Goal: Information Seeking & Learning: Find specific fact

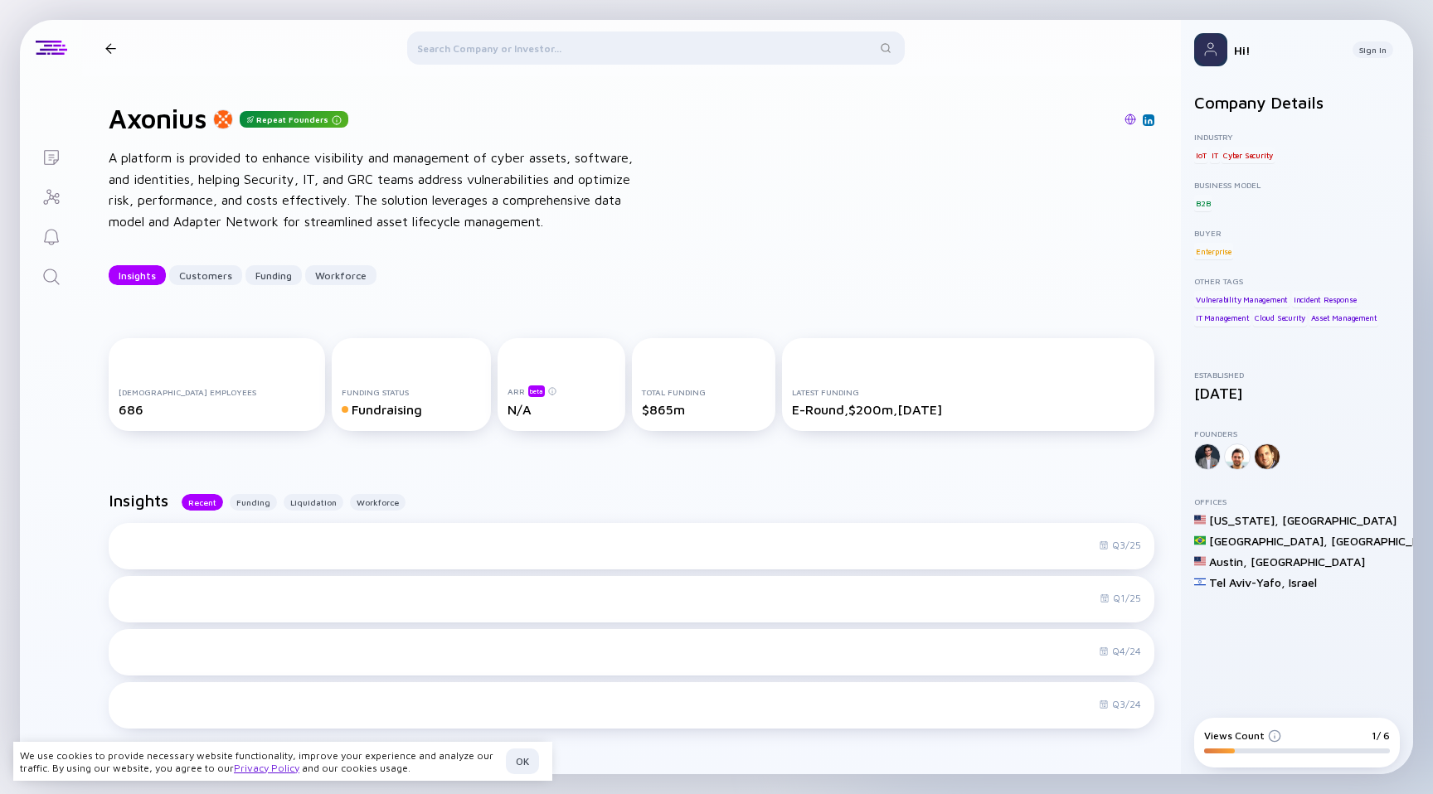
click at [366, 229] on div "A platform is provided to enhance visibility and management of cyber assets, so…" at bounding box center [374, 190] width 531 height 85
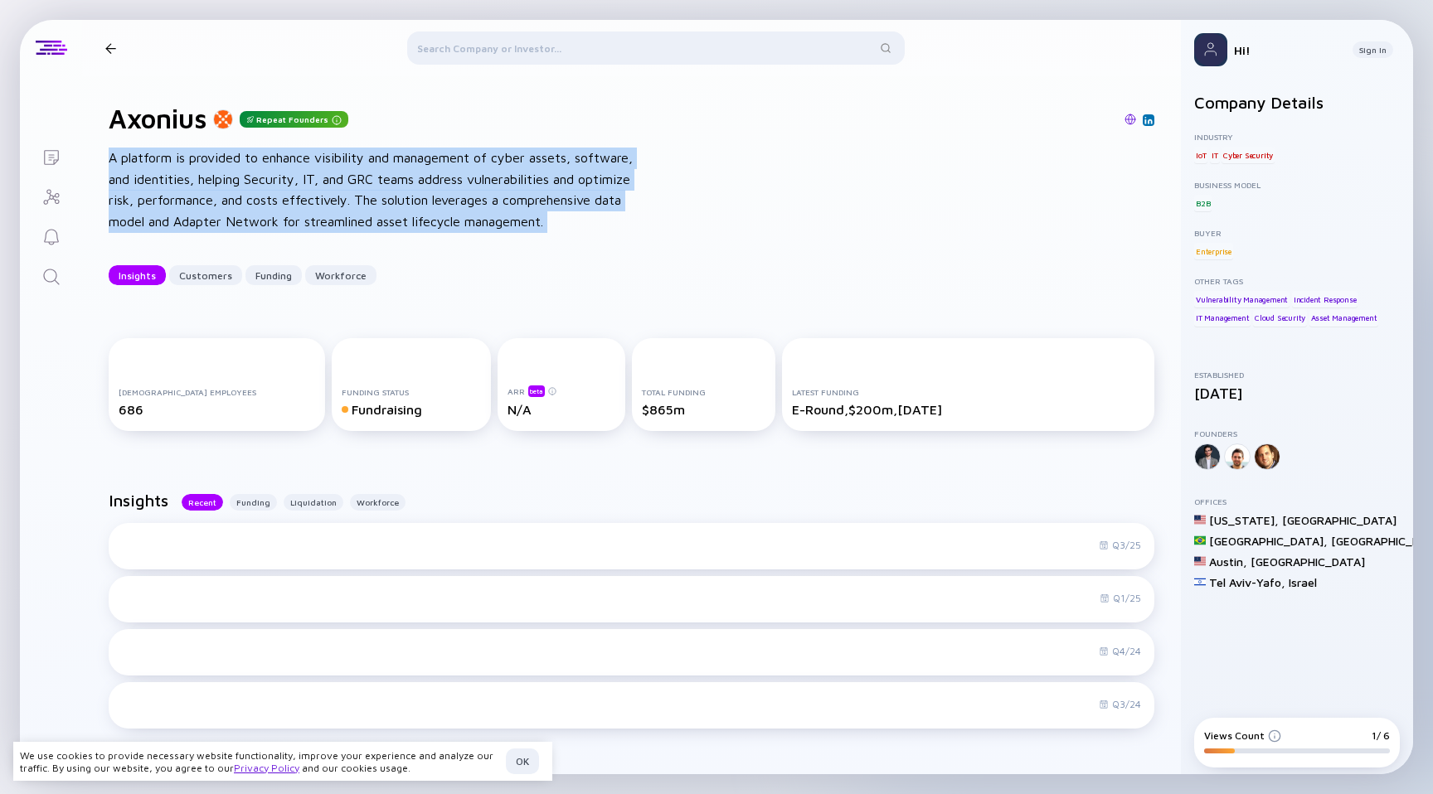
click at [366, 229] on div "A platform is provided to enhance visibility and management of cyber assets, so…" at bounding box center [374, 190] width 531 height 85
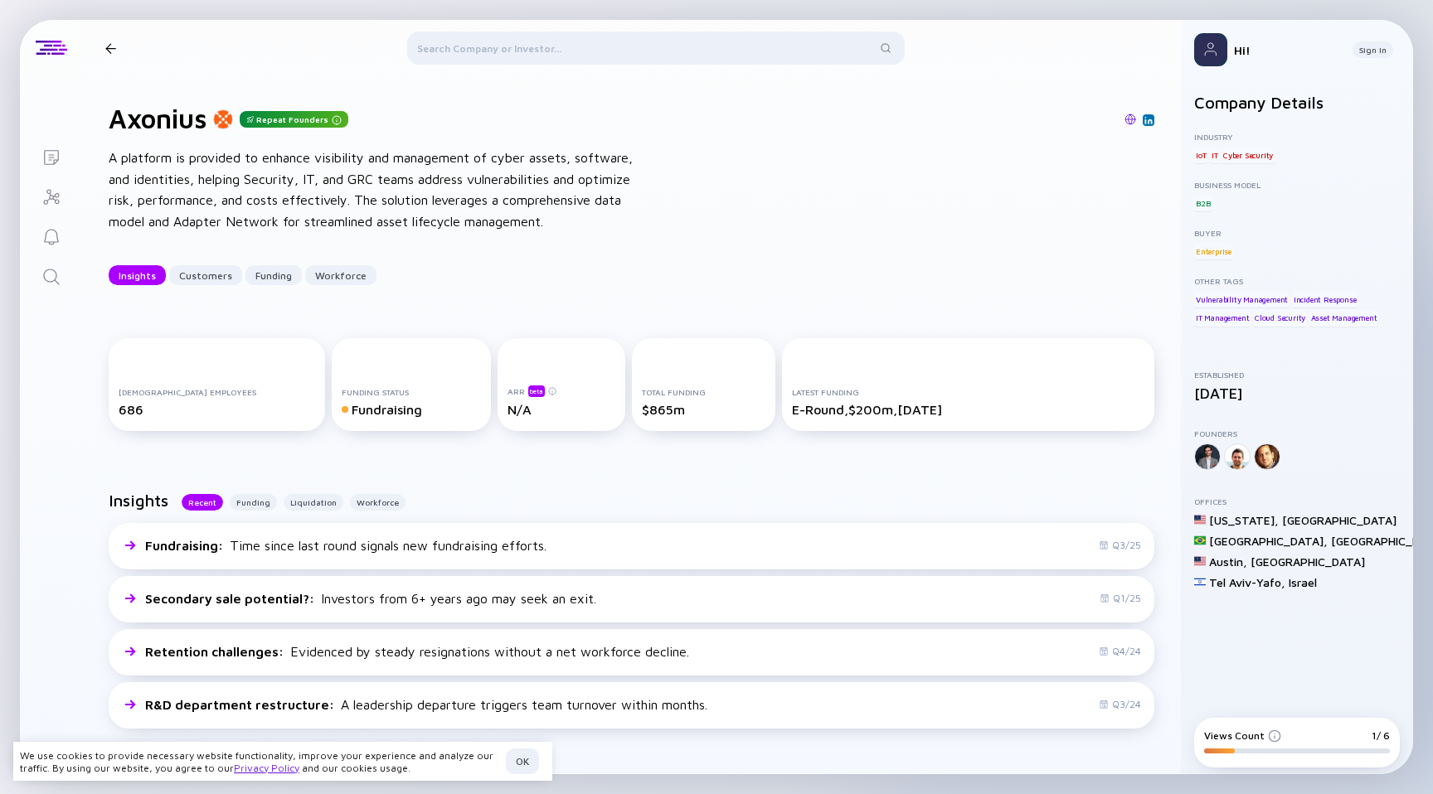
click at [369, 229] on div "A platform is provided to enhance visibility and management of cyber assets, so…" at bounding box center [374, 190] width 531 height 85
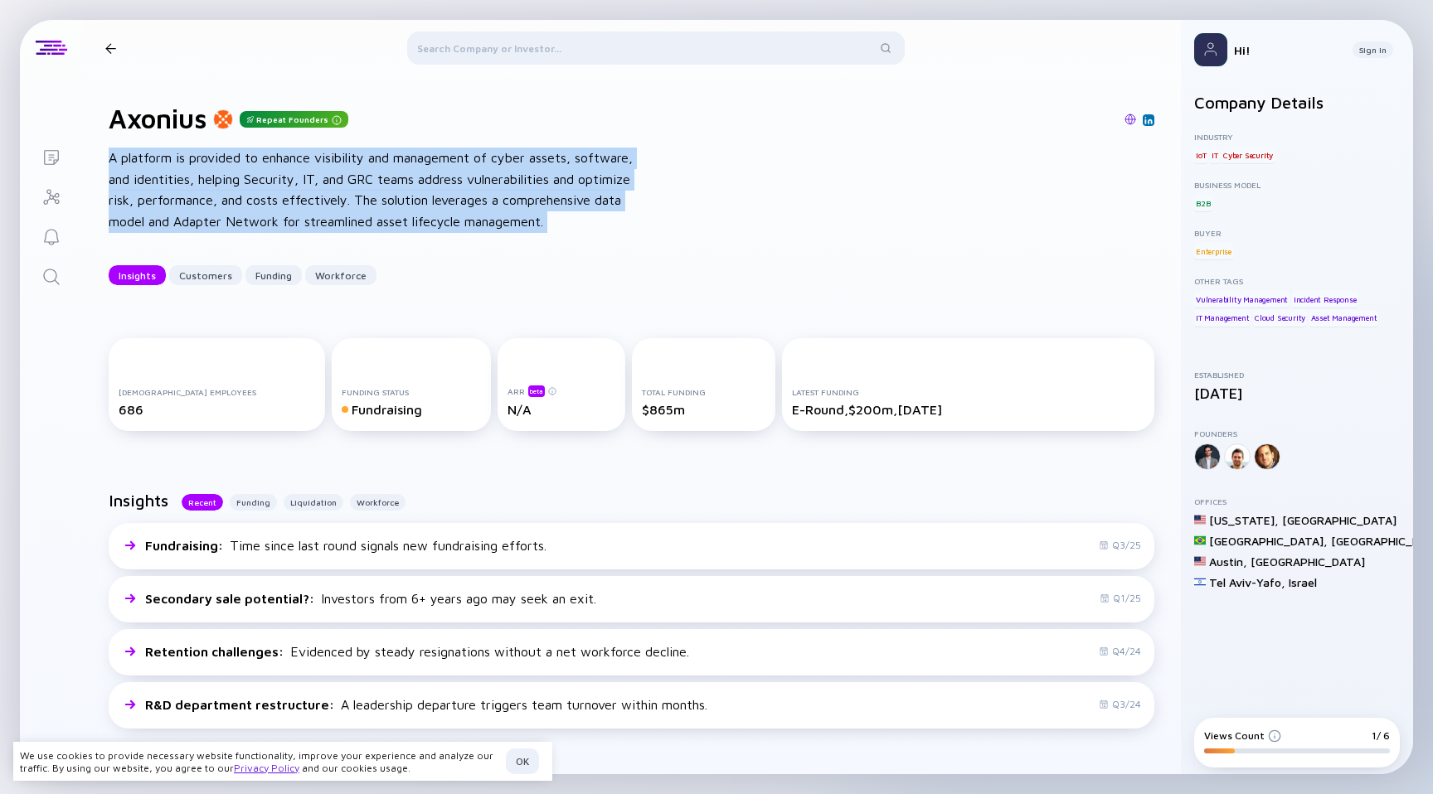
click at [369, 229] on div "A platform is provided to enhance visibility and management of cyber assets, so…" at bounding box center [374, 190] width 531 height 85
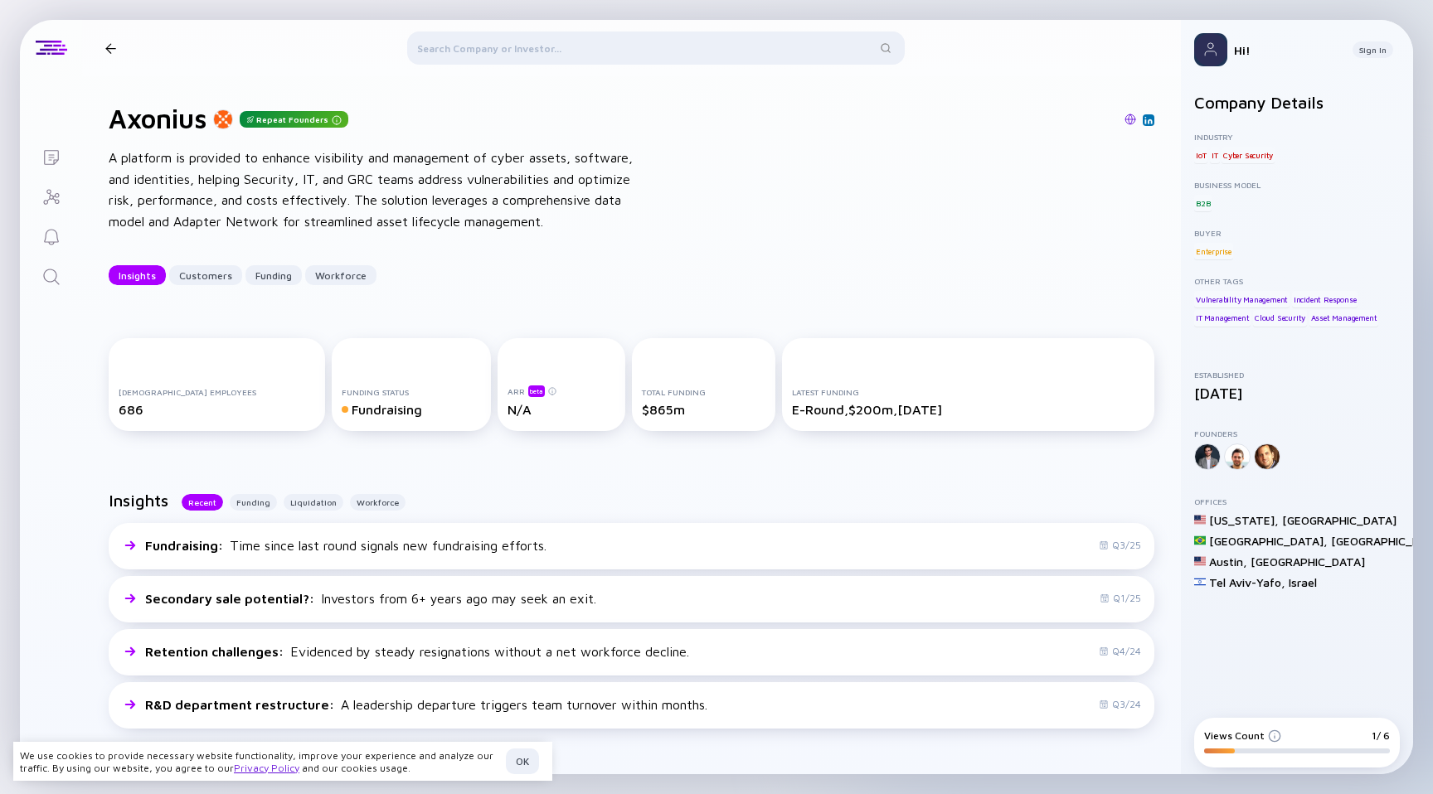
click at [369, 229] on div "A platform is provided to enhance visibility and management of cyber assets, so…" at bounding box center [374, 190] width 531 height 85
click at [370, 229] on div "A platform is provided to enhance visibility and management of cyber assets, so…" at bounding box center [374, 190] width 531 height 85
click at [352, 211] on div "A platform is provided to enhance visibility and management of cyber assets, so…" at bounding box center [374, 190] width 531 height 85
click at [355, 312] on div "[DEMOGRAPHIC_DATA] Employees 686 Funding Status Fundraising ARR beta N/A Total …" at bounding box center [631, 388] width 1099 height 153
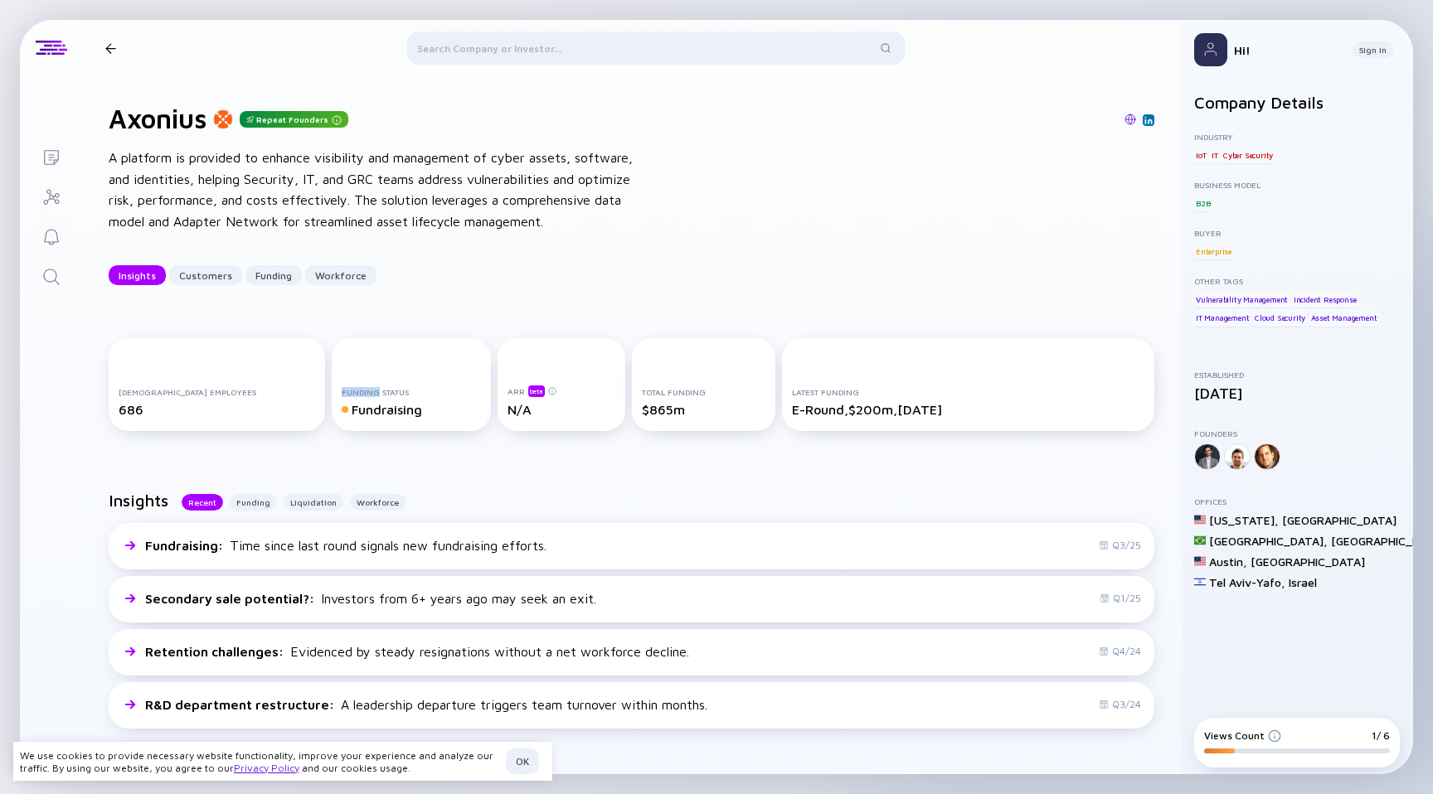
click at [355, 312] on div "[DEMOGRAPHIC_DATA] Employees 686 Funding Status Fundraising ARR beta N/A Total …" at bounding box center [631, 388] width 1099 height 153
click at [358, 324] on div "[DEMOGRAPHIC_DATA] Employees 686 Funding Status Fundraising ARR beta N/A Total …" at bounding box center [631, 388] width 1099 height 153
drag, startPoint x: 358, startPoint y: 324, endPoint x: 383, endPoint y: 331, distance: 25.7
click at [383, 331] on div "[DEMOGRAPHIC_DATA] Employees 686 Funding Status Fundraising ARR beta N/A Total …" at bounding box center [631, 388] width 1099 height 153
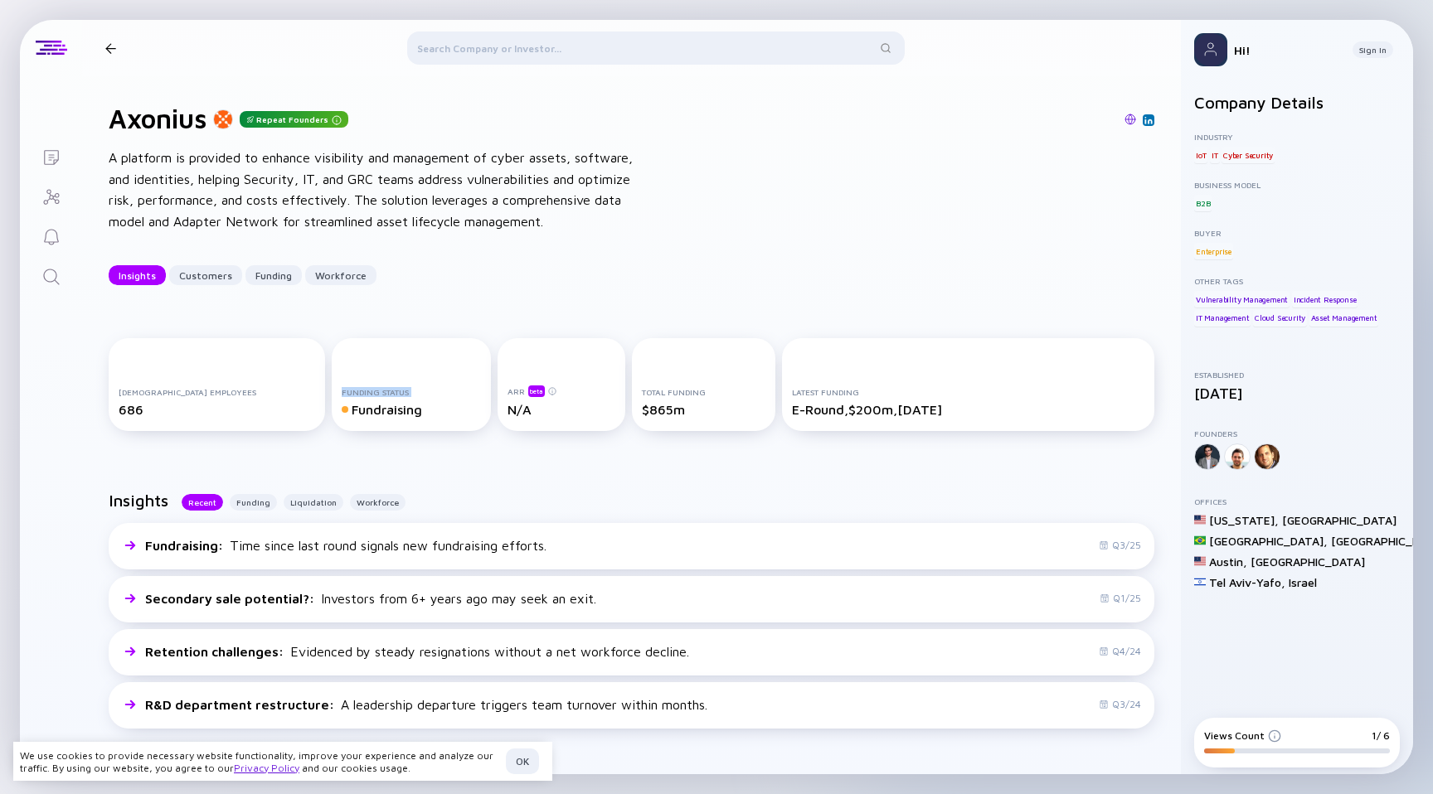
click at [390, 411] on div "Funding Status Fundraising" at bounding box center [411, 384] width 159 height 93
click at [387, 415] on div "Fundraising" at bounding box center [411, 409] width 139 height 15
click at [366, 448] on div "[DEMOGRAPHIC_DATA] Employees 686 Funding Status Fundraising ARR beta N/A Total …" at bounding box center [631, 388] width 1099 height 153
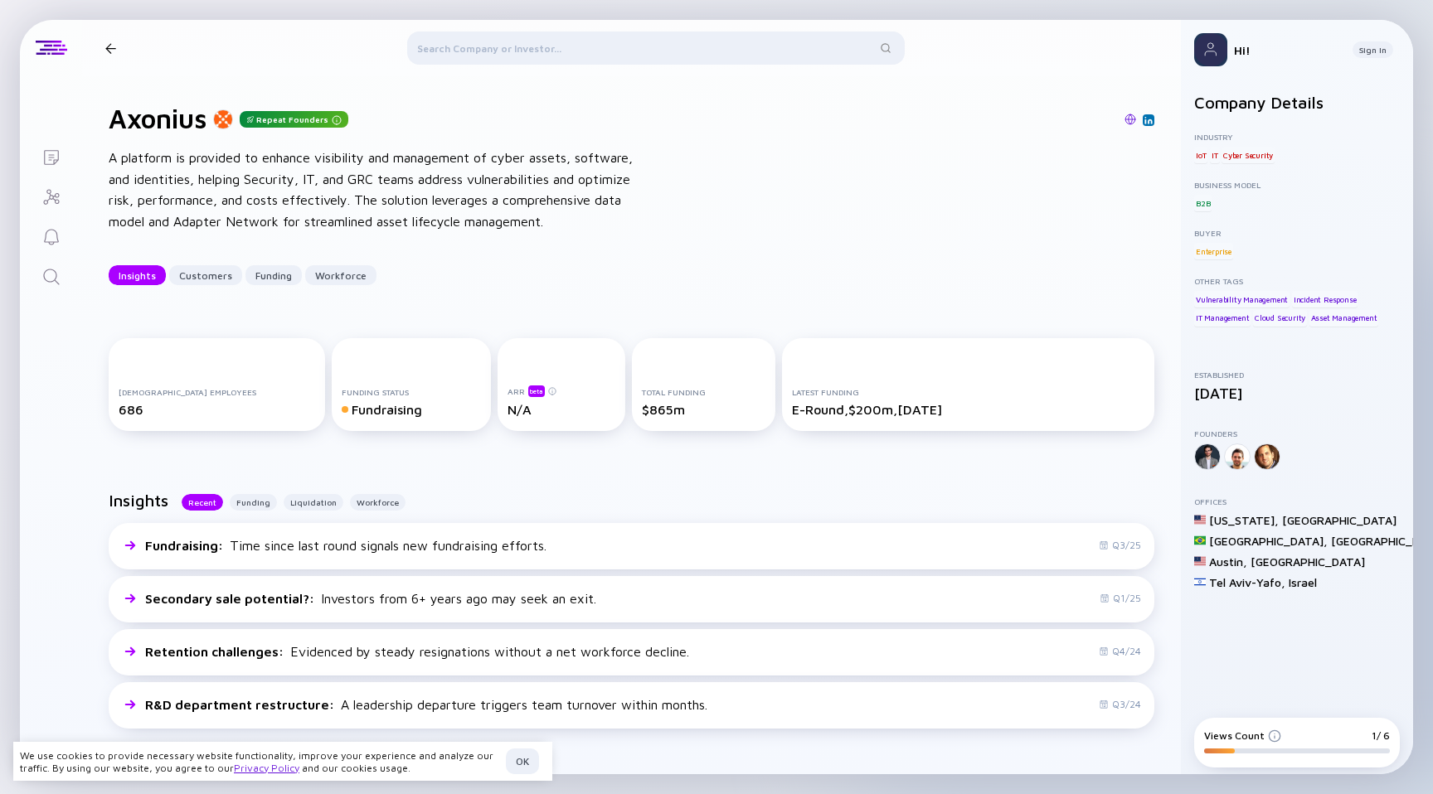
click at [366, 448] on div "[DEMOGRAPHIC_DATA] Employees 686 Funding Status Fundraising ARR beta N/A Total …" at bounding box center [631, 388] width 1099 height 153
drag, startPoint x: 392, startPoint y: 411, endPoint x: 389, endPoint y: 440, distance: 28.4
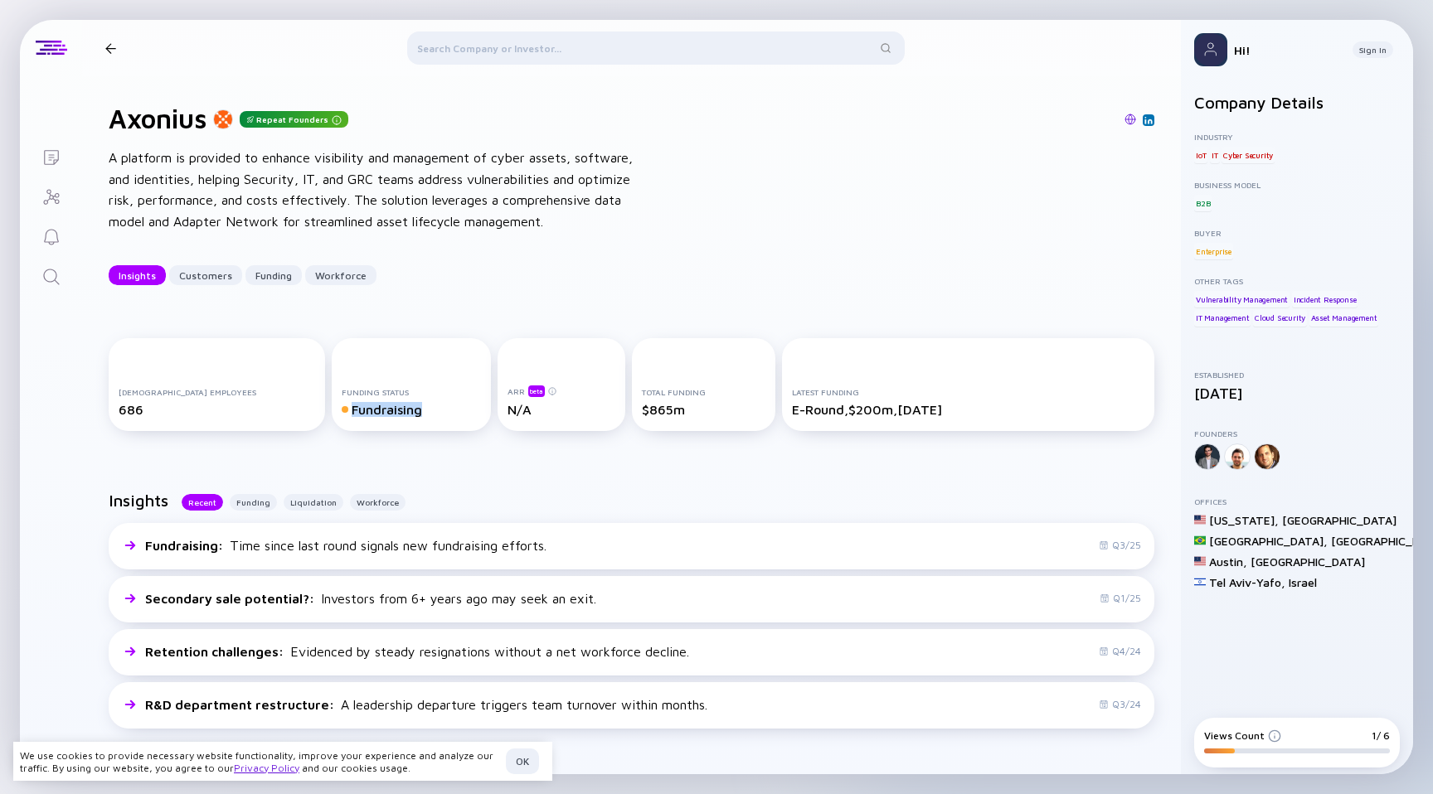
click at [389, 440] on div "[DEMOGRAPHIC_DATA] Employees 686 Funding Status Fundraising ARR beta N/A Total …" at bounding box center [631, 388] width 1099 height 153
click at [669, 387] on div "Total Funding" at bounding box center [703, 392] width 123 height 10
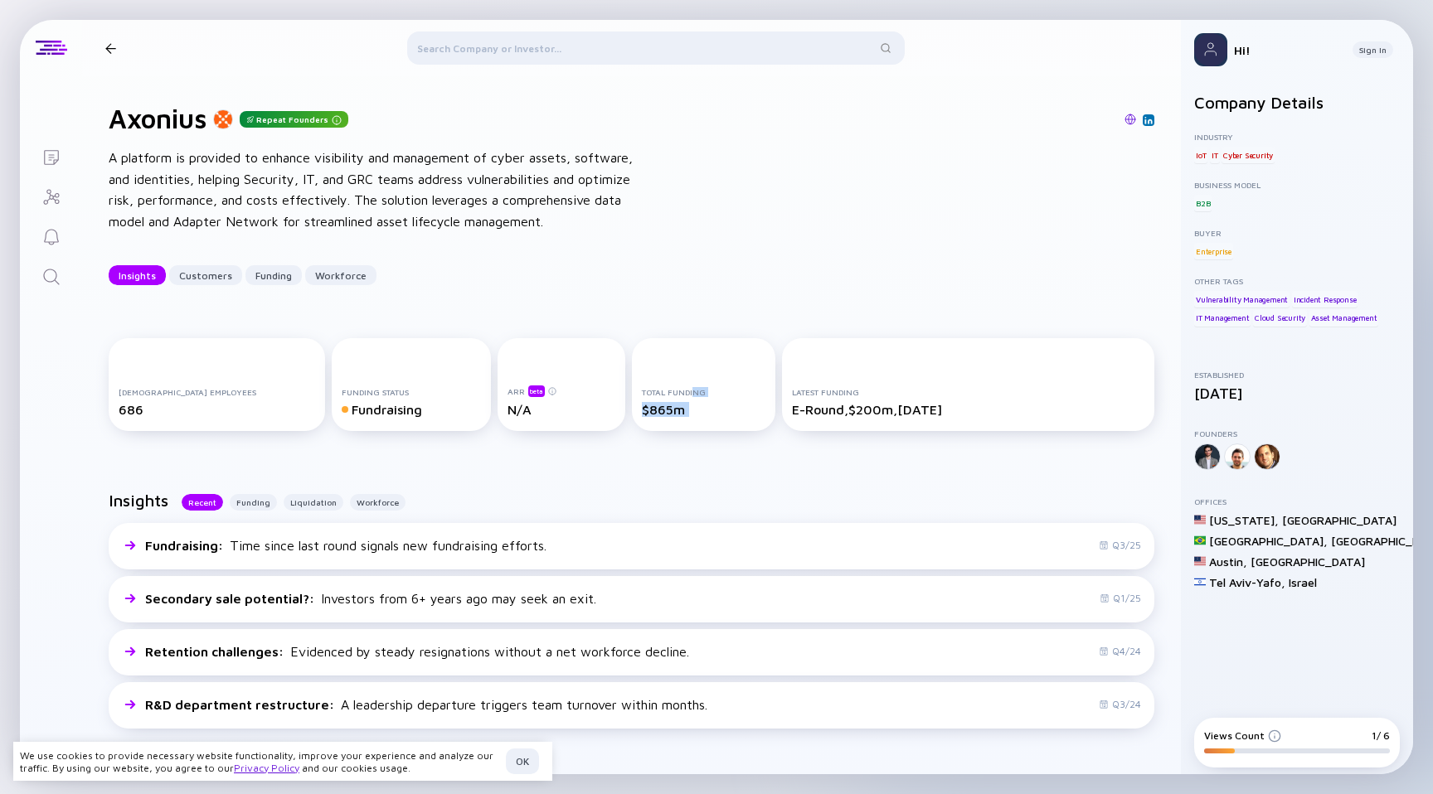
drag, startPoint x: 669, startPoint y: 387, endPoint x: 646, endPoint y: 435, distance: 53.4
click at [646, 435] on div "[DEMOGRAPHIC_DATA] Employees 686 Funding Status Fundraising ARR beta N/A Total …" at bounding box center [632, 388] width 1046 height 100
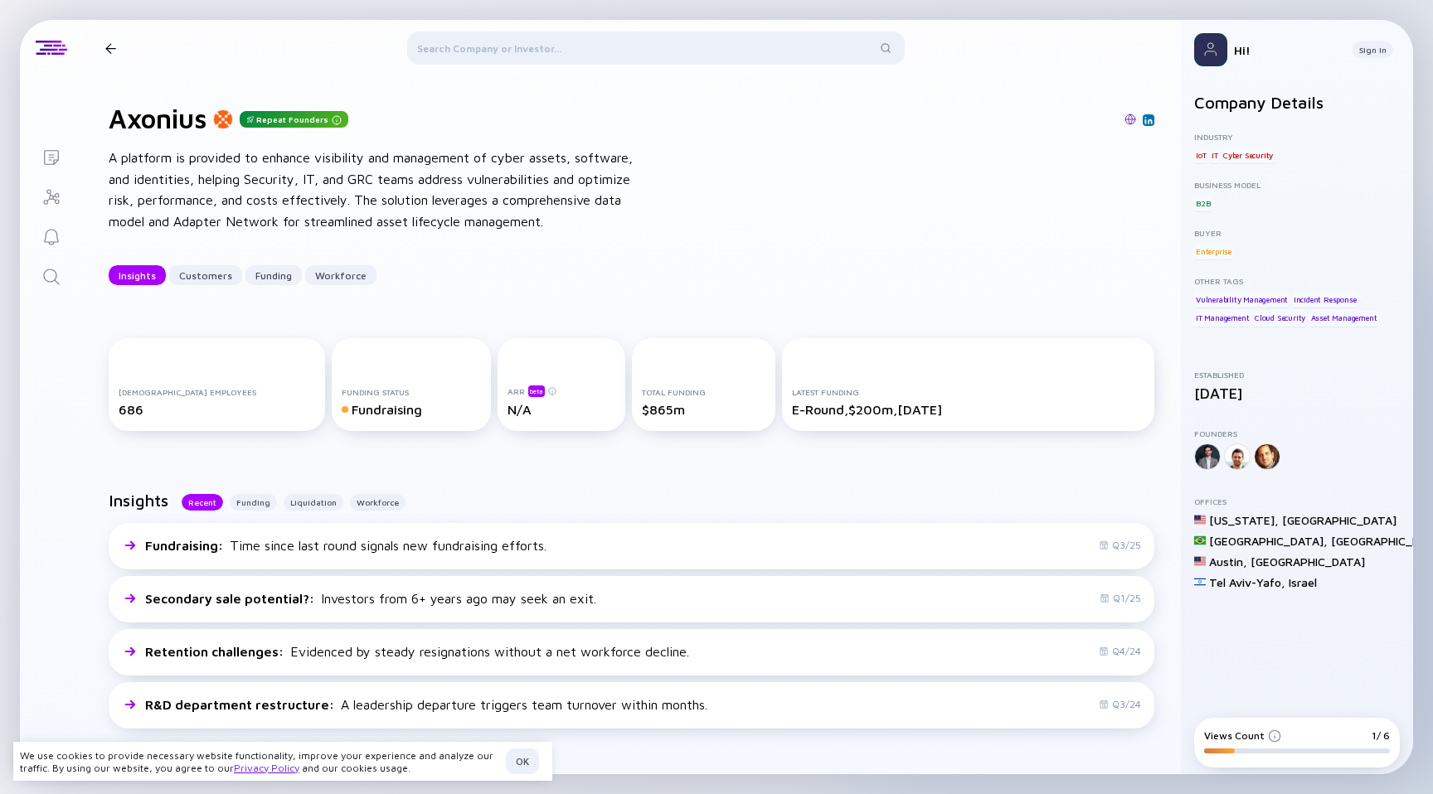
drag, startPoint x: 637, startPoint y: 435, endPoint x: 624, endPoint y: 445, distance: 17.1
click at [624, 445] on div "[DEMOGRAPHIC_DATA] Employees 686 Funding Status Fundraising ARR beta N/A Total …" at bounding box center [631, 388] width 1099 height 153
click at [676, 420] on div "Total Funding $865m" at bounding box center [703, 384] width 143 height 93
click at [675, 420] on div "Total Funding $865m" at bounding box center [703, 384] width 143 height 93
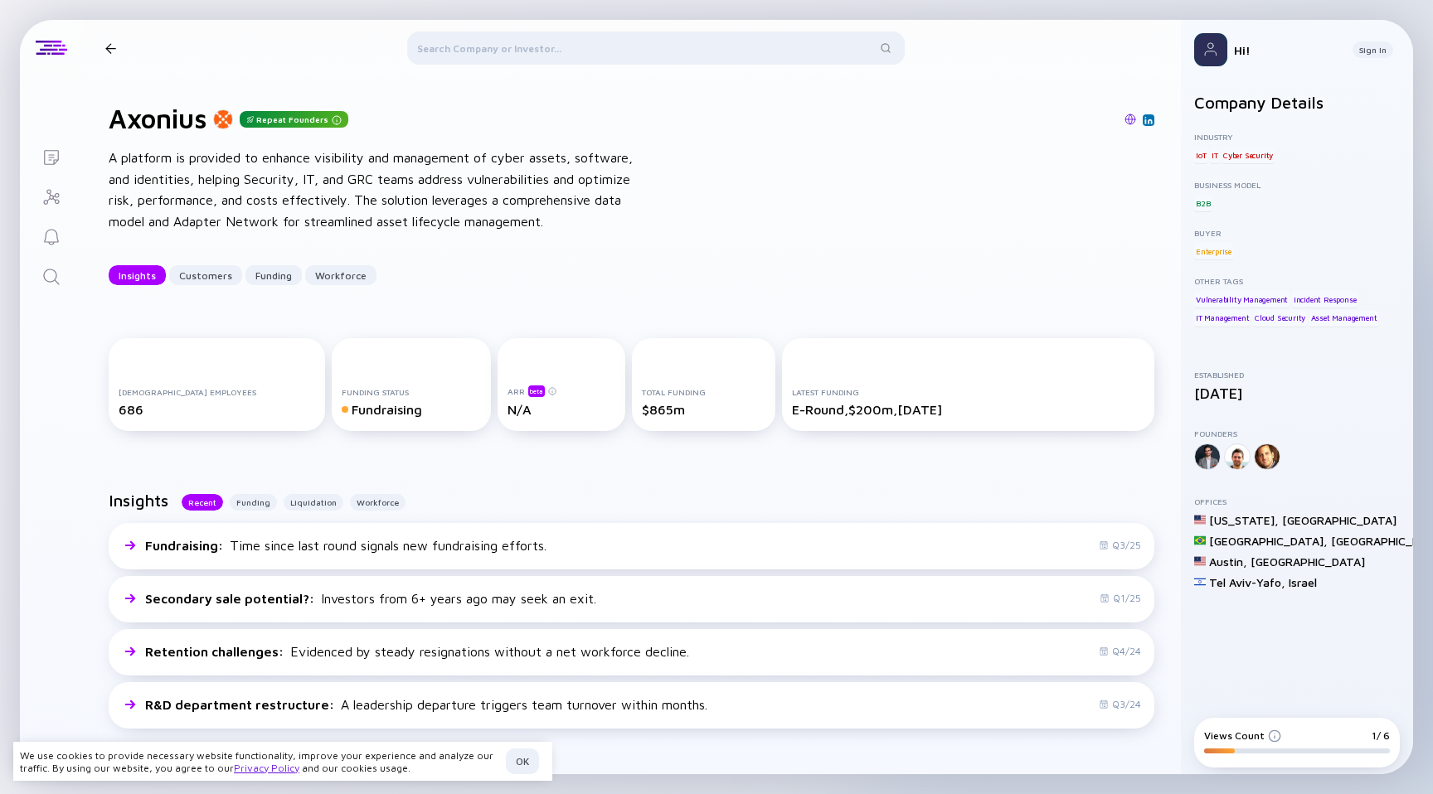
click at [673, 420] on div "Total Funding $865m" at bounding box center [703, 384] width 143 height 93
click at [658, 403] on div "$865m" at bounding box center [703, 409] width 123 height 15
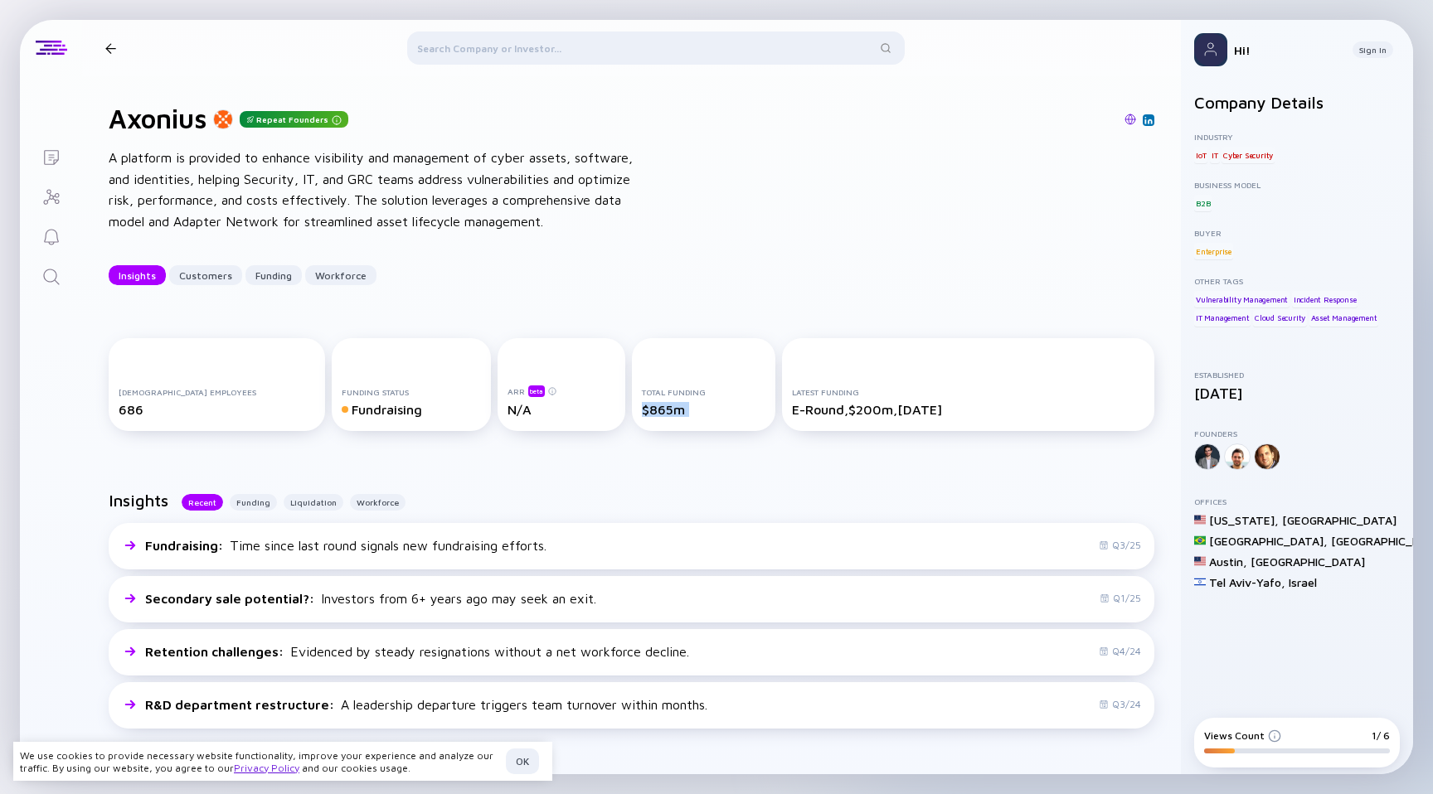
click at [658, 403] on div "$865m" at bounding box center [703, 409] width 123 height 15
click at [587, 380] on div "ARR beta N/A" at bounding box center [562, 384] width 128 height 93
click at [587, 310] on div "Axonius Repeat Founders A platform is provided to enhance visibility and manage…" at bounding box center [631, 194] width 1099 height 236
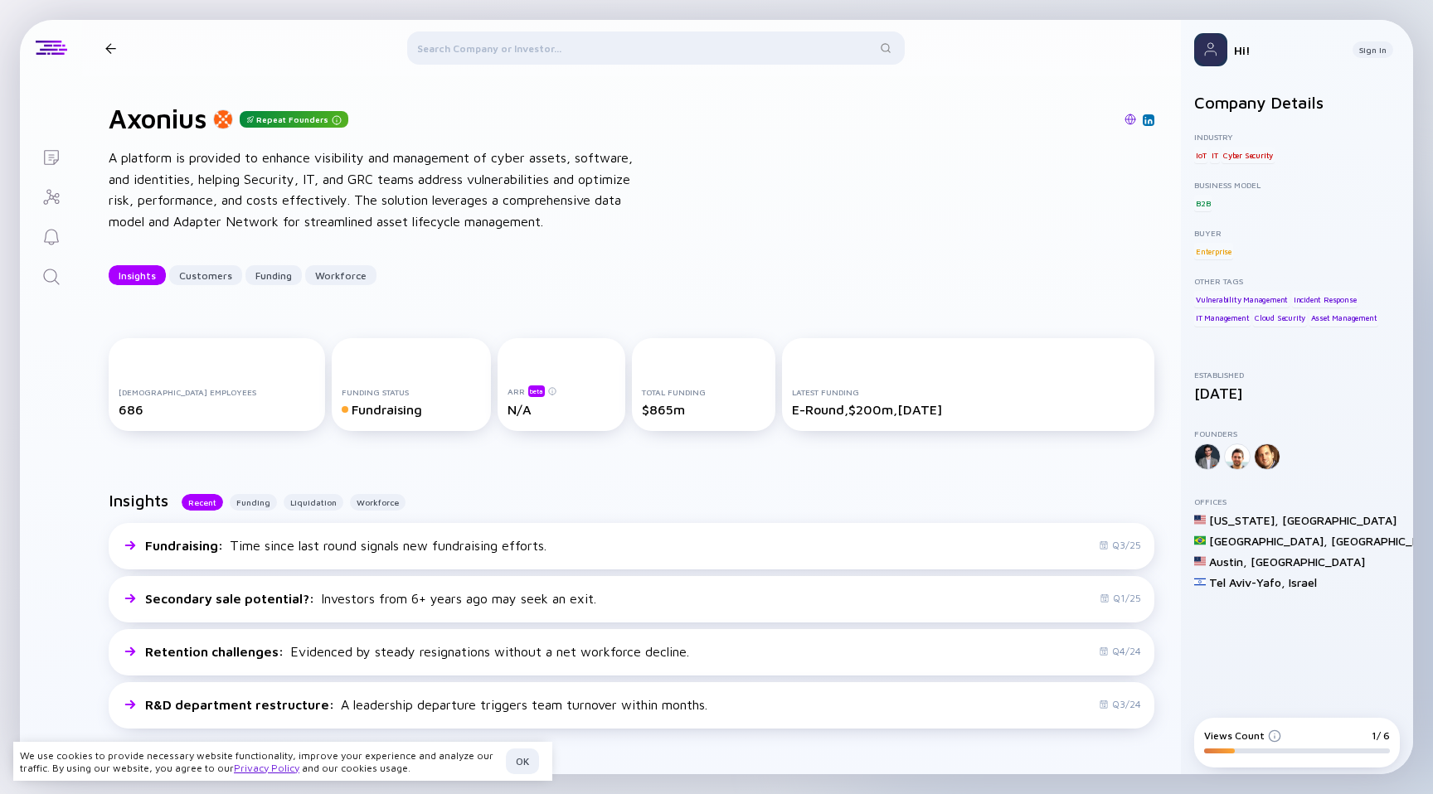
click at [568, 219] on div "A platform is provided to enhance visibility and management of cyber assets, so…" at bounding box center [374, 190] width 531 height 85
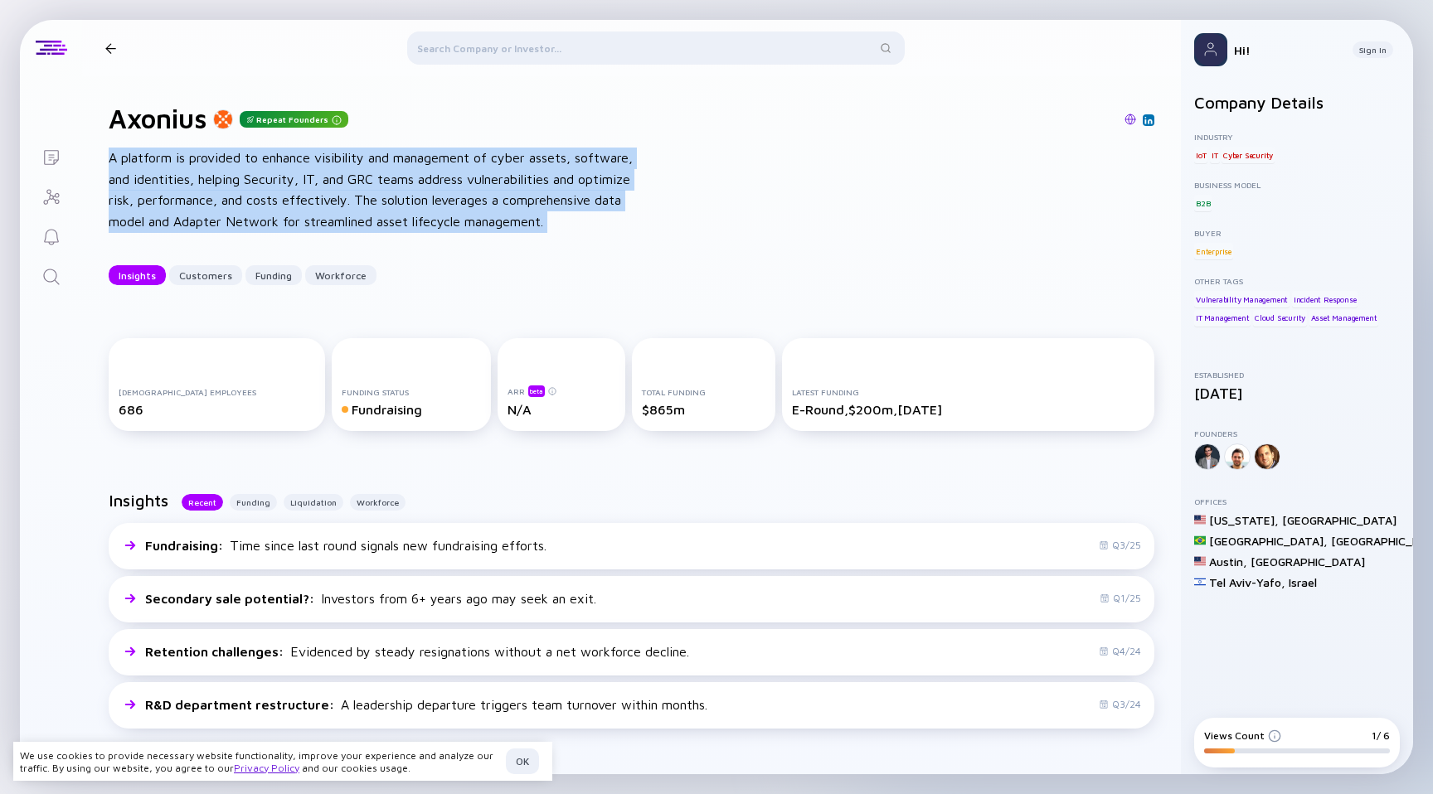
click at [568, 219] on div "A platform is provided to enhance visibility and management of cyber assets, so…" at bounding box center [374, 190] width 531 height 85
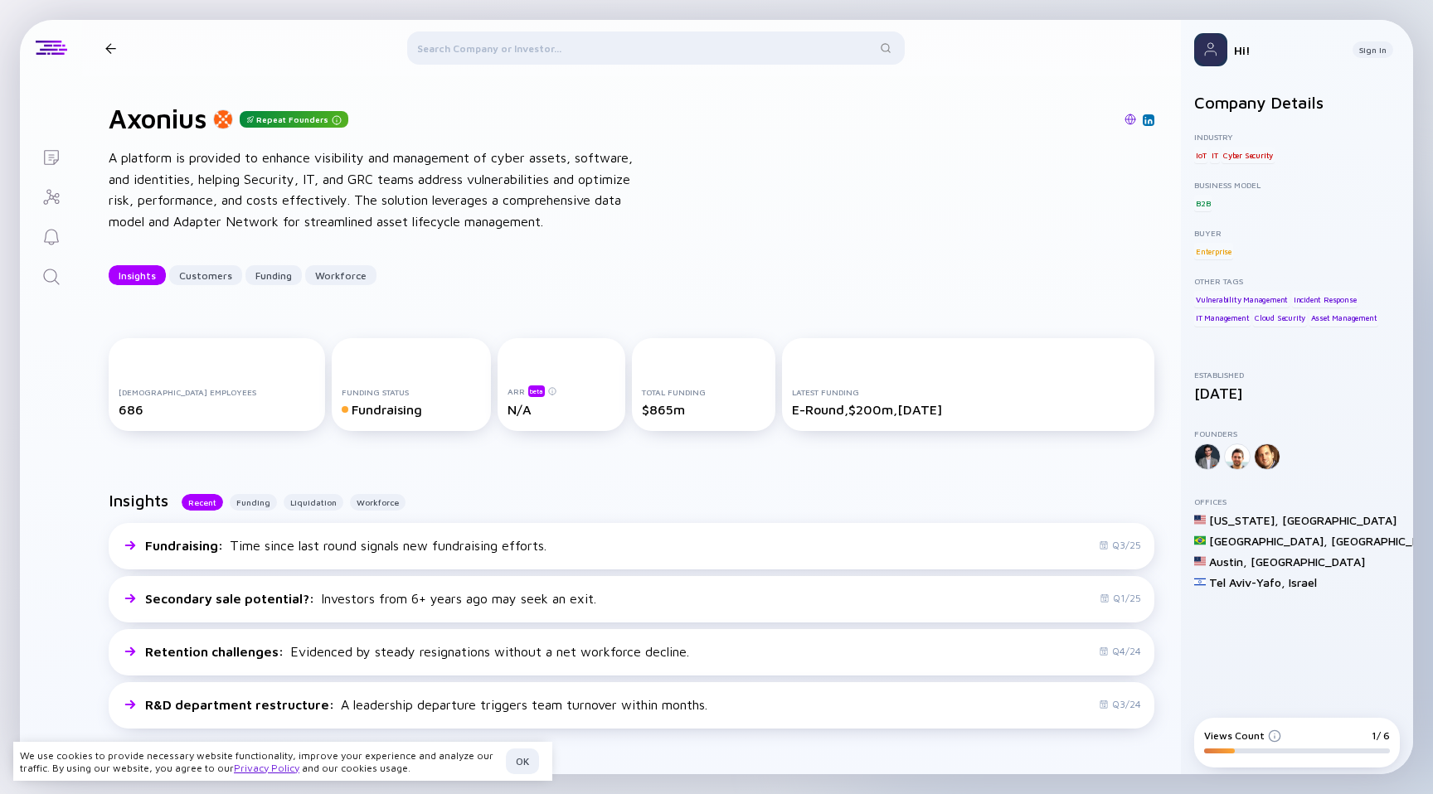
click at [680, 417] on div "Total Funding $865m" at bounding box center [703, 384] width 143 height 93
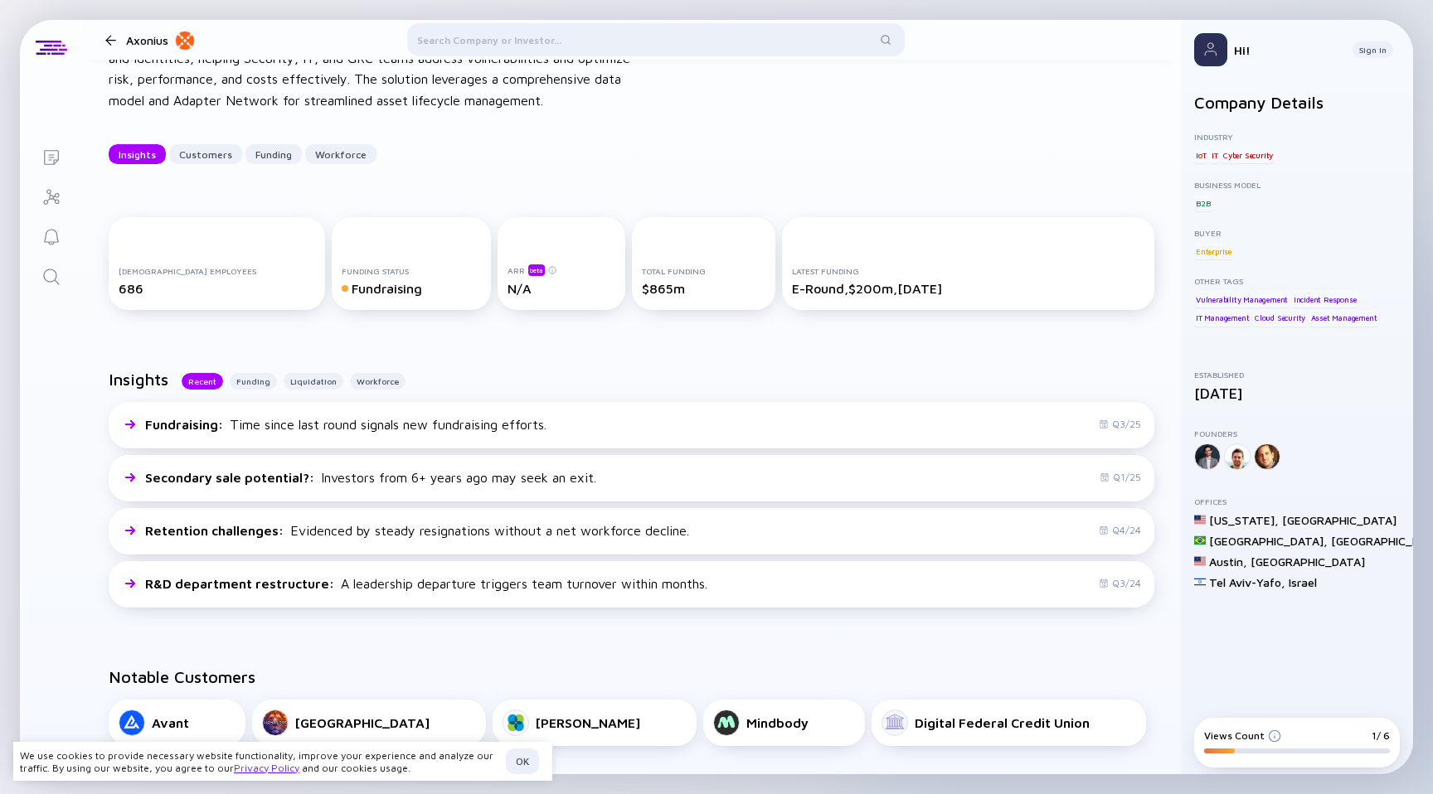
scroll to position [110, 0]
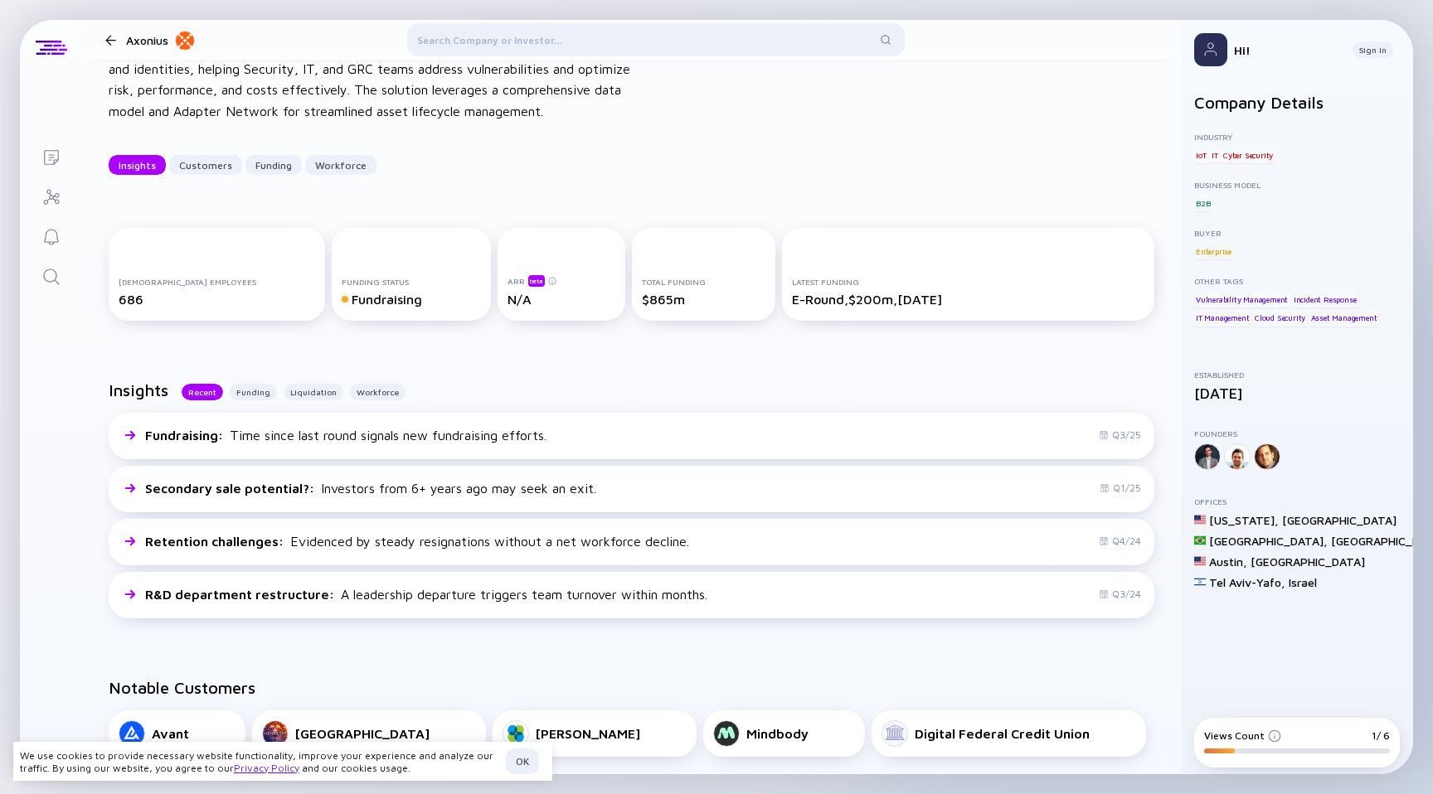
click at [522, 337] on div "[DEMOGRAPHIC_DATA] Employees 686 Funding Status Fundraising ARR beta N/A Total …" at bounding box center [631, 278] width 1099 height 153
click at [503, 318] on div "ARR beta N/A" at bounding box center [562, 274] width 128 height 93
click at [242, 393] on div "Funding" at bounding box center [253, 392] width 47 height 17
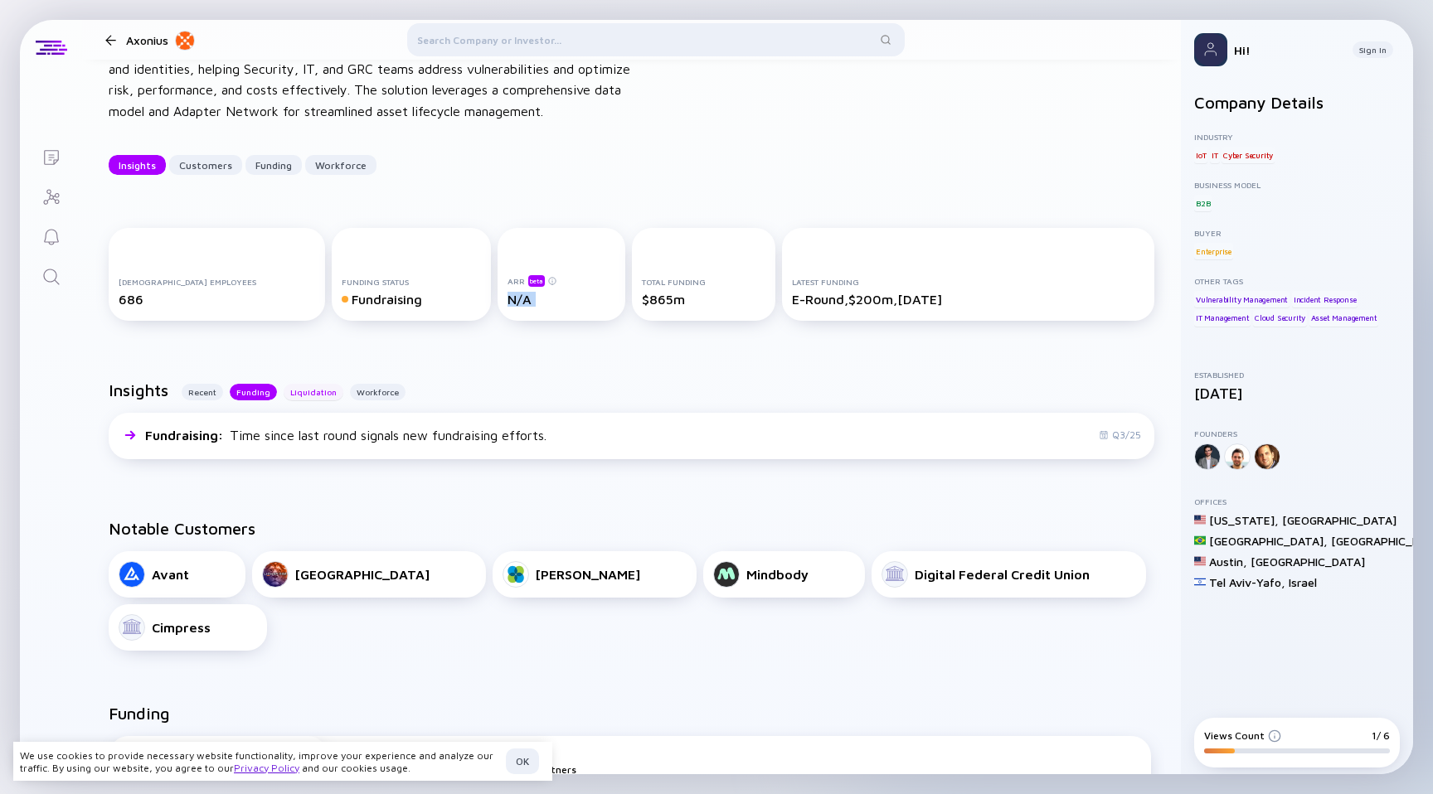
click at [290, 393] on div "Liquidation" at bounding box center [314, 392] width 60 height 17
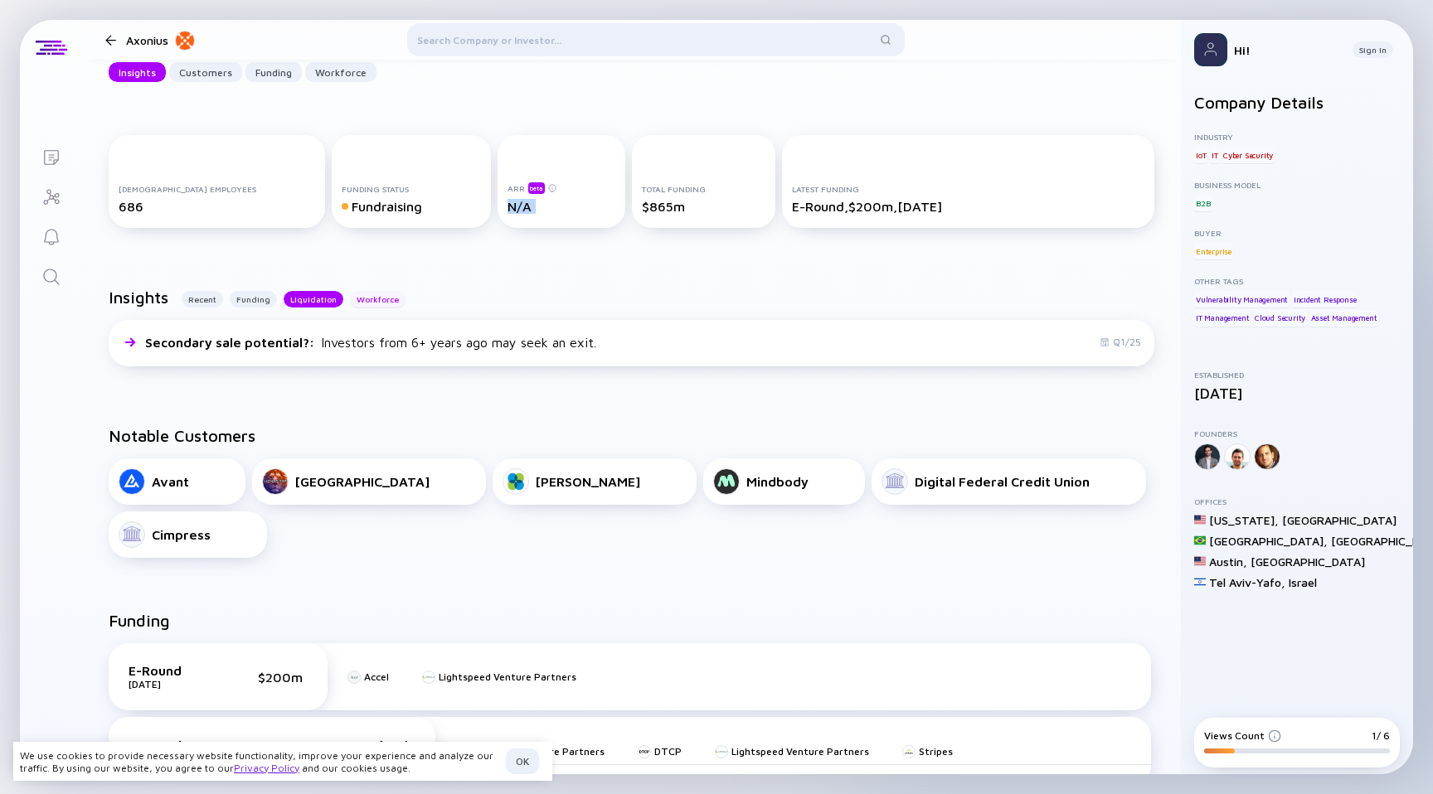
click at [388, 300] on div "Workforce" at bounding box center [378, 299] width 56 height 17
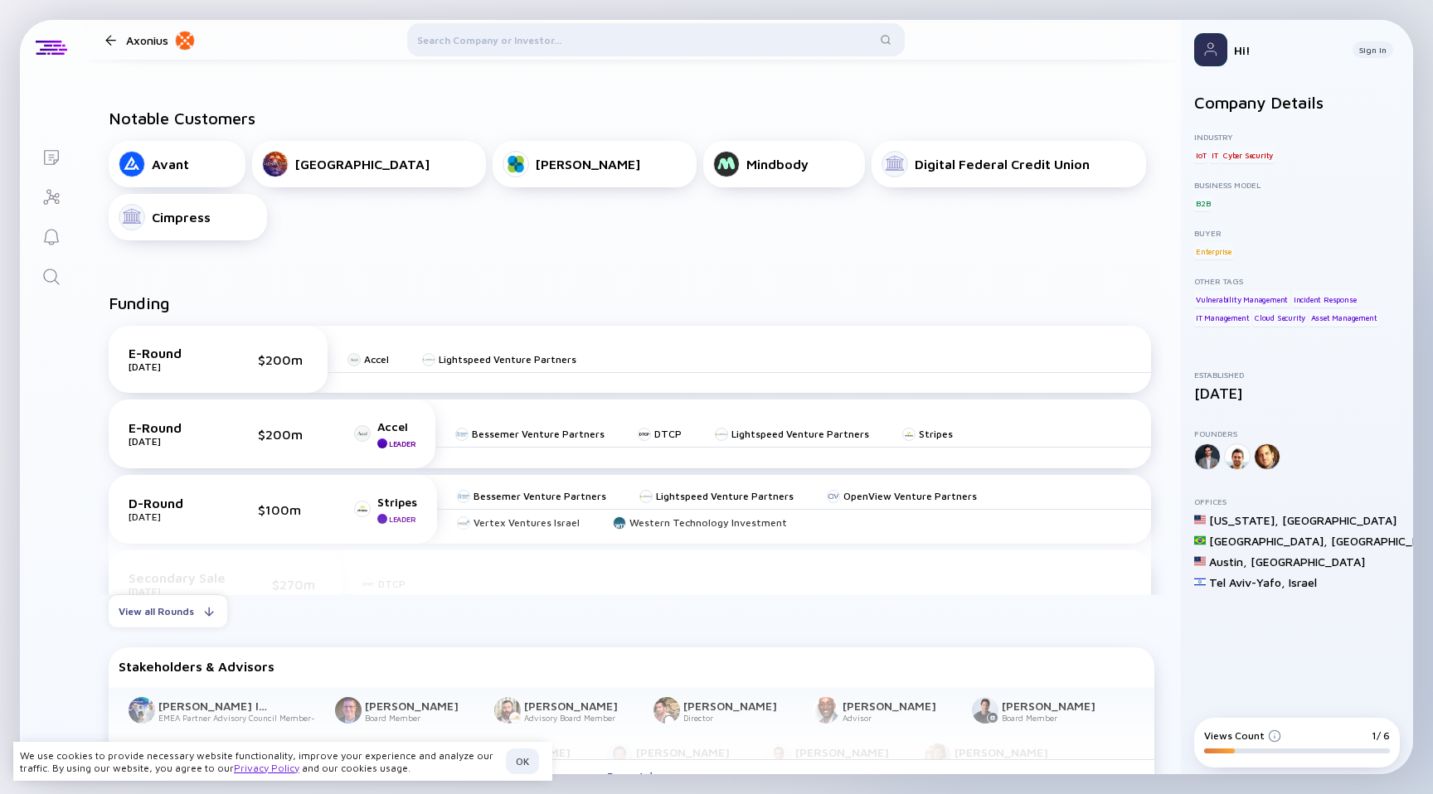
scroll to position [580, 0]
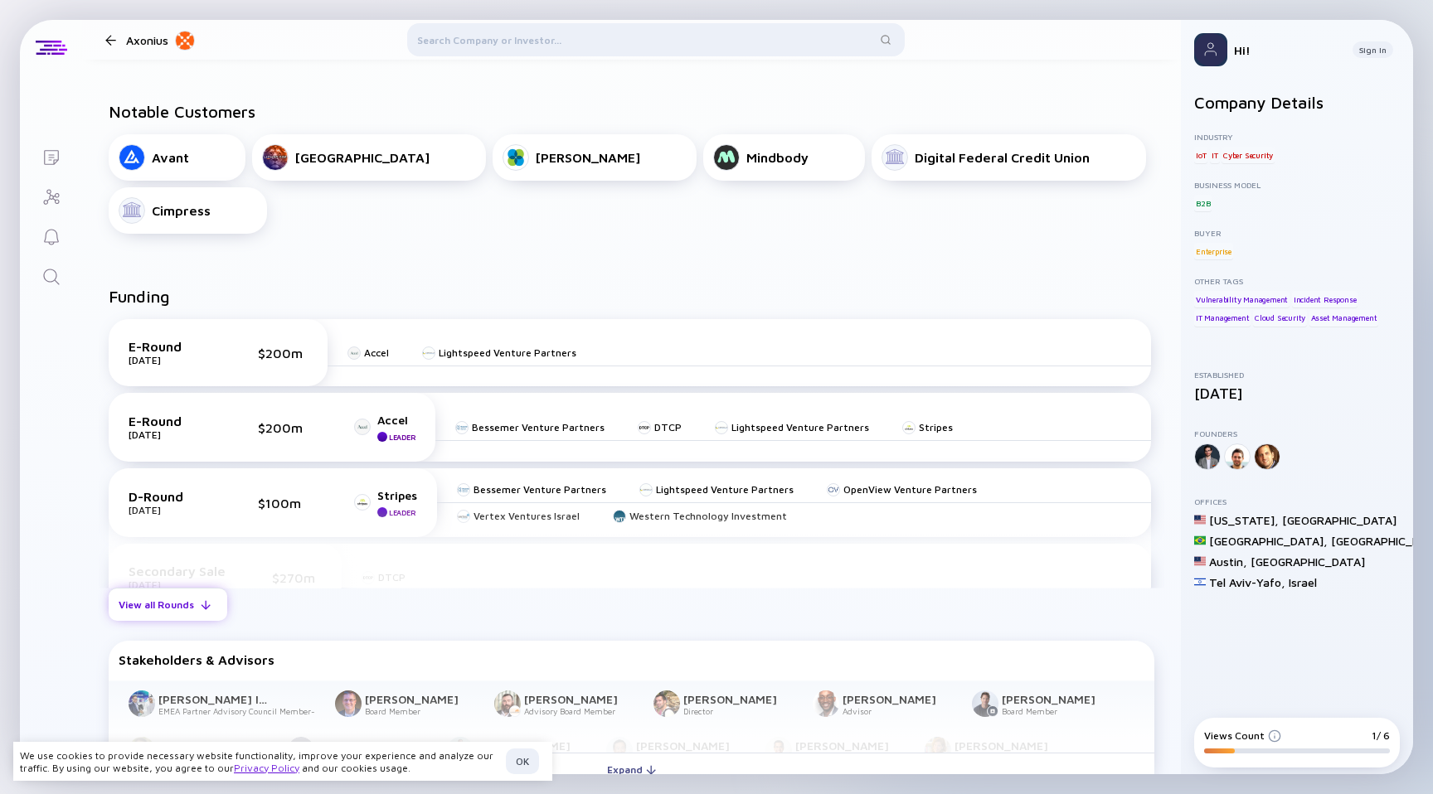
click at [208, 609] on div at bounding box center [206, 605] width 10 height 10
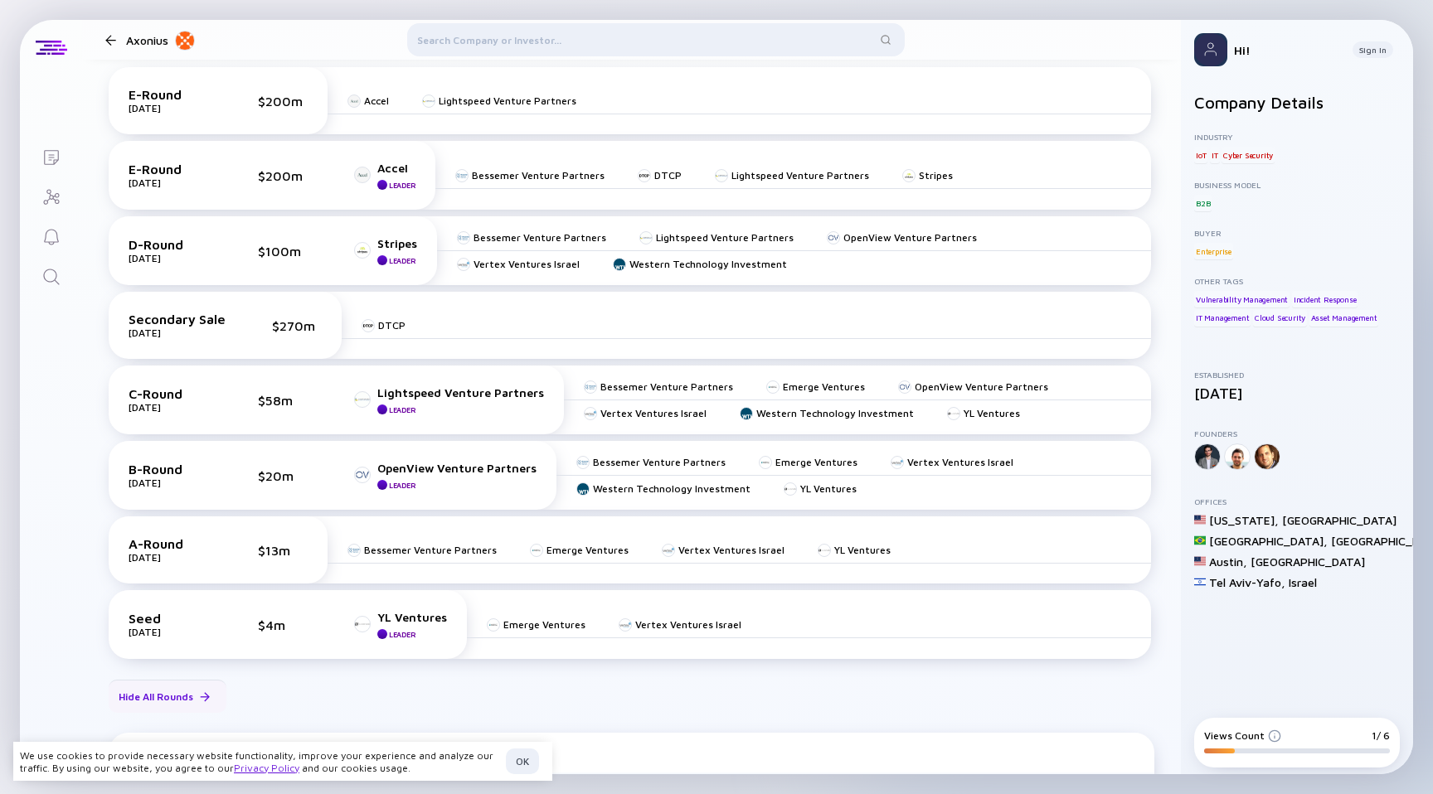
scroll to position [825, 0]
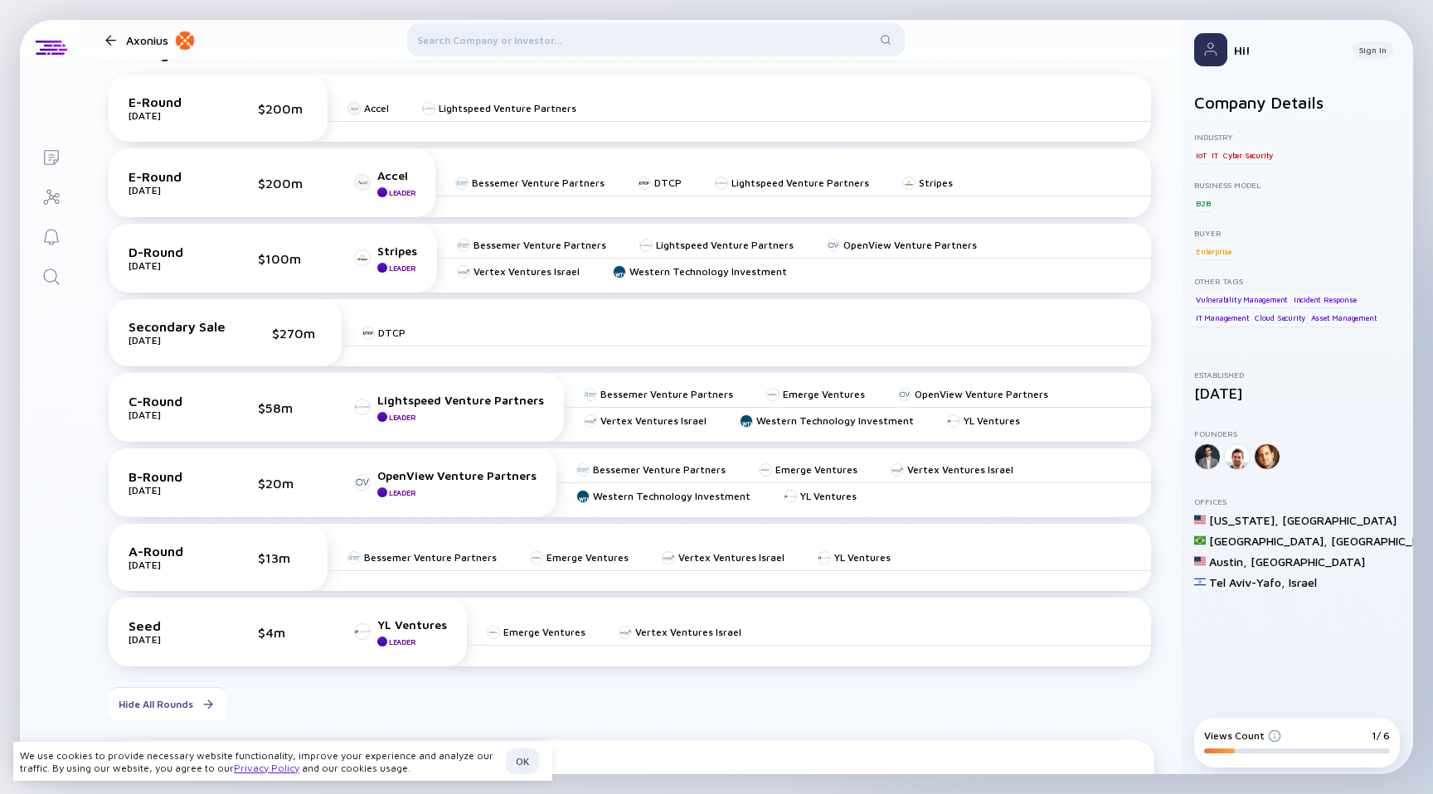
drag, startPoint x: 205, startPoint y: 642, endPoint x: 322, endPoint y: 259, distance: 400.6
click at [322, 259] on div "E-Round [DATE] $200m Accel Lightspeed Venture Partners E-Round [DATE] $200m Acc…" at bounding box center [630, 374] width 1042 height 599
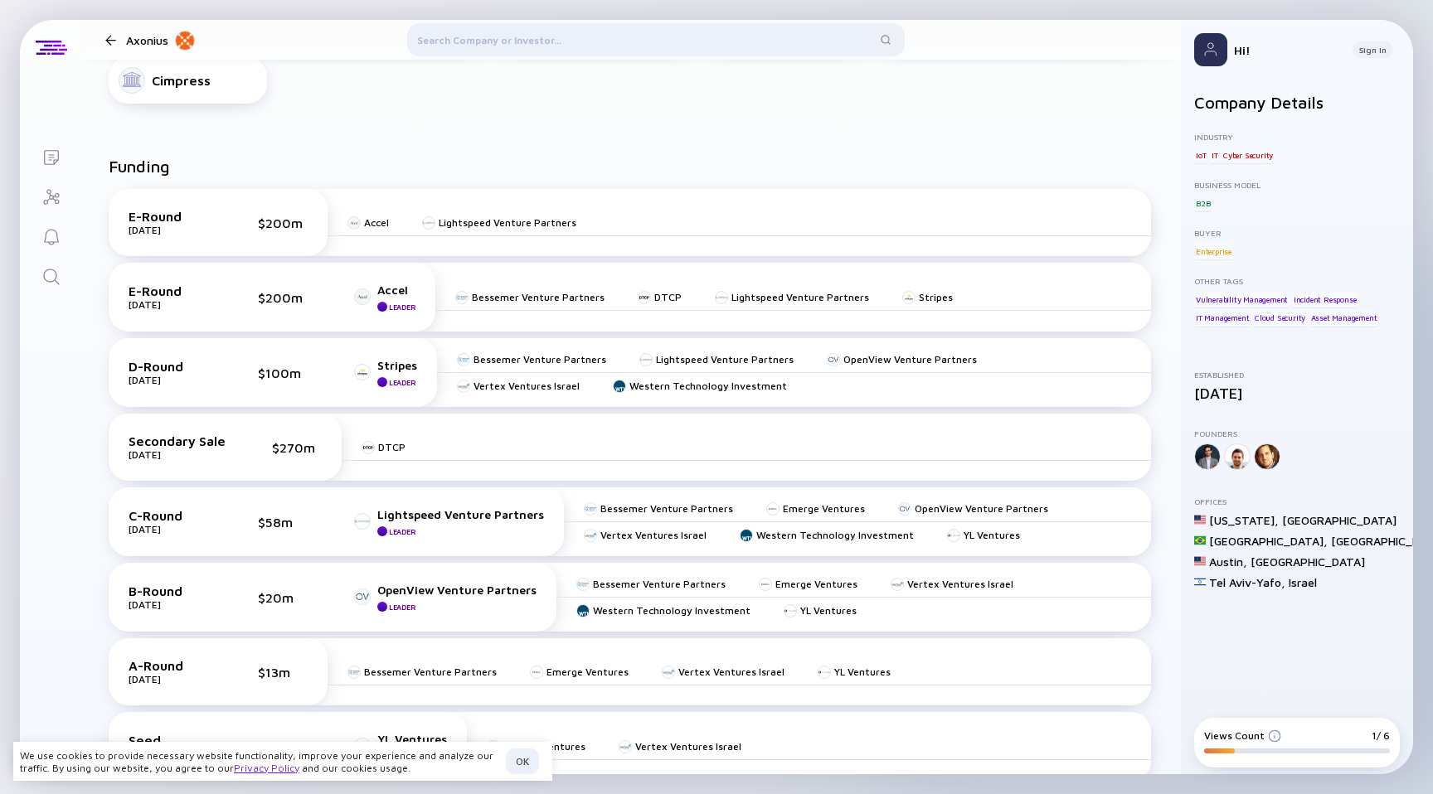
click at [249, 456] on div "Secondary Sale [DATE] $270m" at bounding box center [225, 447] width 193 height 27
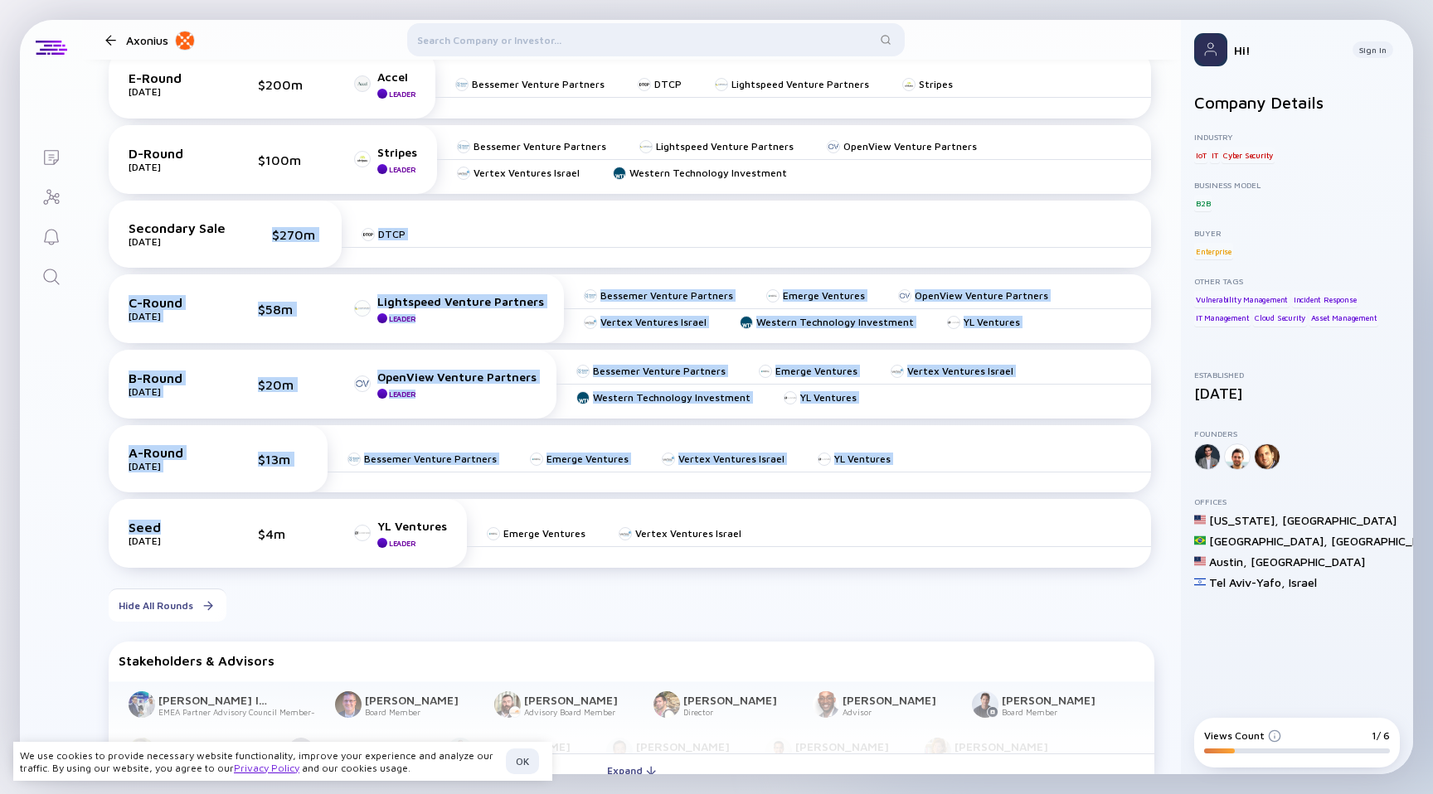
drag, startPoint x: 225, startPoint y: 531, endPoint x: 333, endPoint y: 213, distance: 335.4
click at [333, 213] on div "E-Round [DATE] $200m Accel Lightspeed Venture Partners E-Round [DATE] $200m Acc…" at bounding box center [630, 275] width 1042 height 599
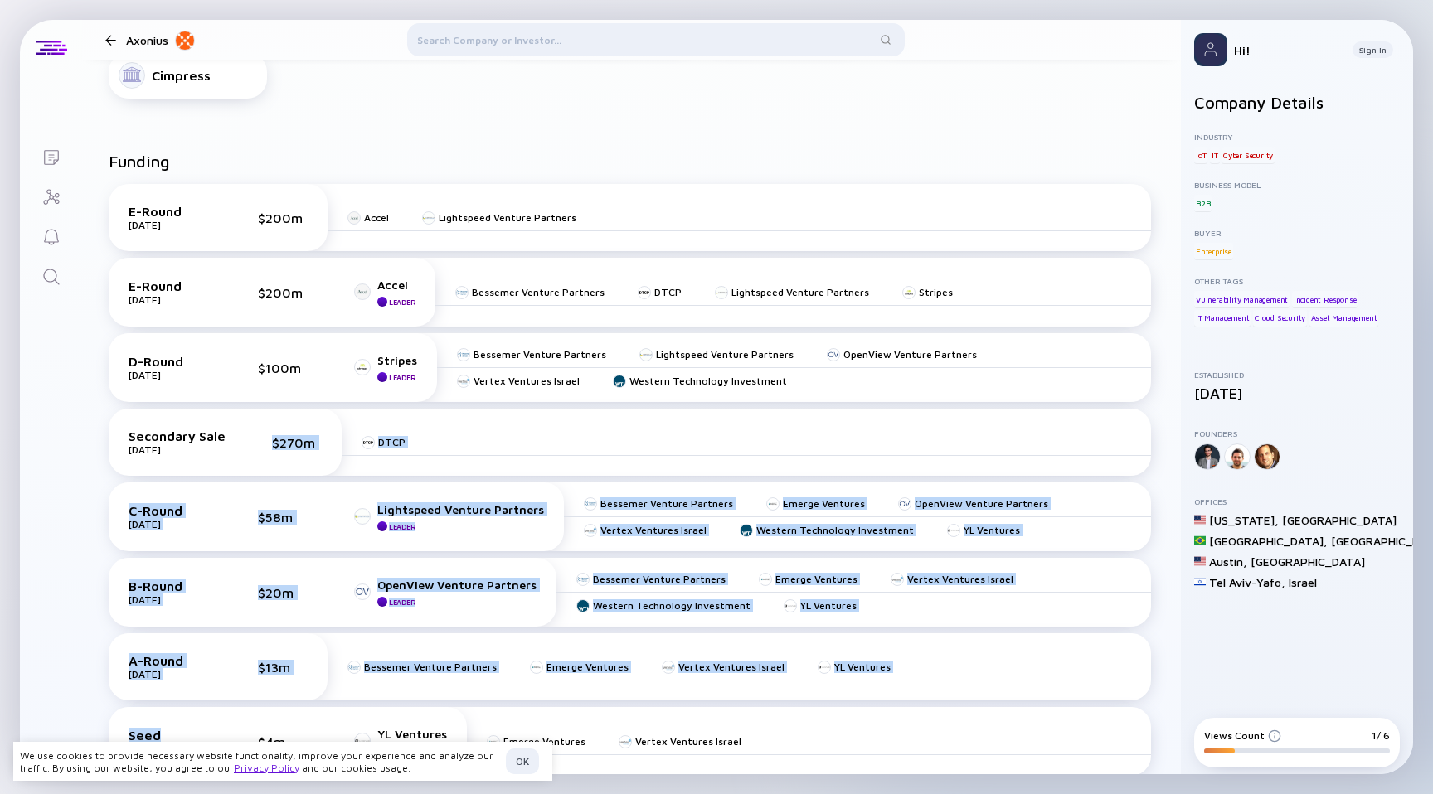
scroll to position [723, 0]
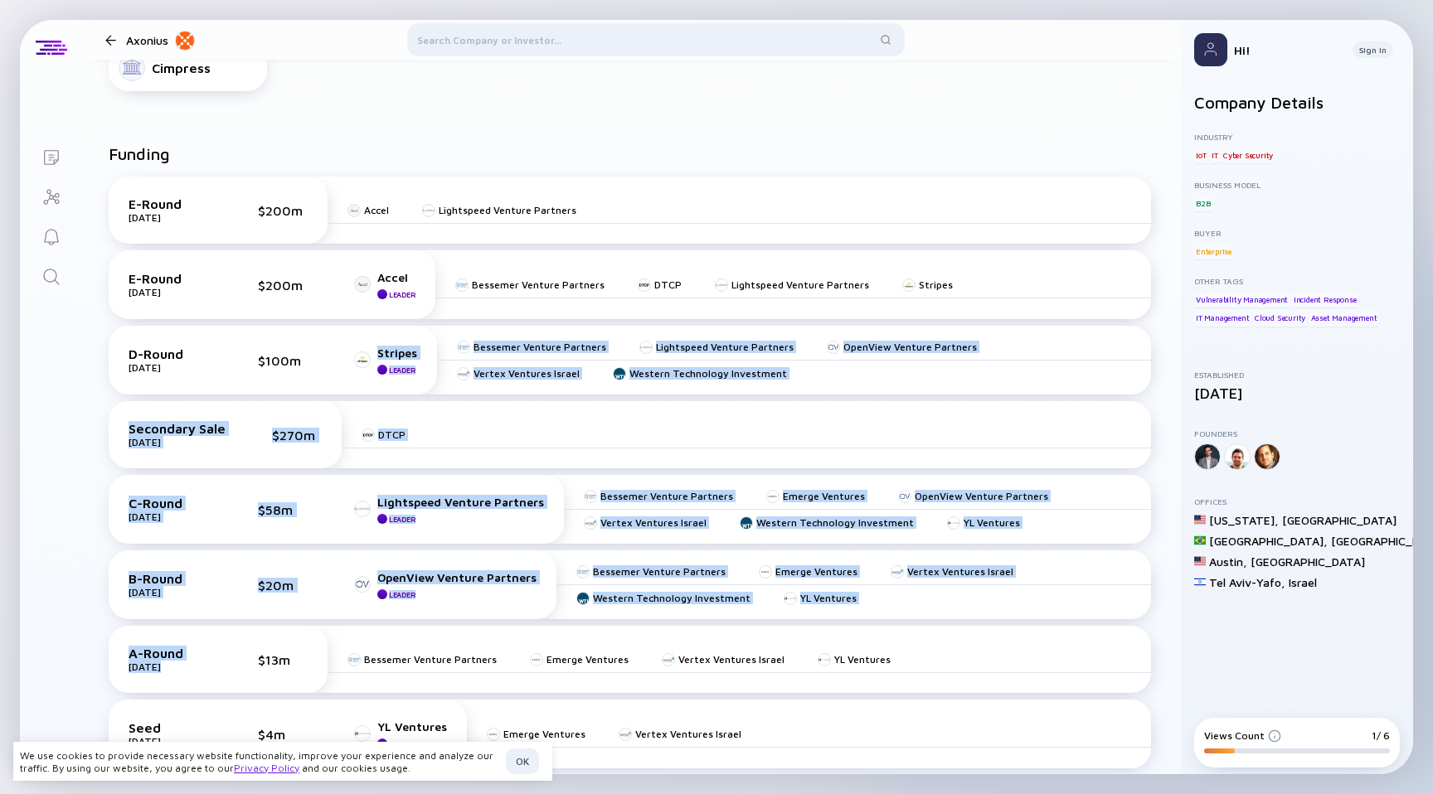
drag, startPoint x: 325, startPoint y: 648, endPoint x: 331, endPoint y: 328, distance: 320.2
click at [331, 328] on div "E-Round [DATE] $200m Accel Lightspeed Venture Partners E-Round [DATE] $200m Acc…" at bounding box center [630, 476] width 1042 height 599
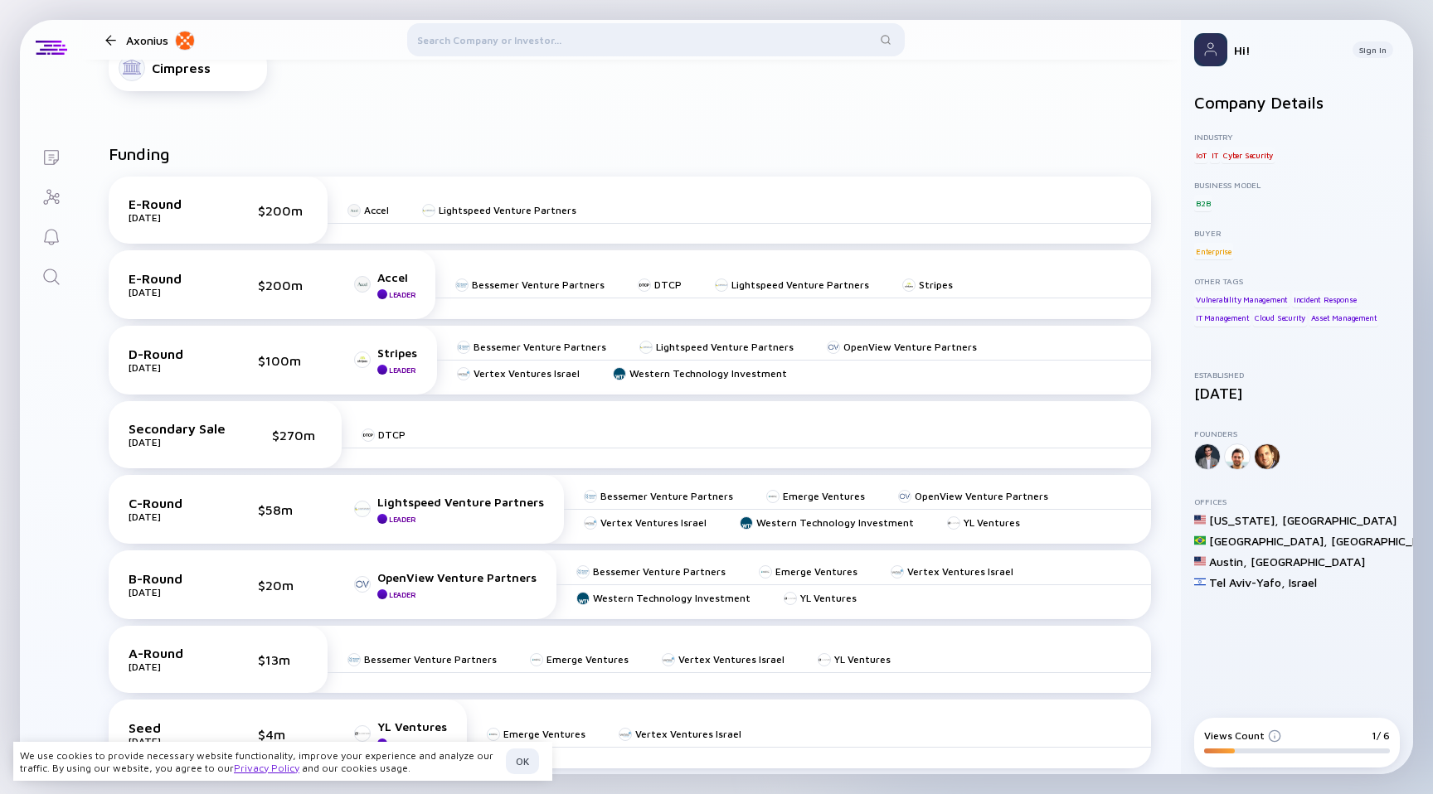
click at [287, 462] on div "Secondary Sale [DATE] $270m" at bounding box center [225, 434] width 233 height 67
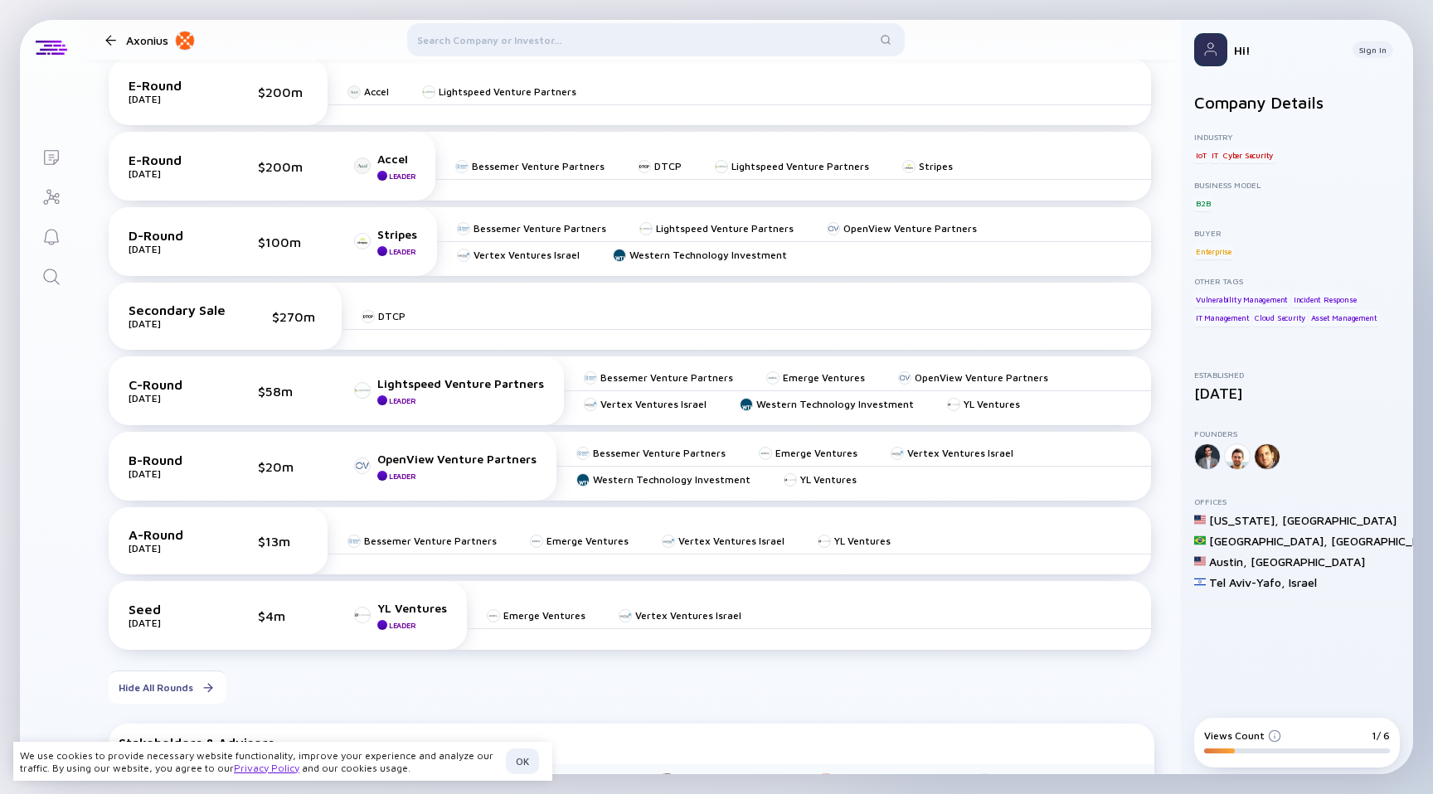
scroll to position [835, 0]
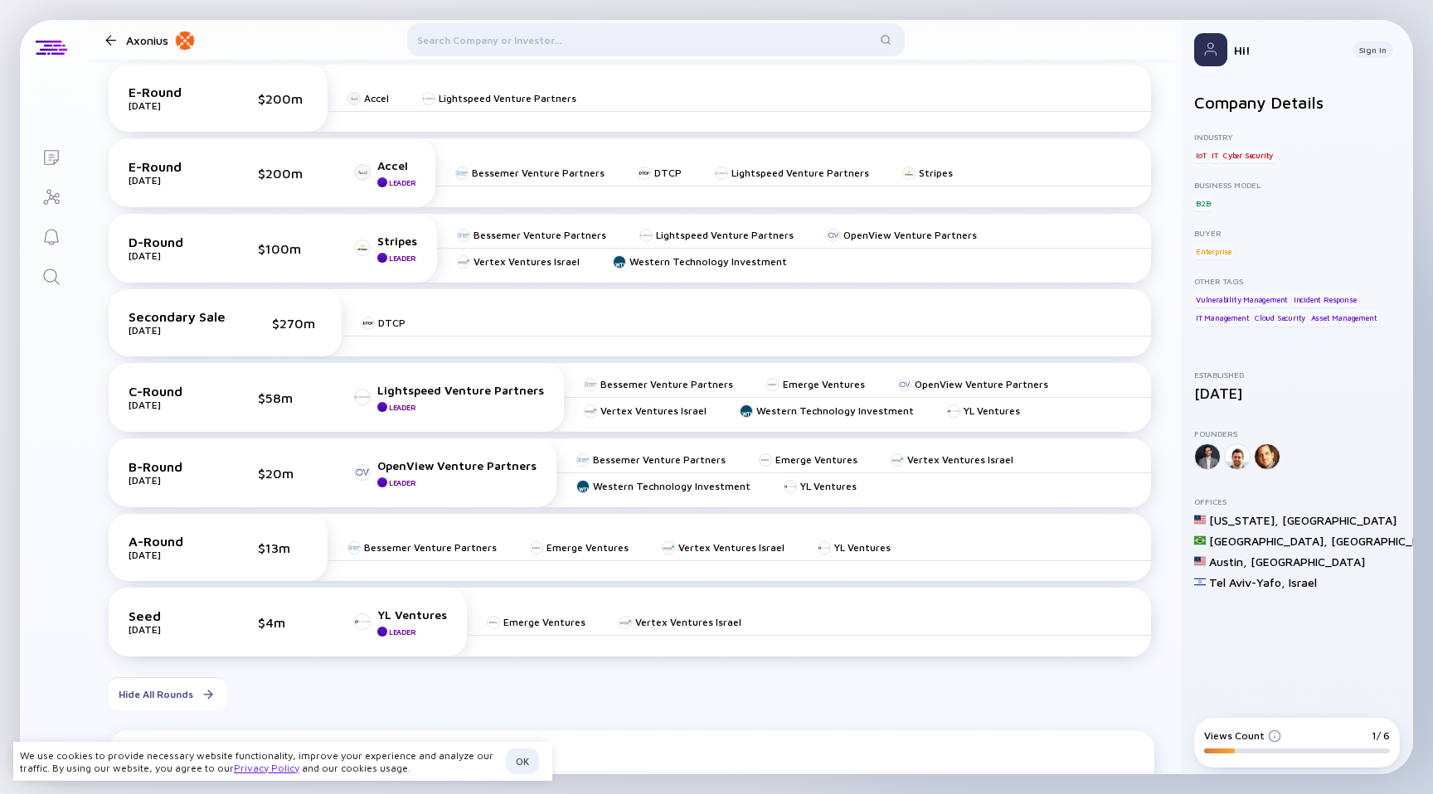
click at [147, 621] on div "Seed" at bounding box center [170, 616] width 83 height 15
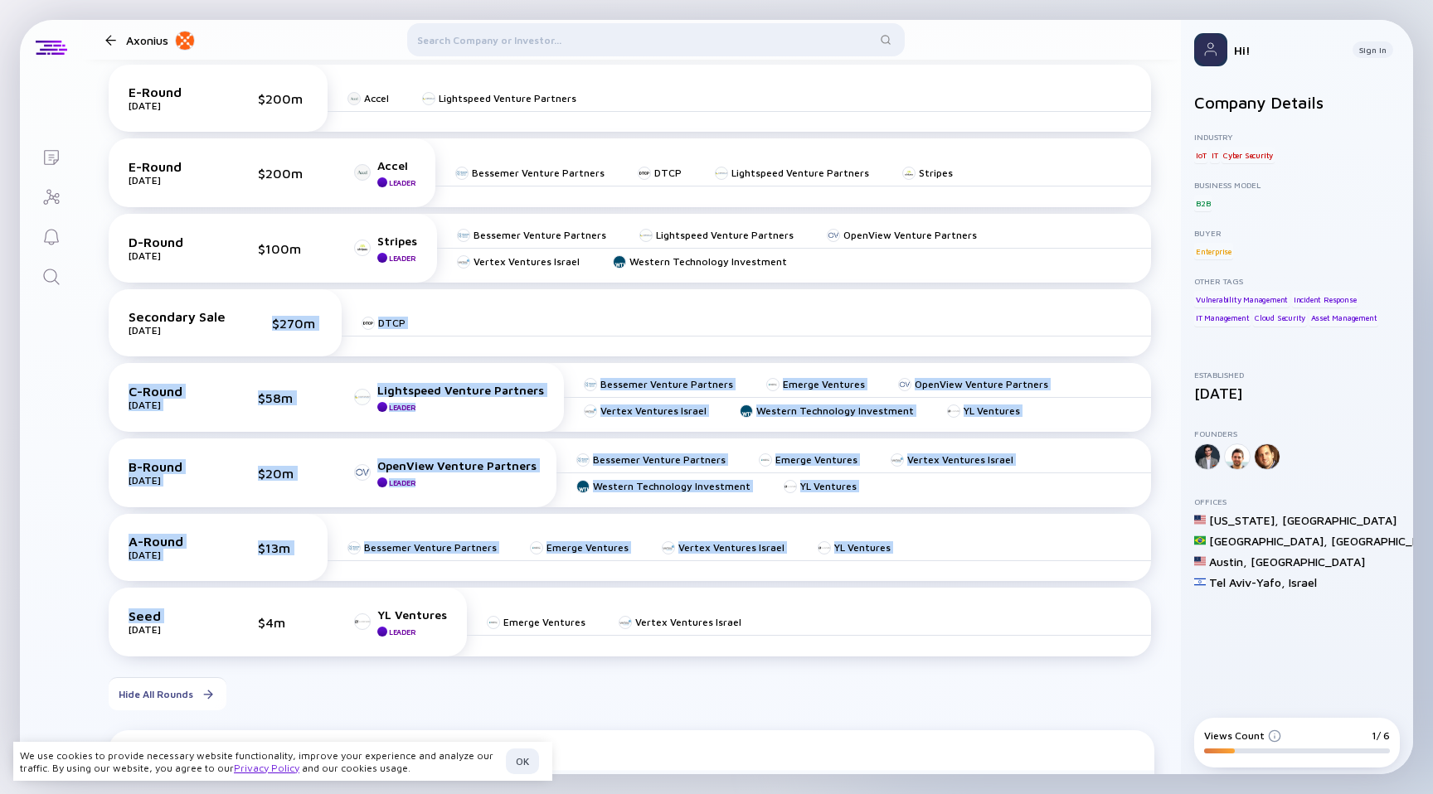
drag, startPoint x: 147, startPoint y: 621, endPoint x: 270, endPoint y: 300, distance: 343.6
click at [270, 300] on div "E-Round [DATE] $200m Accel Lightspeed Venture Partners E-Round [DATE] $200m Acc…" at bounding box center [630, 364] width 1042 height 599
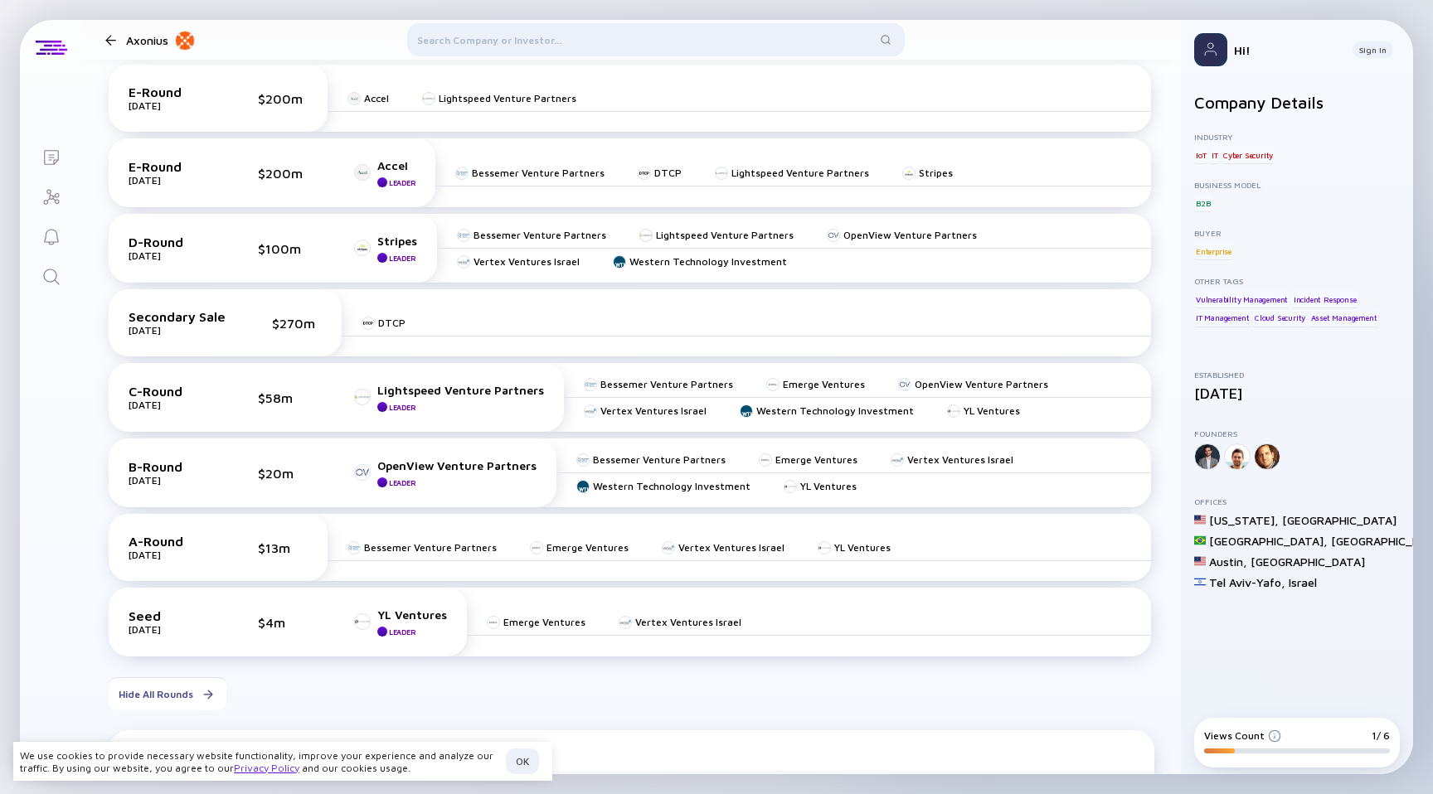
click at [156, 638] on div "Seed [DATE] $4m YL Ventures Leader" at bounding box center [288, 622] width 358 height 69
drag, startPoint x: 162, startPoint y: 577, endPoint x: 199, endPoint y: 312, distance: 268.0
click at [199, 312] on div "E-Round [DATE] $200m Accel Lightspeed Venture Partners E-Round [DATE] $200m Acc…" at bounding box center [630, 364] width 1042 height 599
click at [176, 403] on div "[DATE]" at bounding box center [170, 405] width 83 height 12
click at [175, 403] on div "[DATE]" at bounding box center [170, 405] width 83 height 12
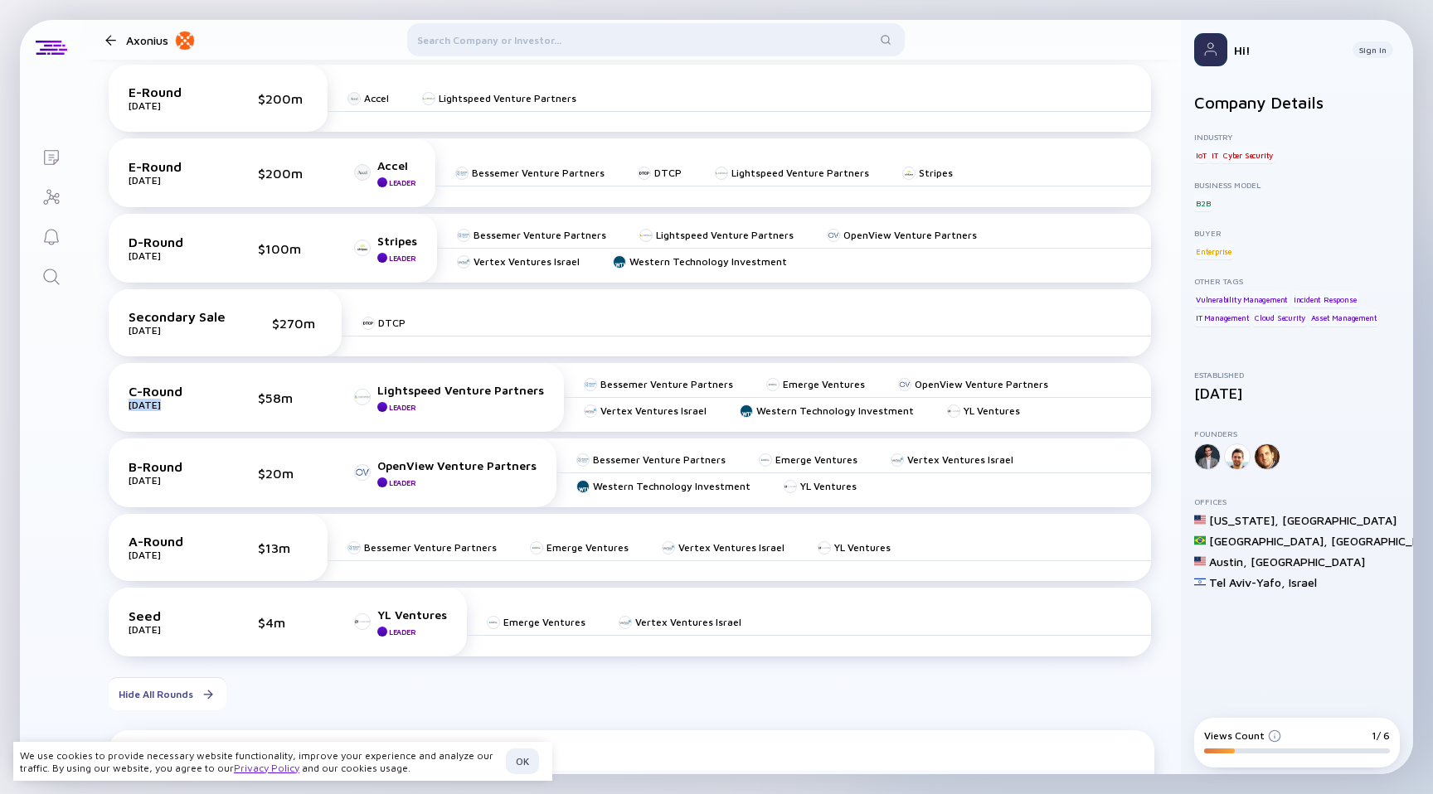
click at [175, 403] on div "[DATE]" at bounding box center [170, 405] width 83 height 12
click at [142, 397] on div "C-Round" at bounding box center [170, 391] width 83 height 15
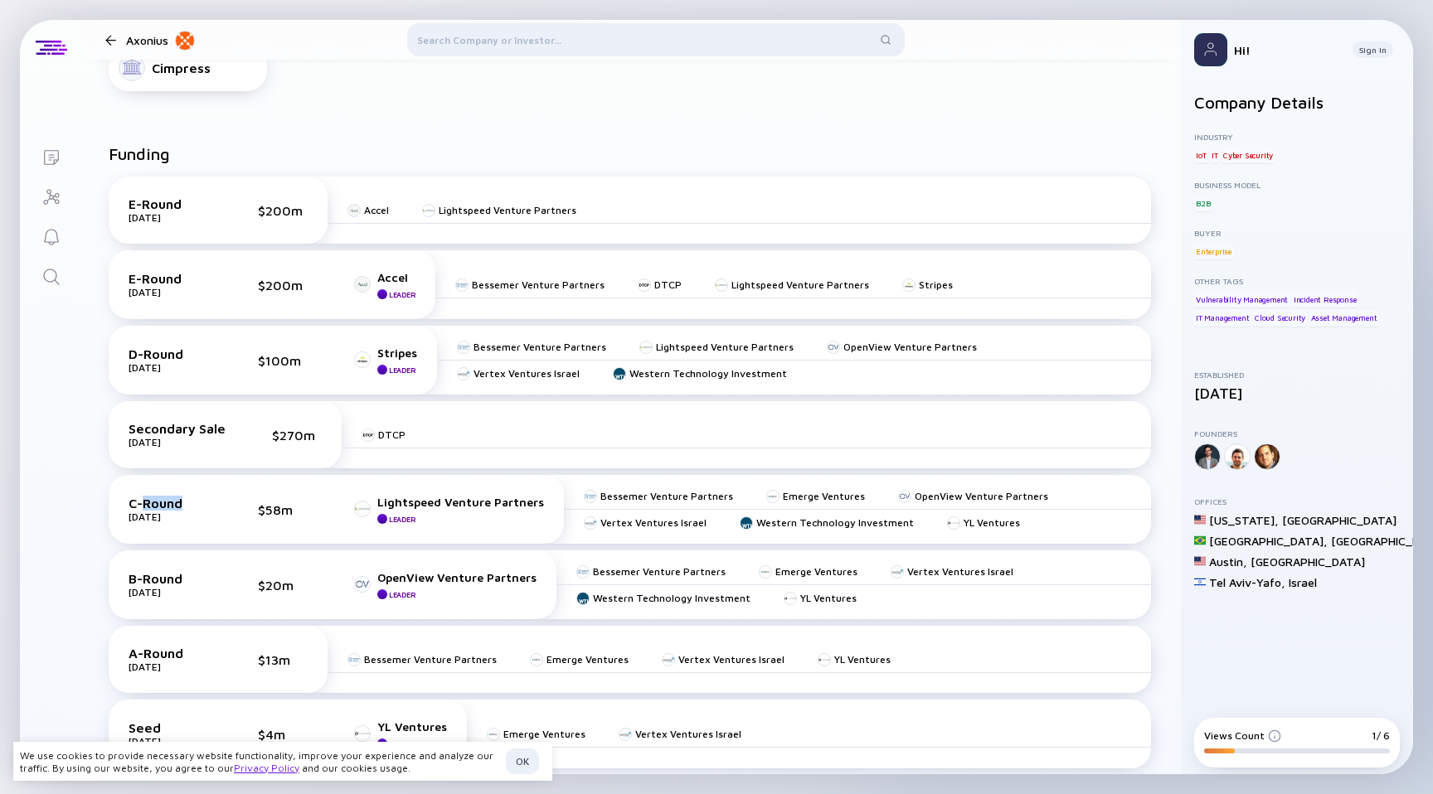
scroll to position [613, 0]
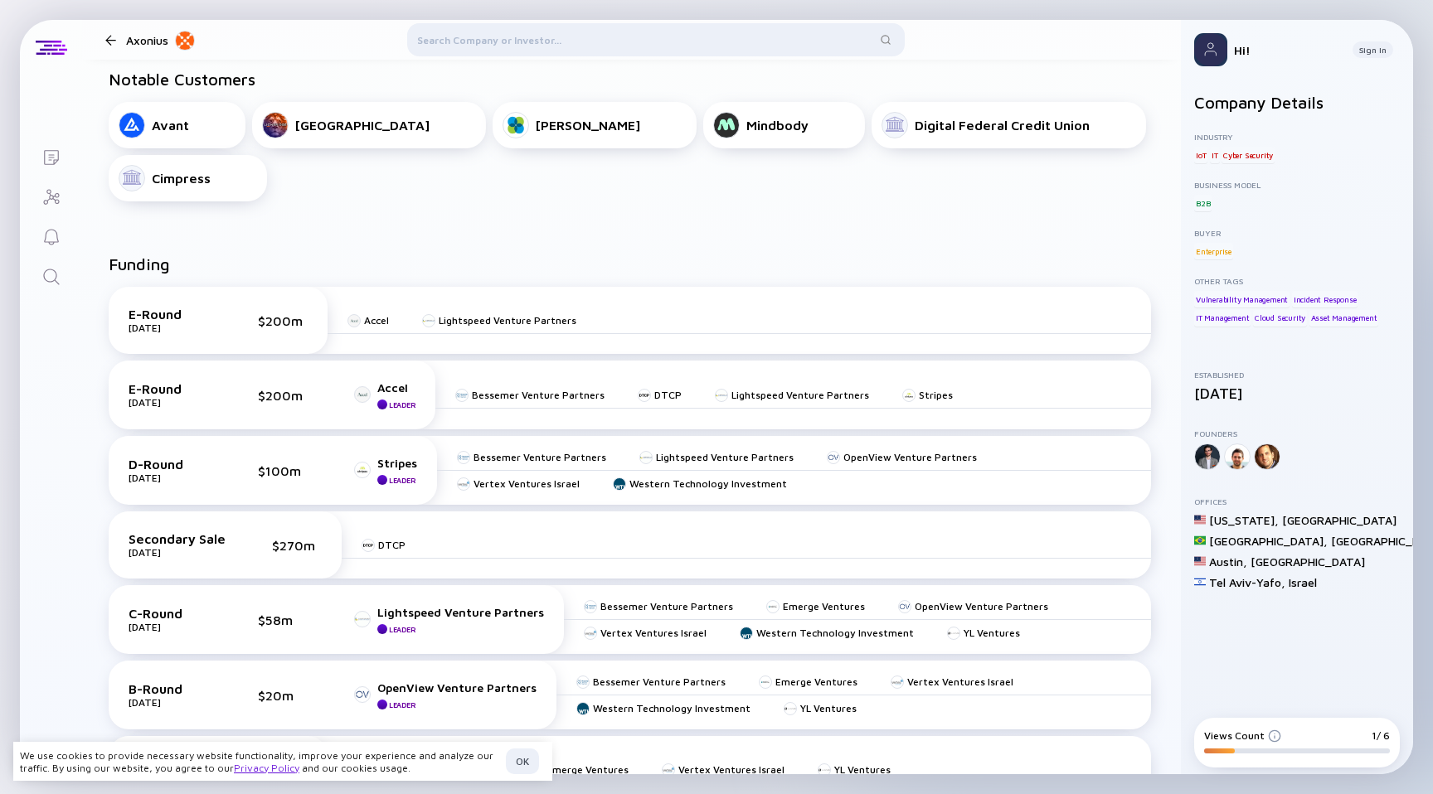
click at [192, 508] on div "E-Round [DATE] $200m Accel Lightspeed Venture Partners E-Round [DATE] $200m Acc…" at bounding box center [630, 586] width 1042 height 599
click at [183, 531] on div "Secondary Sale [DATE] $270m" at bounding box center [225, 545] width 233 height 67
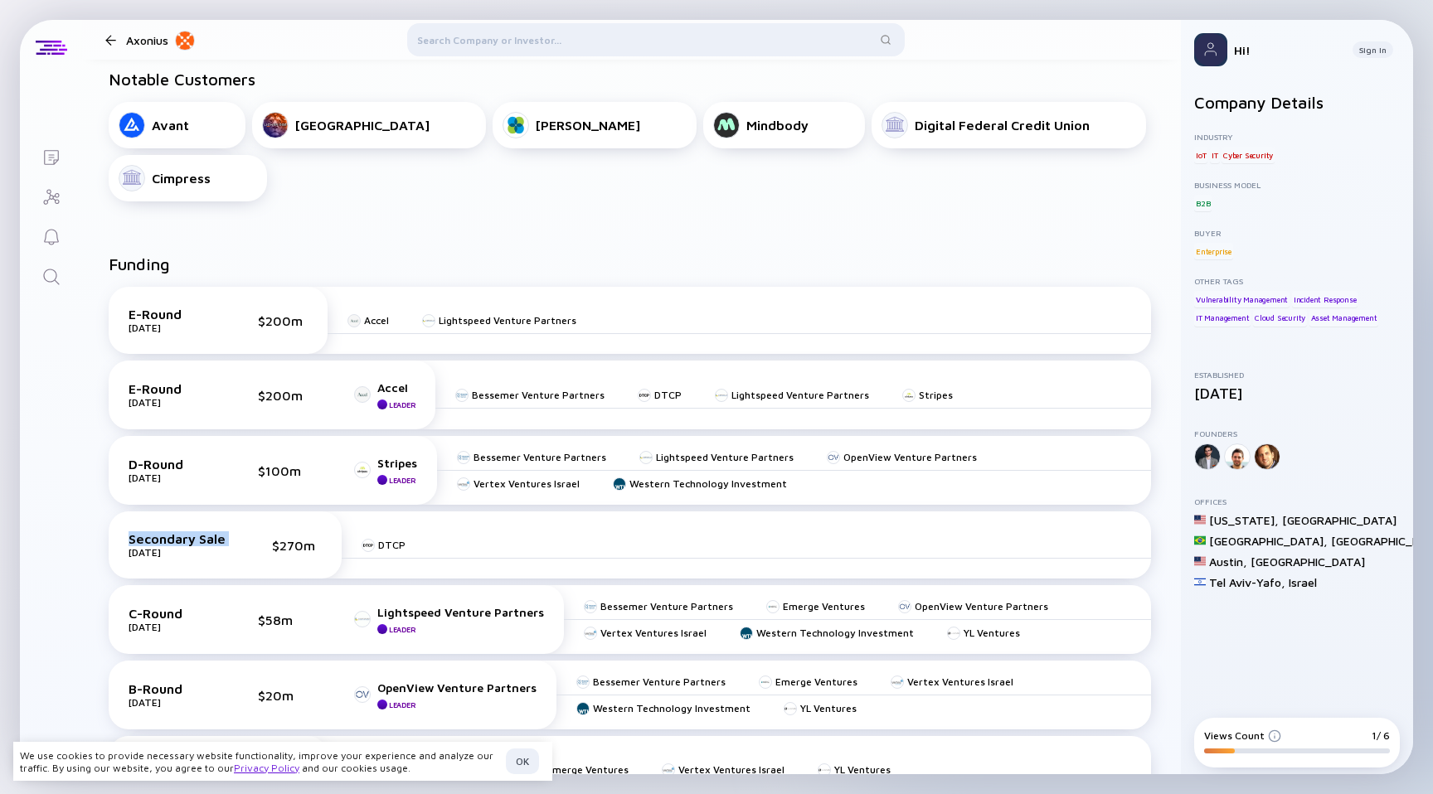
click at [180, 538] on div "Secondary Sale" at bounding box center [177, 539] width 97 height 15
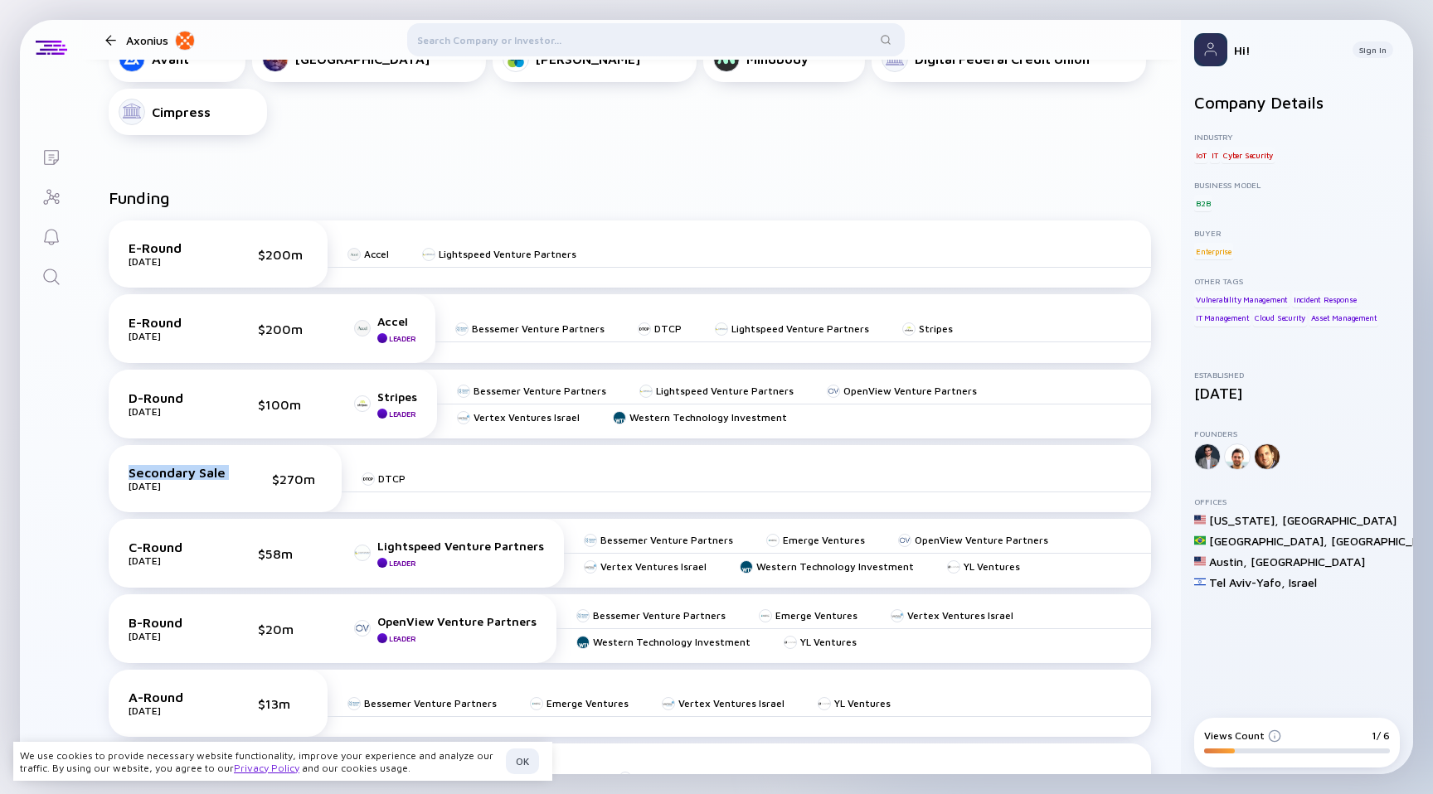
scroll to position [630, 0]
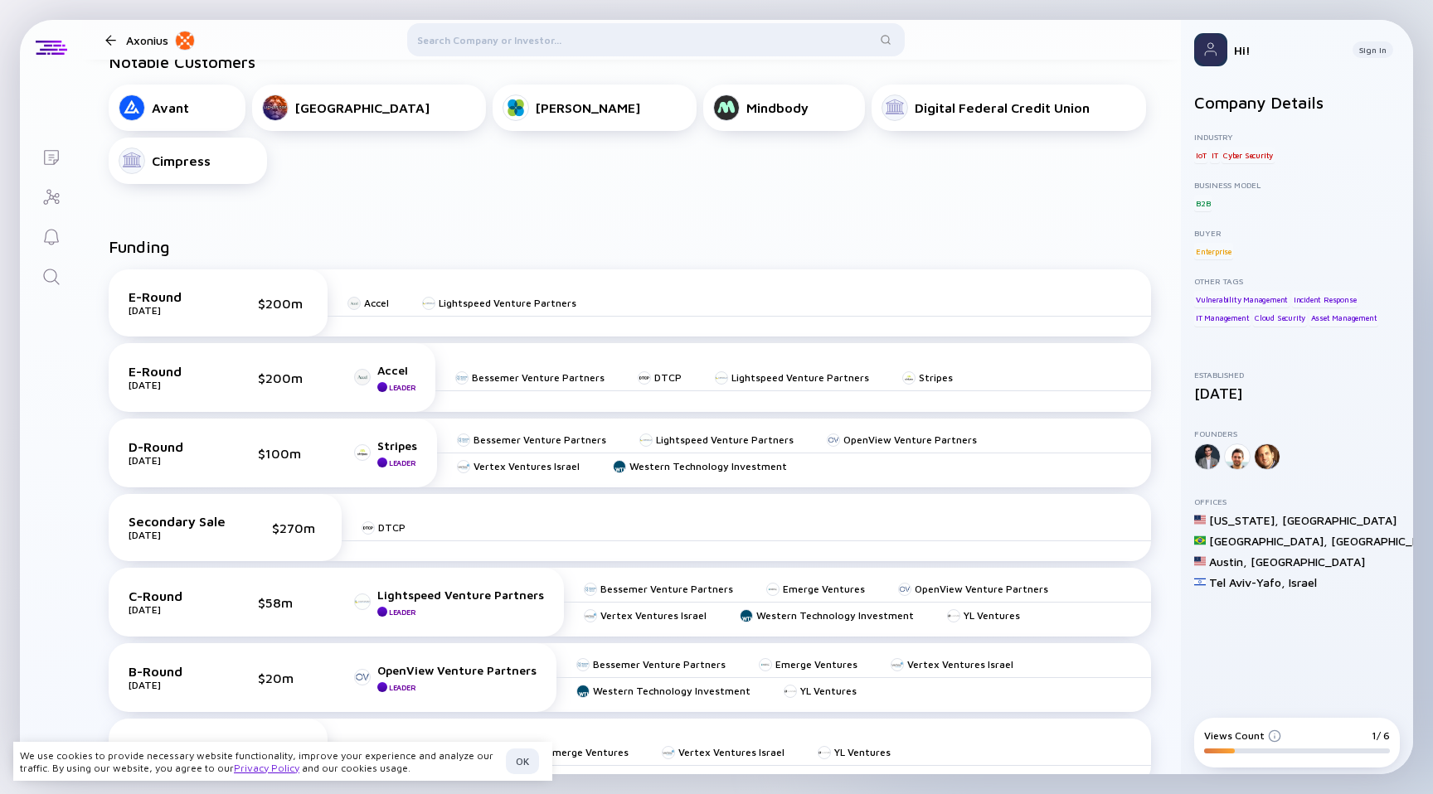
click at [267, 559] on div "Secondary Sale [DATE] $270m" at bounding box center [225, 527] width 233 height 67
click at [299, 536] on div "Secondary Sale [DATE] $270m" at bounding box center [225, 527] width 193 height 27
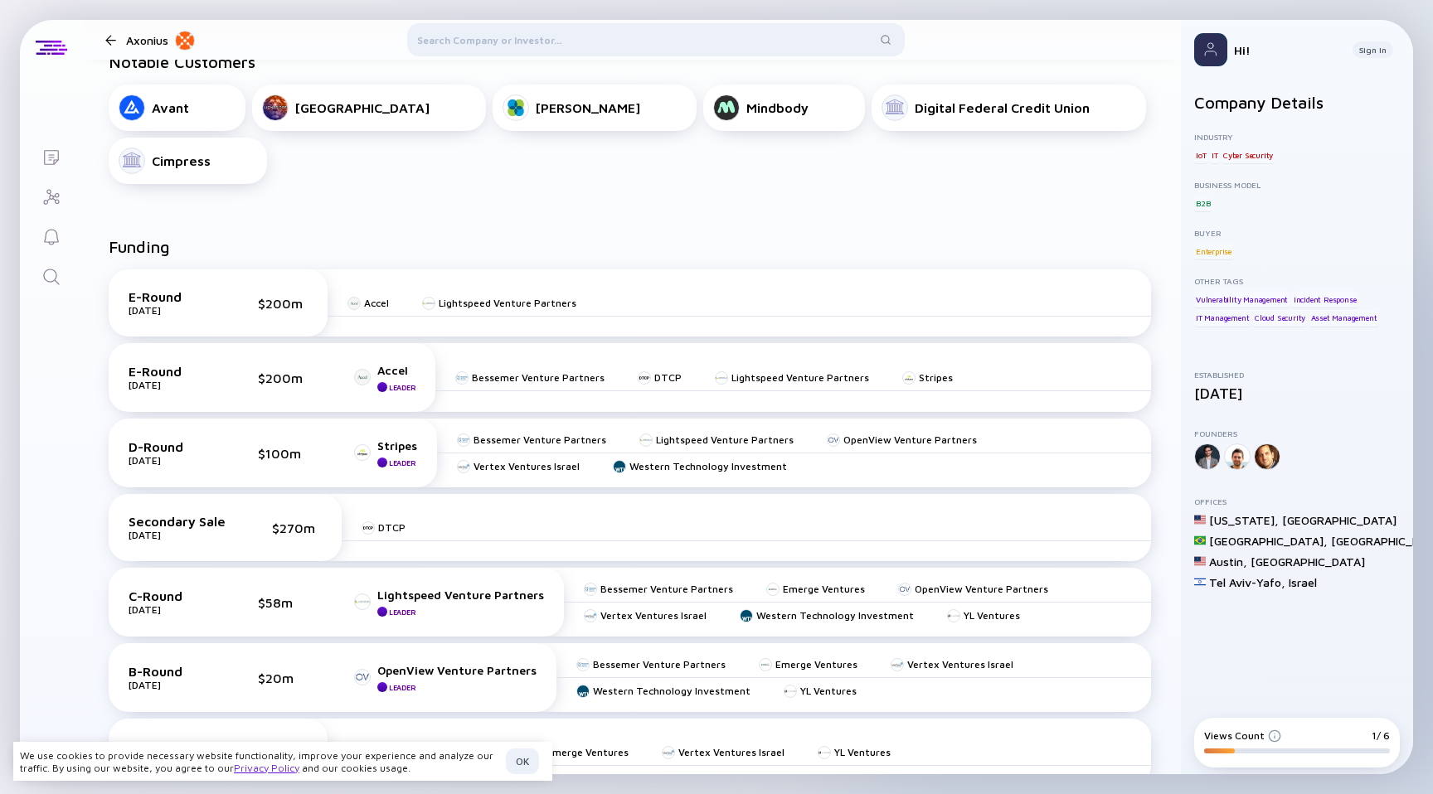
click at [296, 521] on div "$270m" at bounding box center [297, 528] width 50 height 15
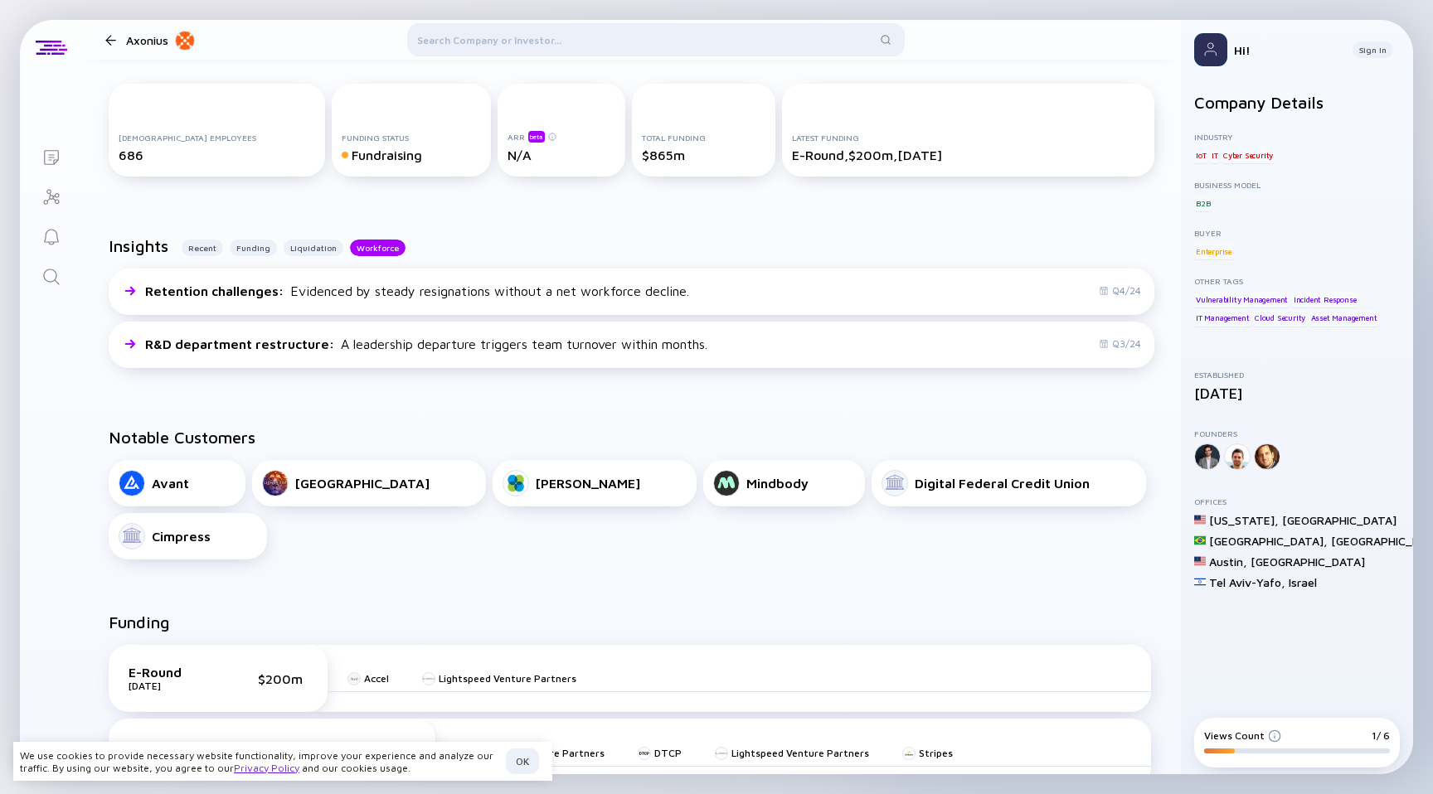
scroll to position [0, 0]
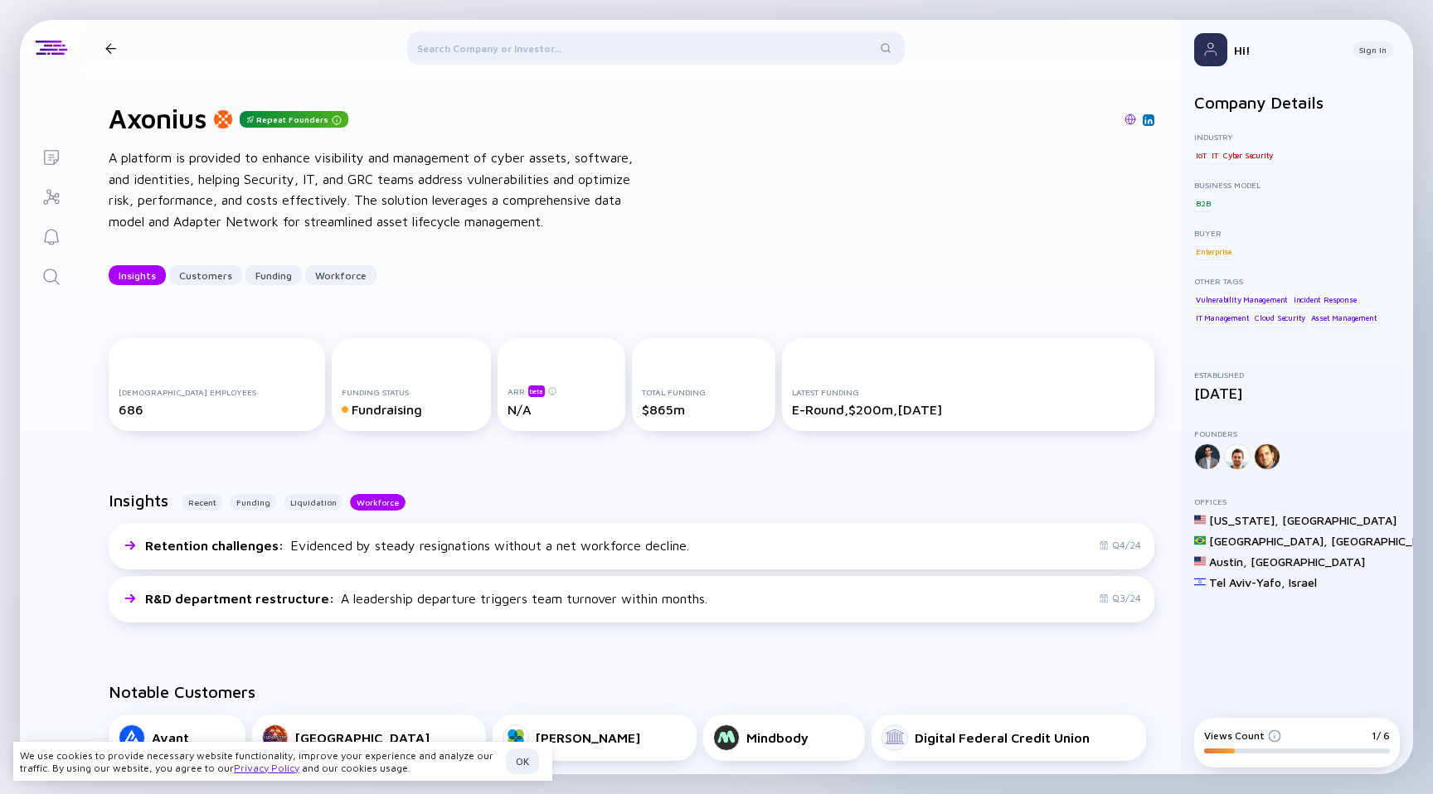
click at [362, 450] on div "[DEMOGRAPHIC_DATA] Employees 686 Funding Status Fundraising ARR beta N/A Total …" at bounding box center [631, 388] width 1099 height 153
click at [347, 229] on div "A platform is provided to enhance visibility and management of cyber assets, so…" at bounding box center [374, 190] width 531 height 85
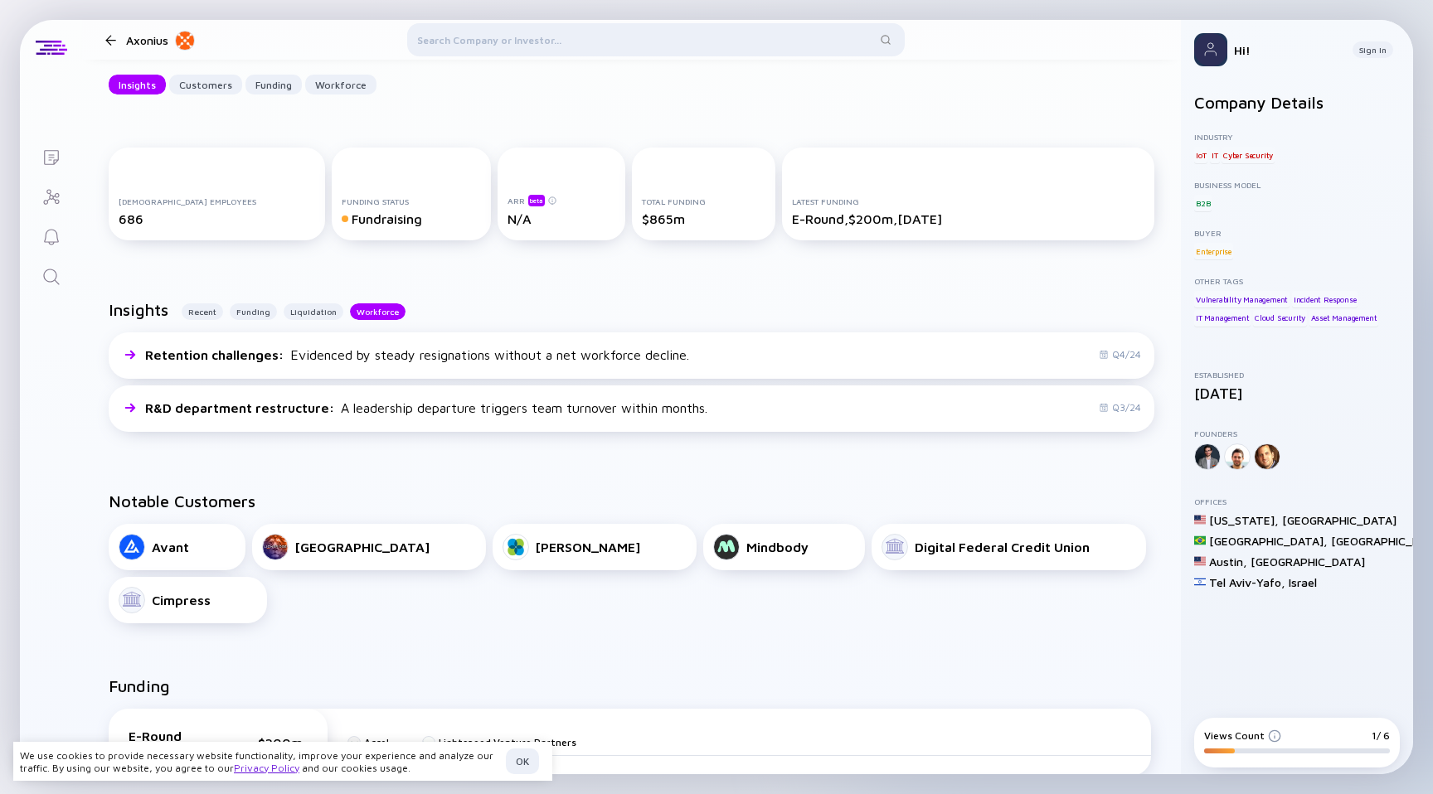
scroll to position [193, 0]
click at [350, 225] on div "Funding Status Fundraising" at bounding box center [411, 191] width 159 height 93
click at [354, 219] on div "Fundraising" at bounding box center [411, 216] width 139 height 15
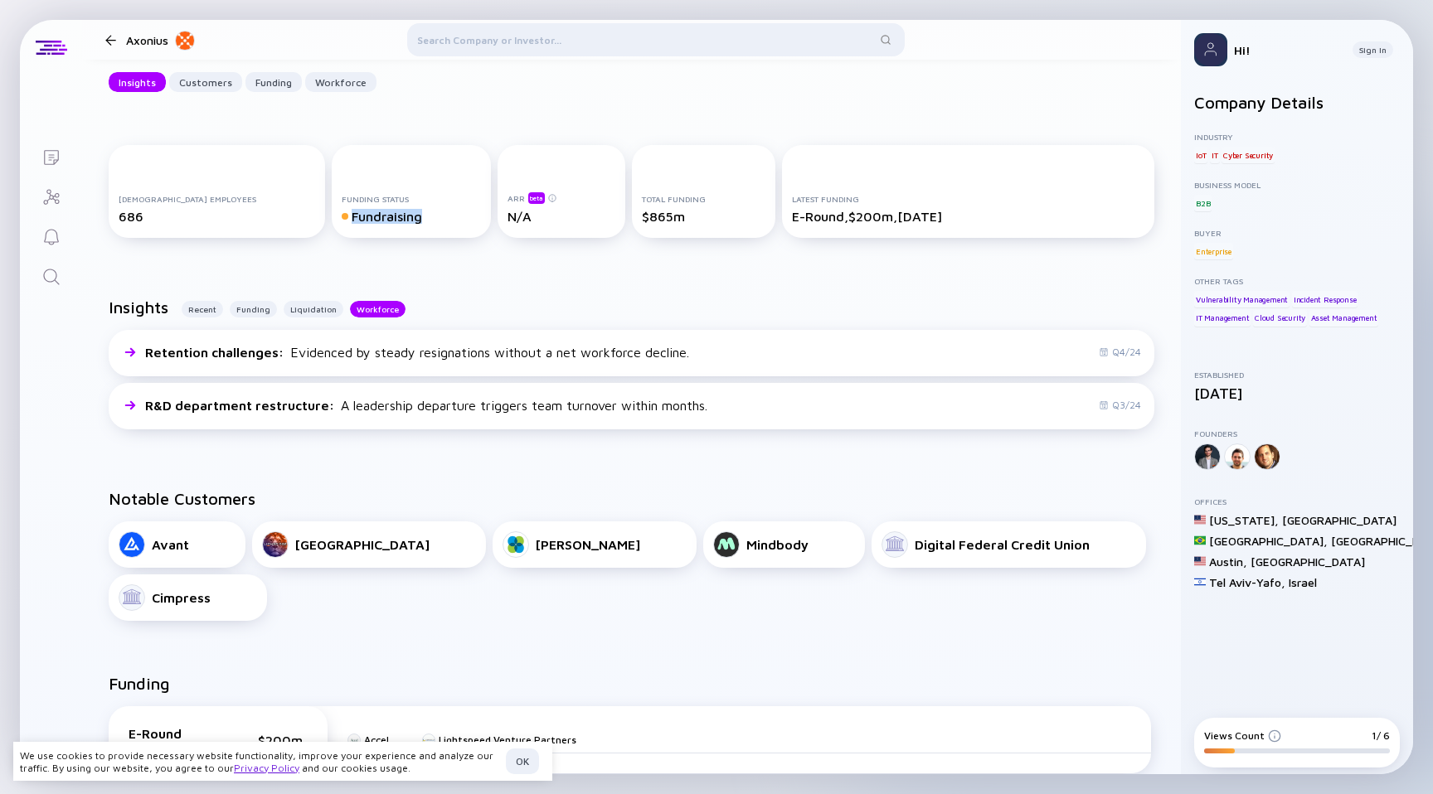
click at [354, 219] on div "Fundraising" at bounding box center [411, 216] width 139 height 15
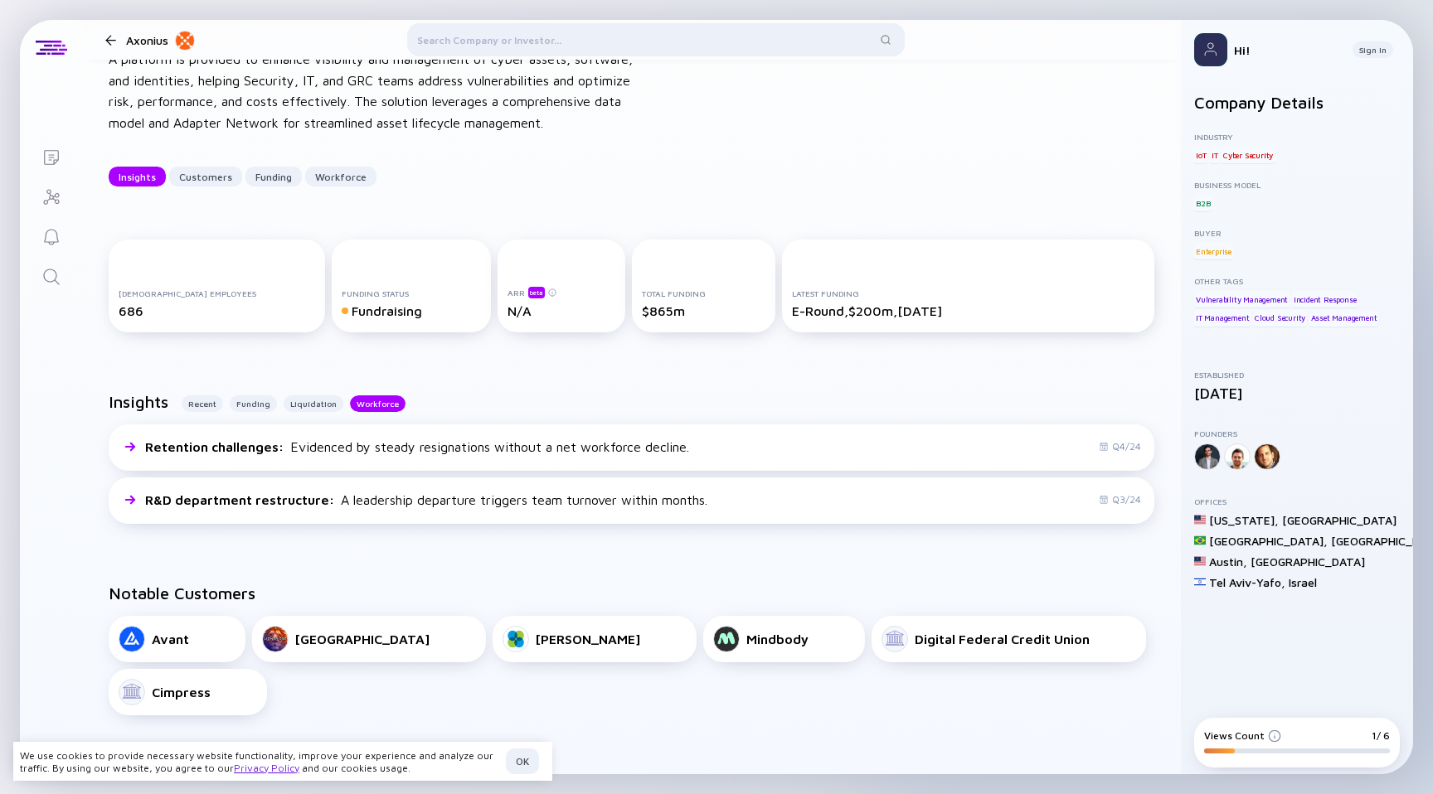
scroll to position [0, 0]
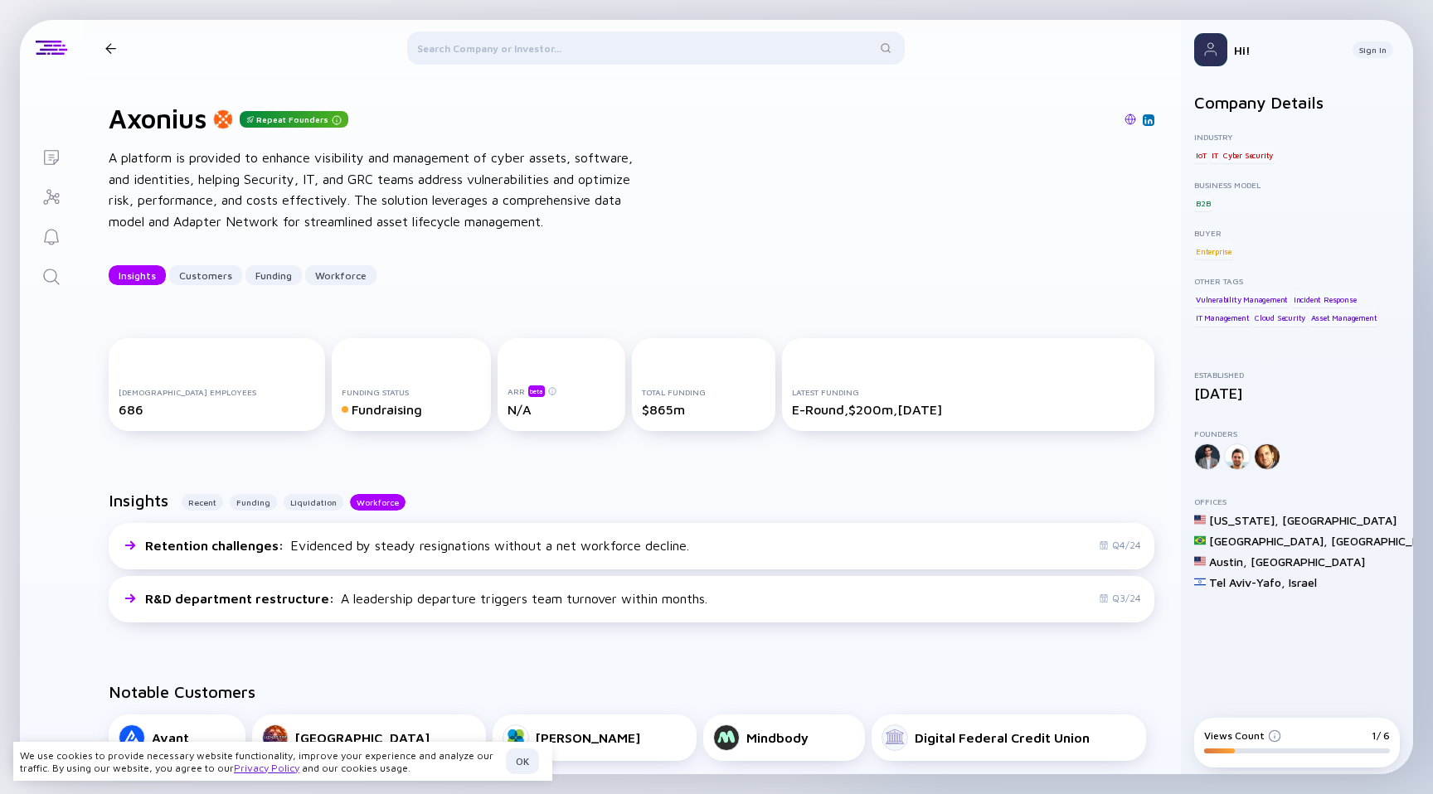
drag, startPoint x: 147, startPoint y: 272, endPoint x: 381, endPoint y: 240, distance: 236.9
click at [383, 240] on div "Axonius Repeat Founders A platform is provided to enhance visibility and manage…" at bounding box center [631, 194] width 1099 height 236
click at [381, 240] on div "Axonius Repeat Founders A platform is provided to enhance visibility and manage…" at bounding box center [631, 194] width 1099 height 236
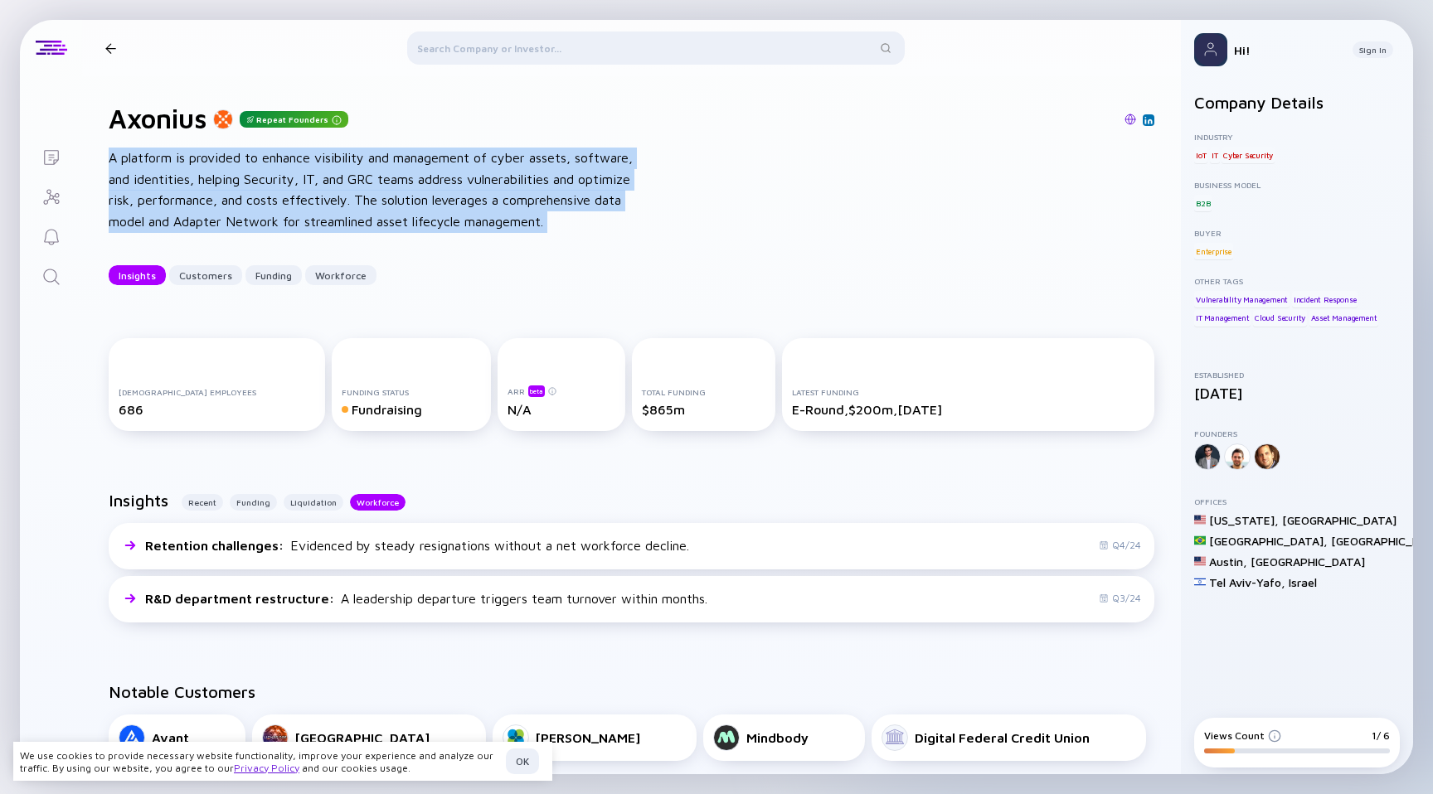
click at [381, 240] on div "Axonius Repeat Founders A platform is provided to enhance visibility and manage…" at bounding box center [631, 194] width 1099 height 236
click at [401, 214] on div "A platform is provided to enhance visibility and management of cyber assets, so…" at bounding box center [374, 190] width 531 height 85
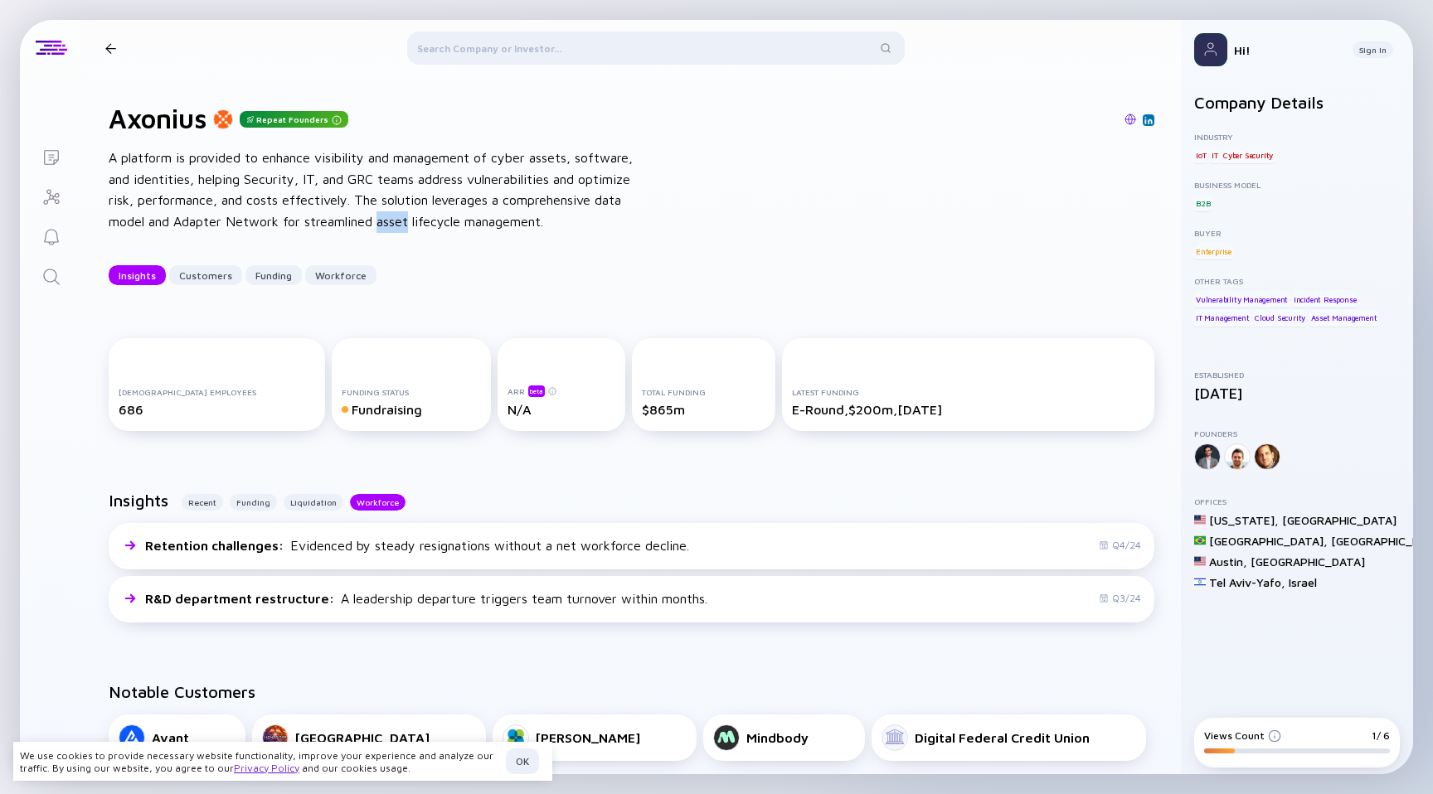
click at [401, 214] on div "A platform is provided to enhance visibility and management of cyber assets, so…" at bounding box center [374, 190] width 531 height 85
click at [498, 422] on div "ARR beta N/A" at bounding box center [562, 384] width 128 height 93
click at [508, 411] on div "N/A" at bounding box center [562, 409] width 108 height 15
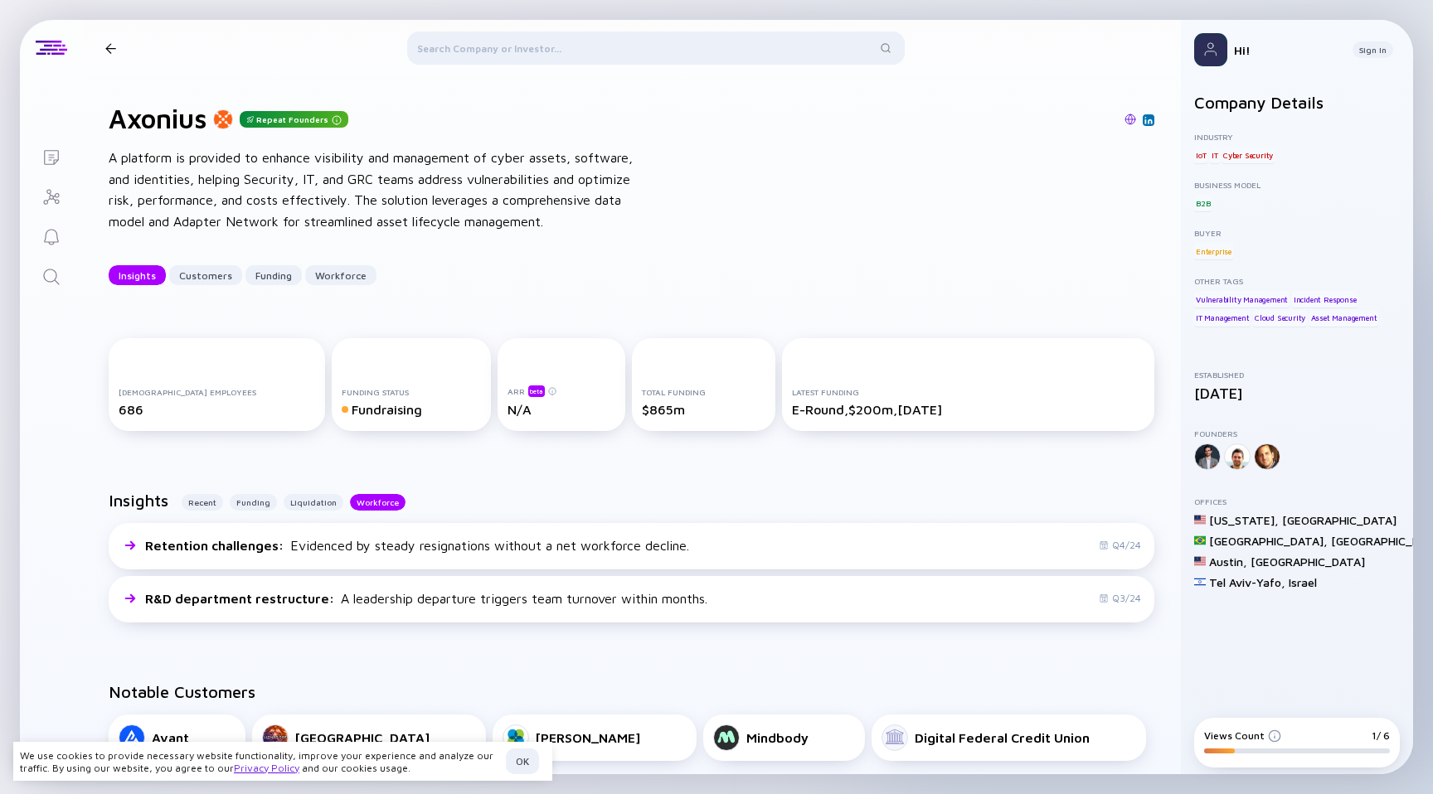
click at [503, 419] on div "ARR beta N/A" at bounding box center [562, 384] width 128 height 93
click at [644, 440] on div "[DEMOGRAPHIC_DATA] Employees 686 Funding Status Fundraising ARR beta N/A Total …" at bounding box center [631, 388] width 1099 height 153
click at [656, 391] on div "Total Funding" at bounding box center [703, 392] width 123 height 10
click at [656, 393] on div "Total Funding" at bounding box center [703, 392] width 123 height 10
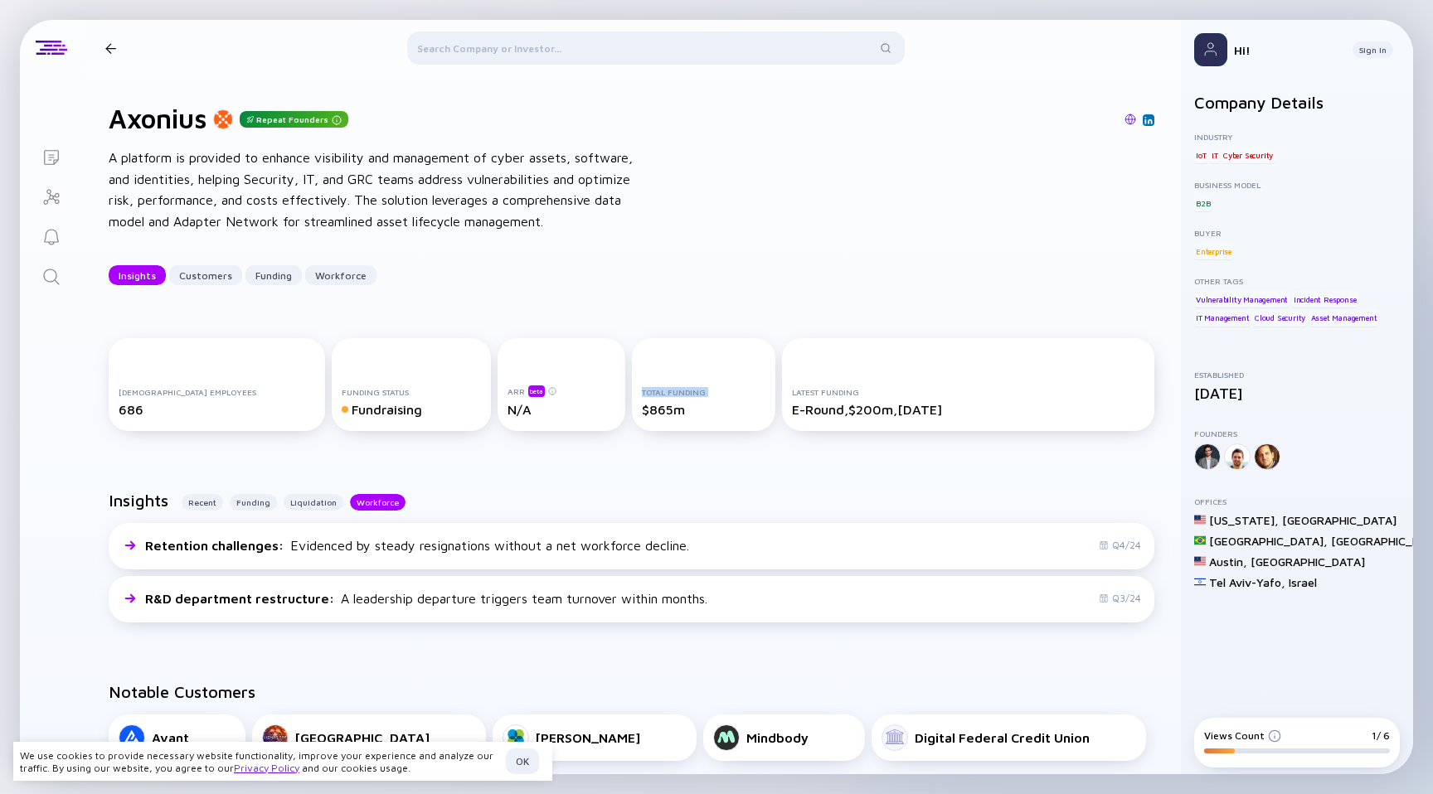
click at [656, 393] on div "Total Funding" at bounding box center [703, 392] width 123 height 10
click at [642, 396] on div "Total Funding $865m" at bounding box center [703, 402] width 123 height 30
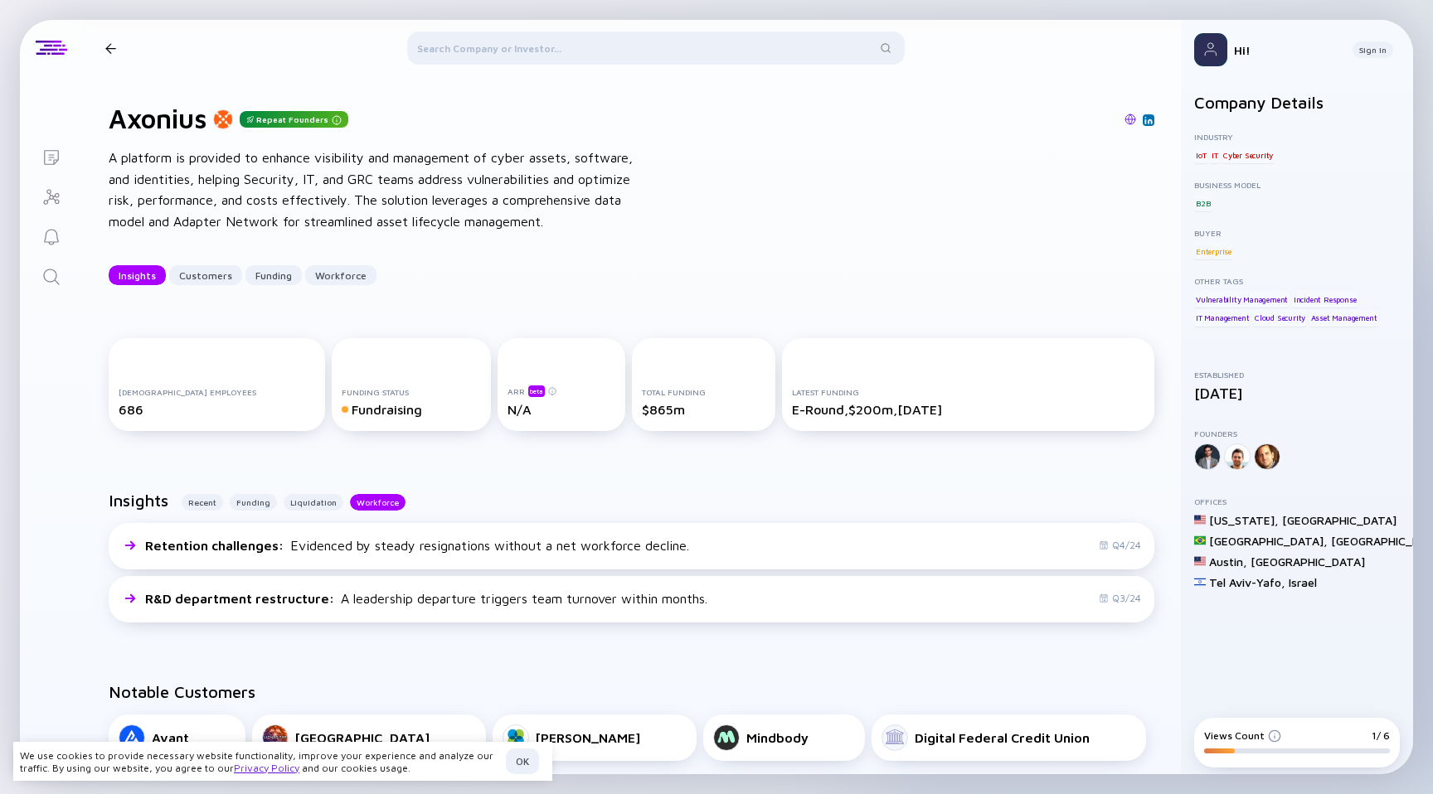
click at [642, 407] on div "$865m" at bounding box center [703, 409] width 123 height 15
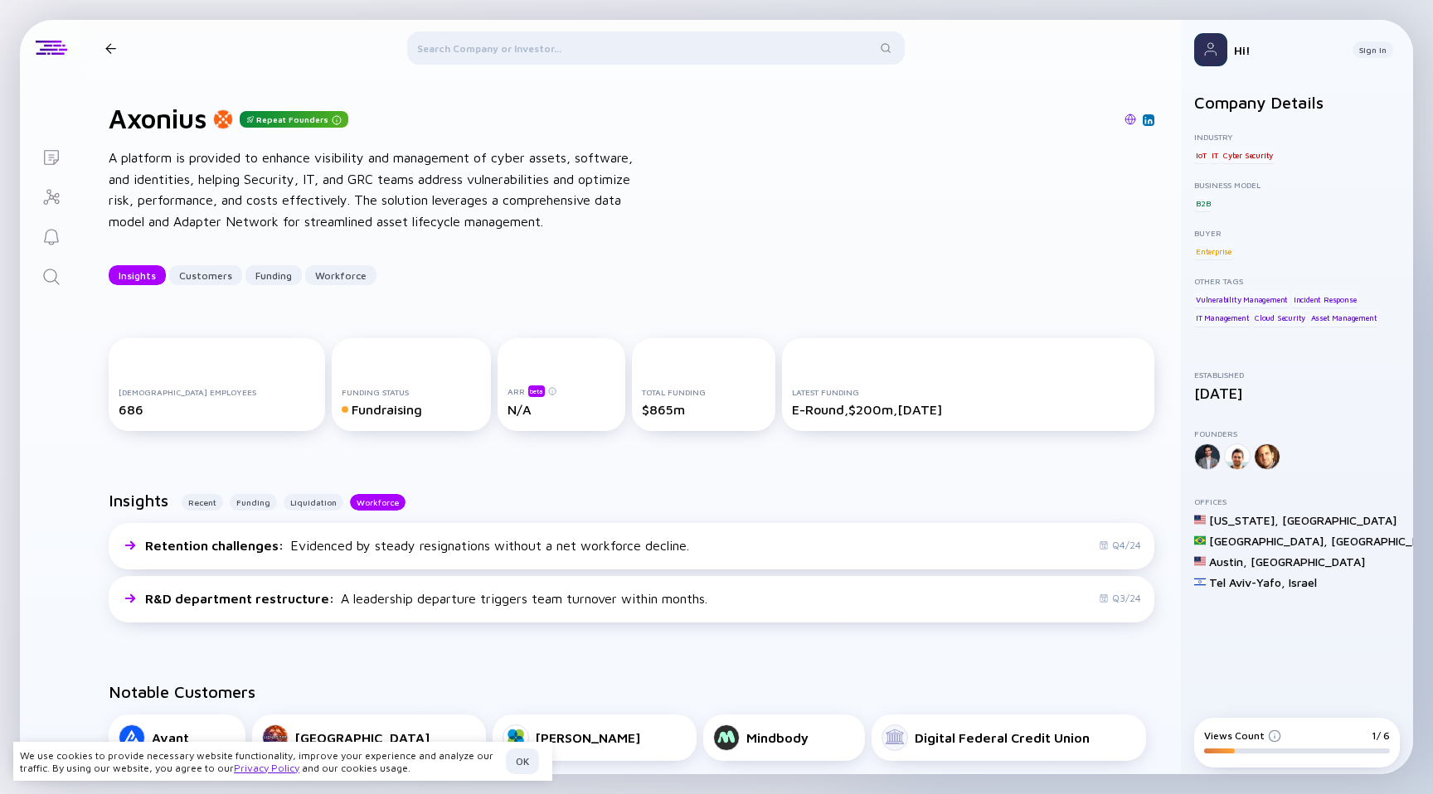
click at [642, 414] on div "$865m" at bounding box center [703, 409] width 123 height 15
click at [632, 397] on div "Total Funding $865m" at bounding box center [703, 384] width 143 height 93
click at [642, 397] on div "Total Funding $865m" at bounding box center [703, 402] width 123 height 30
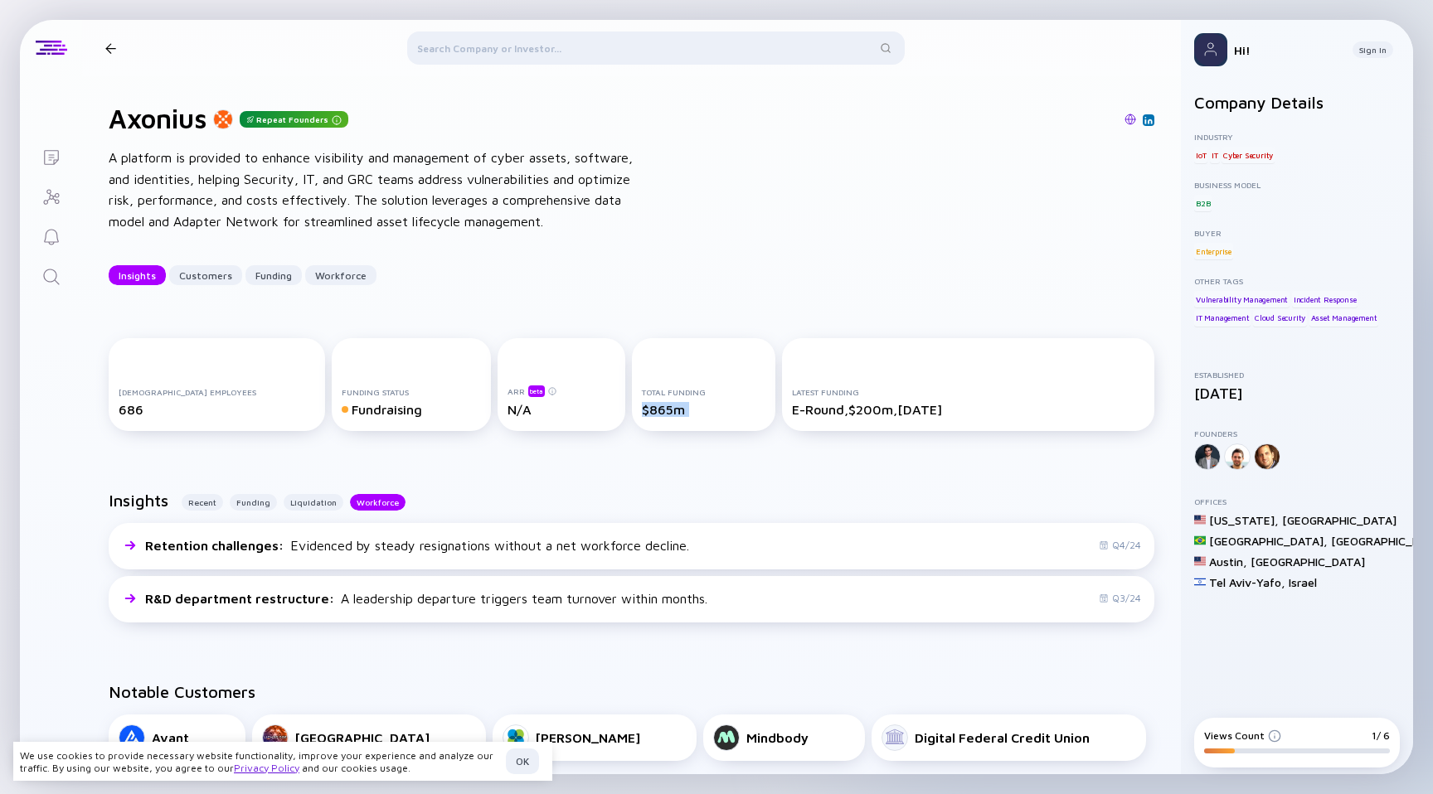
click at [642, 397] on div "Total Funding $865m" at bounding box center [703, 402] width 123 height 30
click at [644, 414] on div "$865m" at bounding box center [703, 409] width 123 height 15
click at [632, 417] on div "Total Funding $865m" at bounding box center [703, 384] width 143 height 93
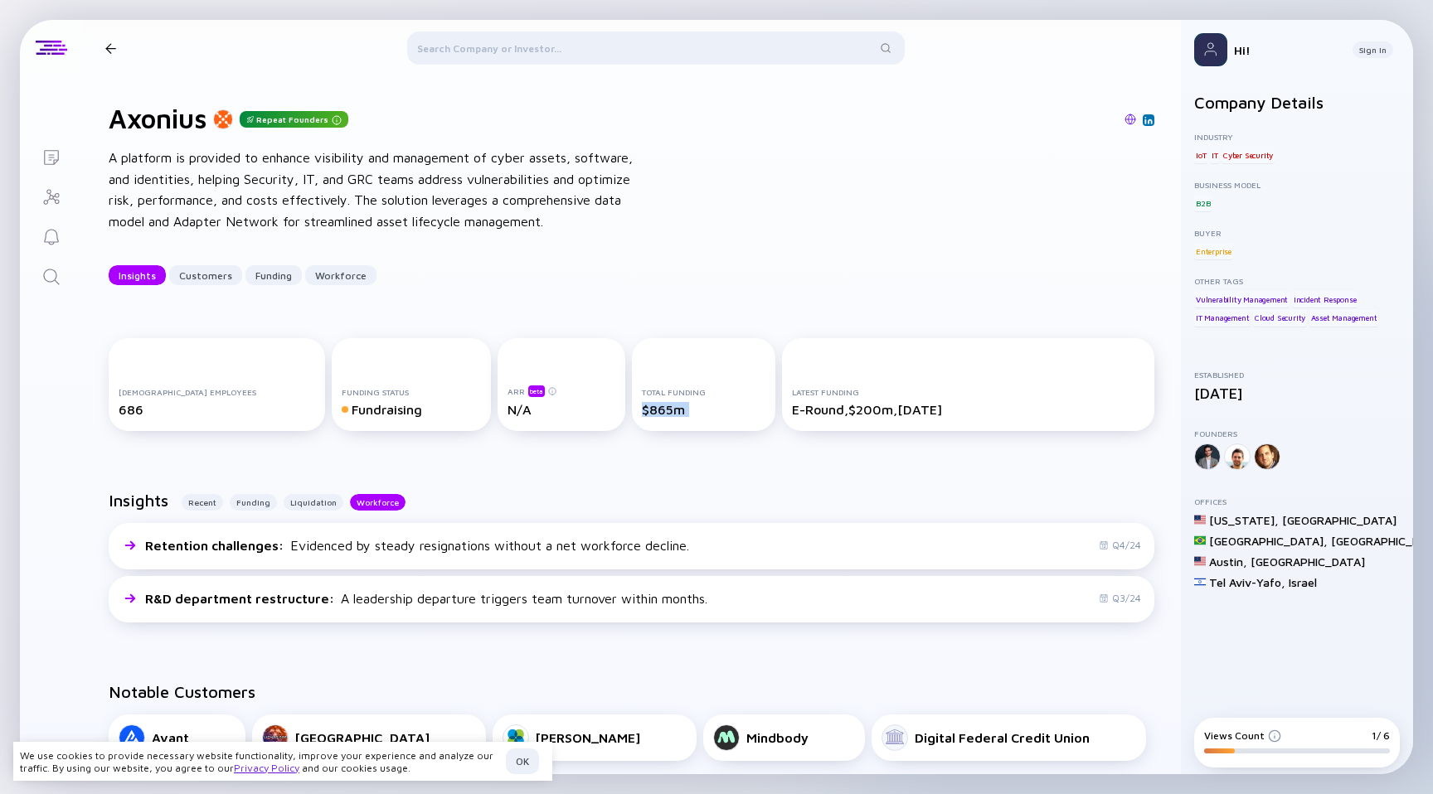
click at [632, 417] on div "Total Funding $865m" at bounding box center [703, 384] width 143 height 93
click at [782, 385] on div "Latest Funding E-Round, $200m, [DATE]" at bounding box center [968, 384] width 372 height 93
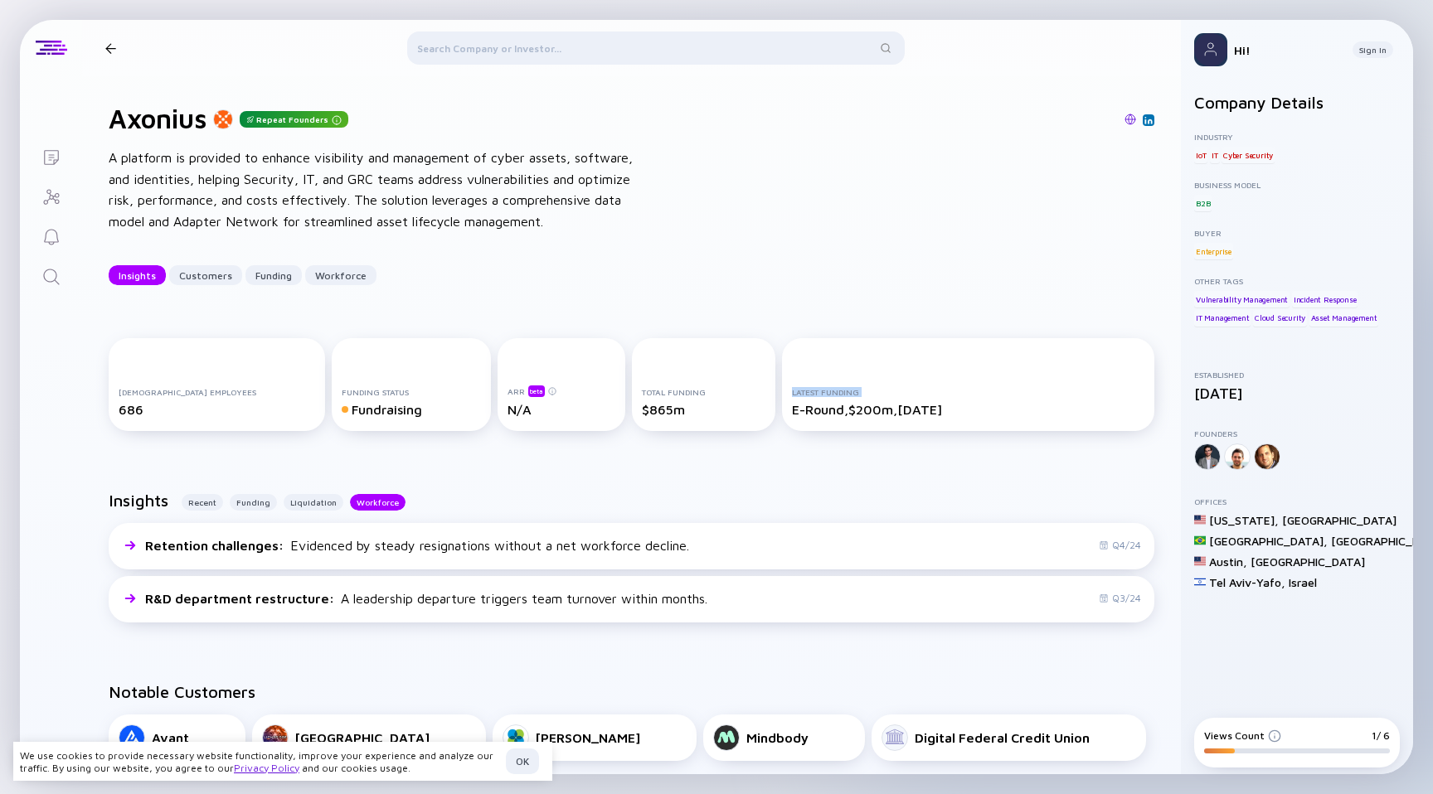
click at [782, 385] on div "Latest Funding E-Round, $200m, [DATE]" at bounding box center [968, 384] width 372 height 93
click at [693, 381] on div "Total Funding $865m" at bounding box center [703, 384] width 143 height 93
click at [691, 381] on div "Total Funding $865m" at bounding box center [703, 384] width 143 height 93
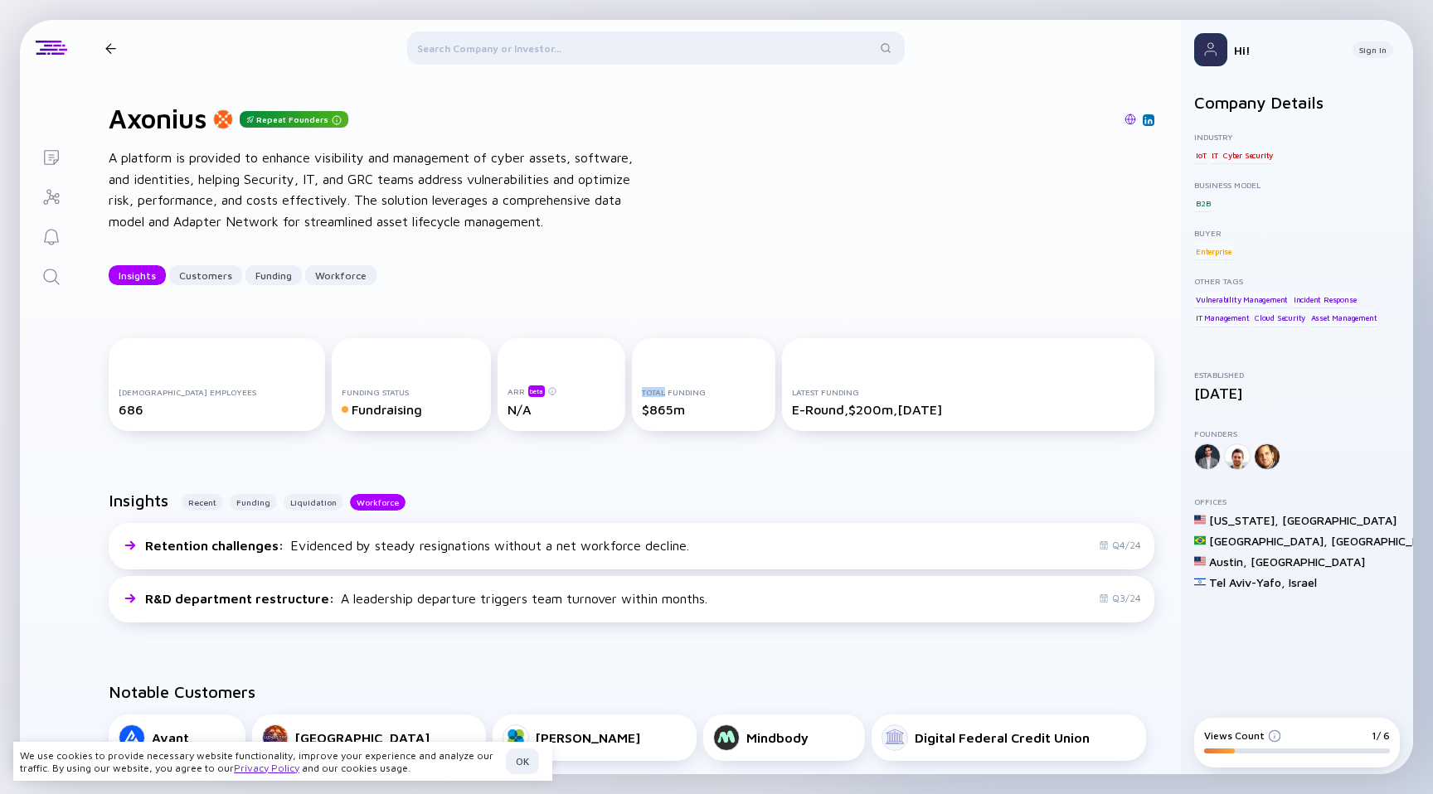
click at [691, 381] on div "Total Funding $865m" at bounding box center [703, 384] width 143 height 93
click at [690, 381] on div "Total Funding $865m" at bounding box center [703, 384] width 143 height 93
click at [704, 381] on div "Total Funding $865m" at bounding box center [703, 384] width 143 height 93
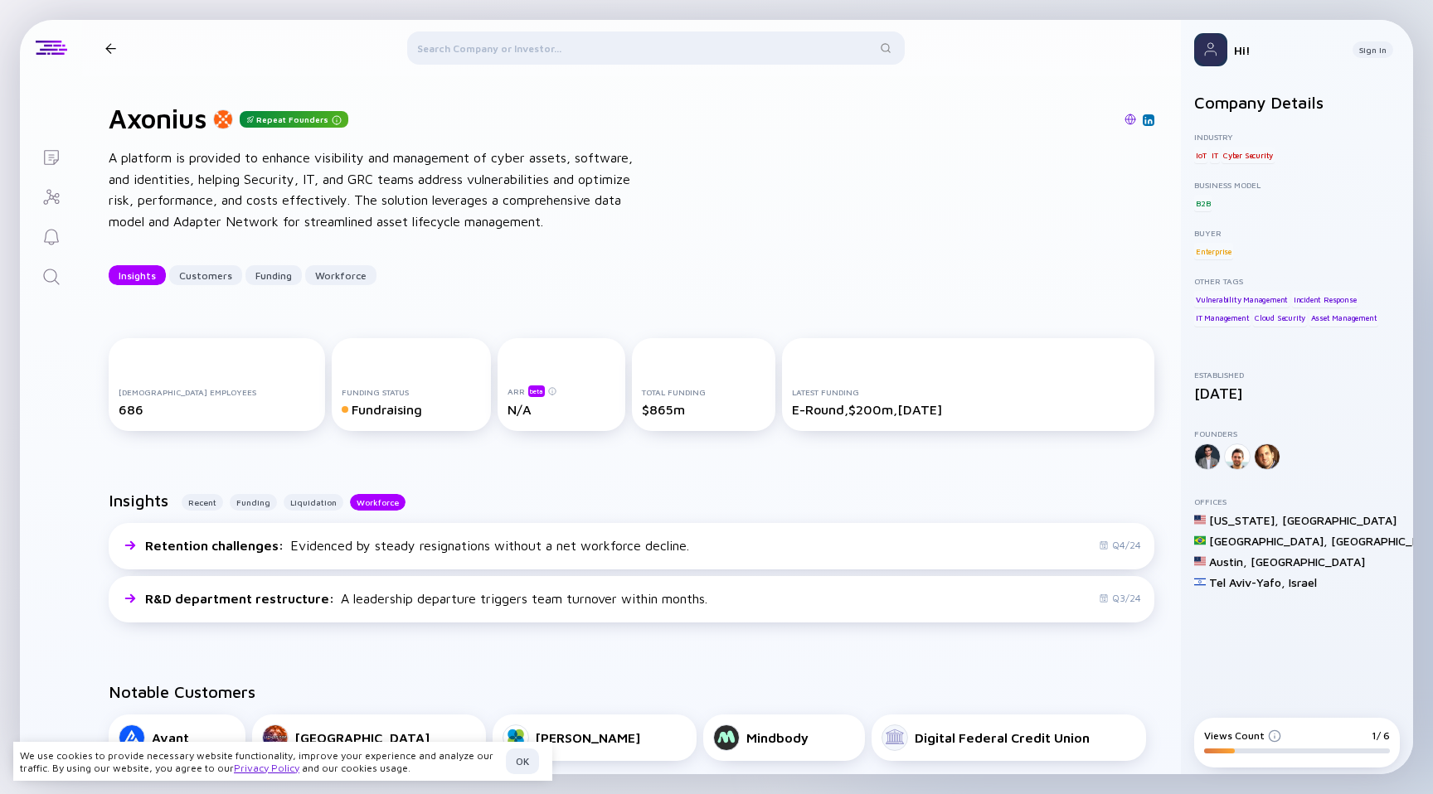
click at [597, 397] on div "ARR beta N/A" at bounding box center [562, 384] width 128 height 93
drag, startPoint x: 597, startPoint y: 397, endPoint x: 611, endPoint y: 397, distance: 14.1
click at [600, 397] on div "ARR beta N/A" at bounding box center [562, 384] width 128 height 93
click at [642, 397] on div "Total Funding $865m" at bounding box center [703, 402] width 123 height 30
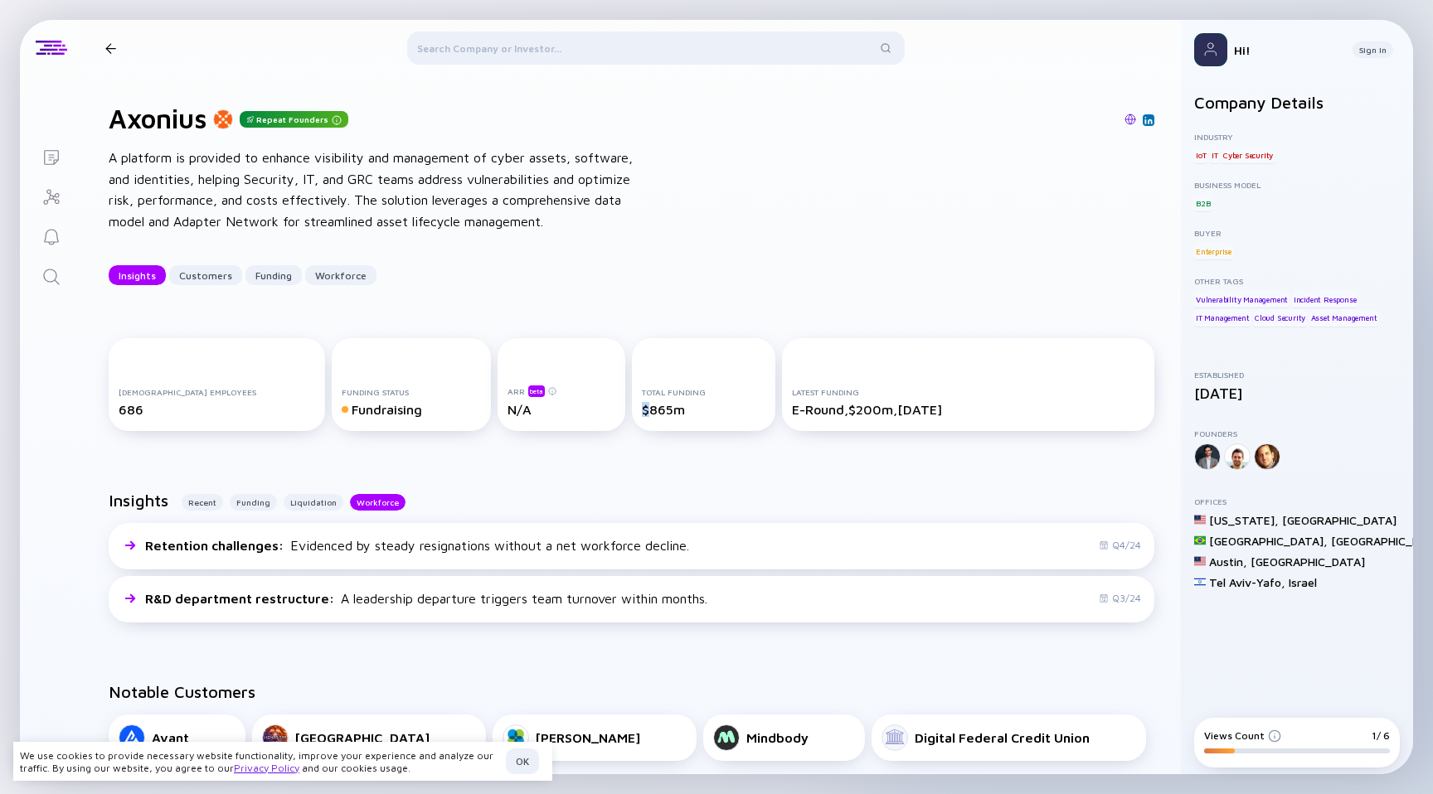
click at [642, 397] on div "Total Funding $865m" at bounding box center [703, 402] width 123 height 30
click at [642, 394] on div "Total Funding" at bounding box center [703, 392] width 123 height 10
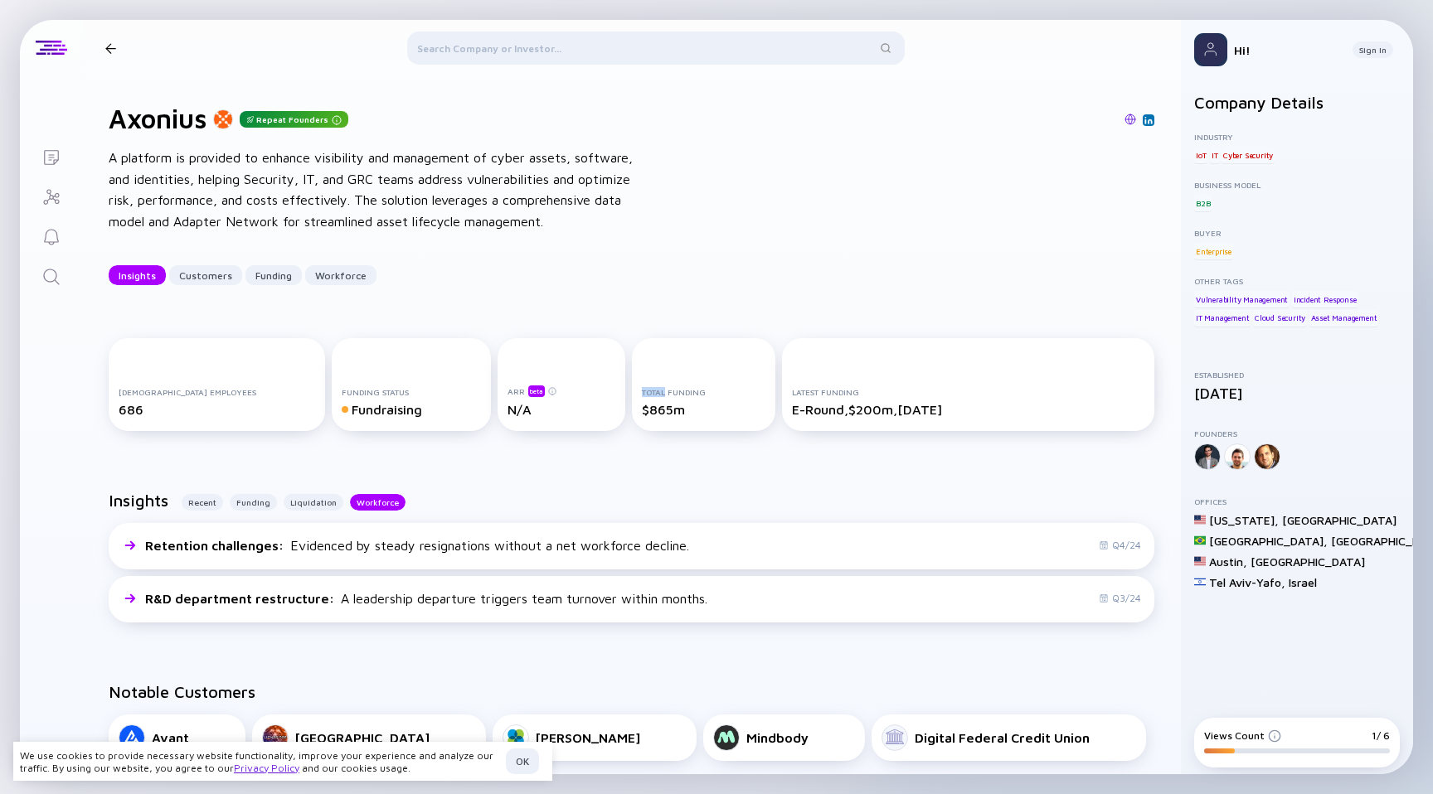
click at [642, 394] on div "Total Funding" at bounding box center [703, 392] width 123 height 10
click at [642, 397] on div "Total Funding $865m" at bounding box center [703, 402] width 123 height 30
click at [642, 398] on div "Total Funding $865m" at bounding box center [703, 402] width 123 height 30
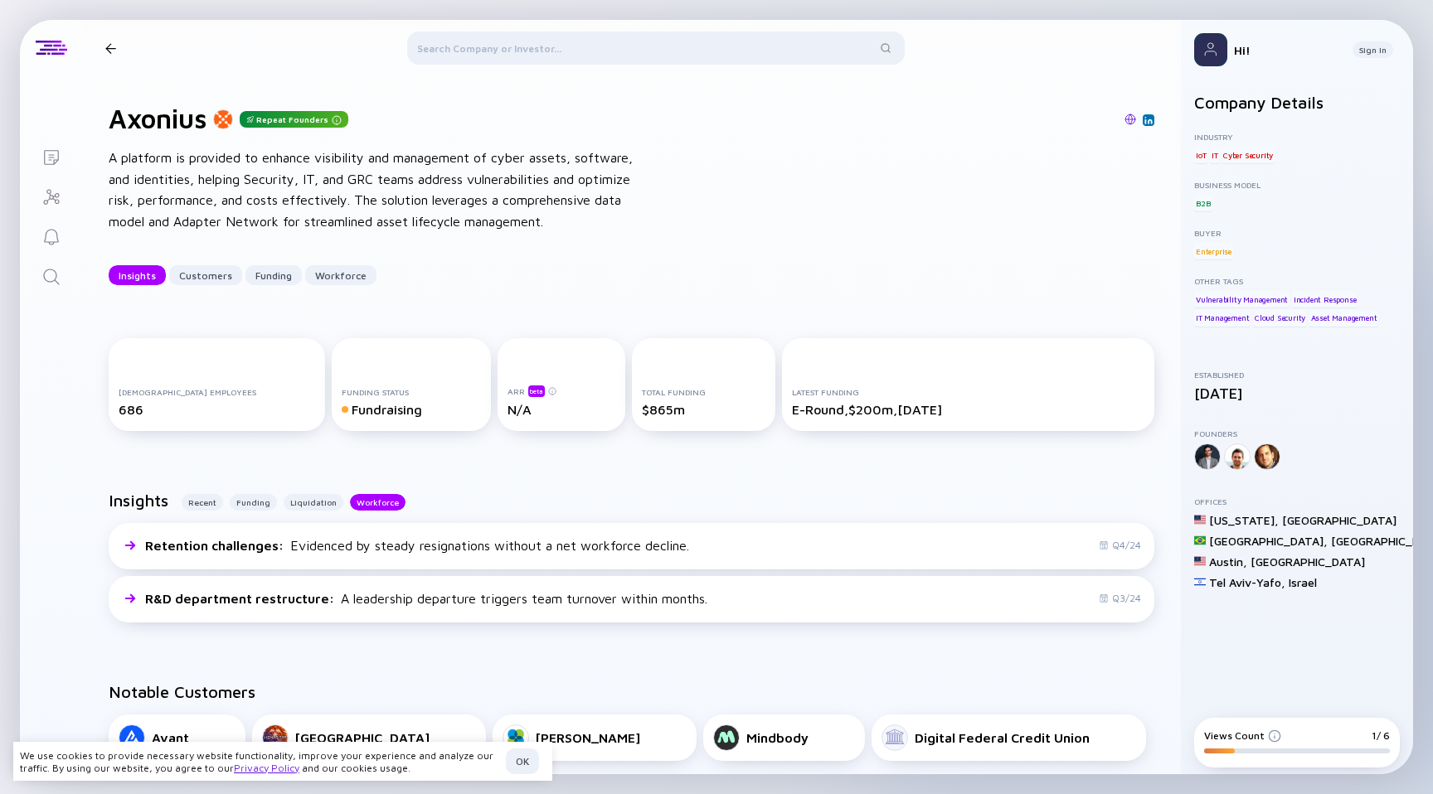
click at [643, 407] on div "$865m" at bounding box center [703, 409] width 123 height 15
click at [656, 427] on div "Total Funding $865m" at bounding box center [703, 384] width 143 height 93
drag, startPoint x: 656, startPoint y: 427, endPoint x: 644, endPoint y: 406, distance: 24.2
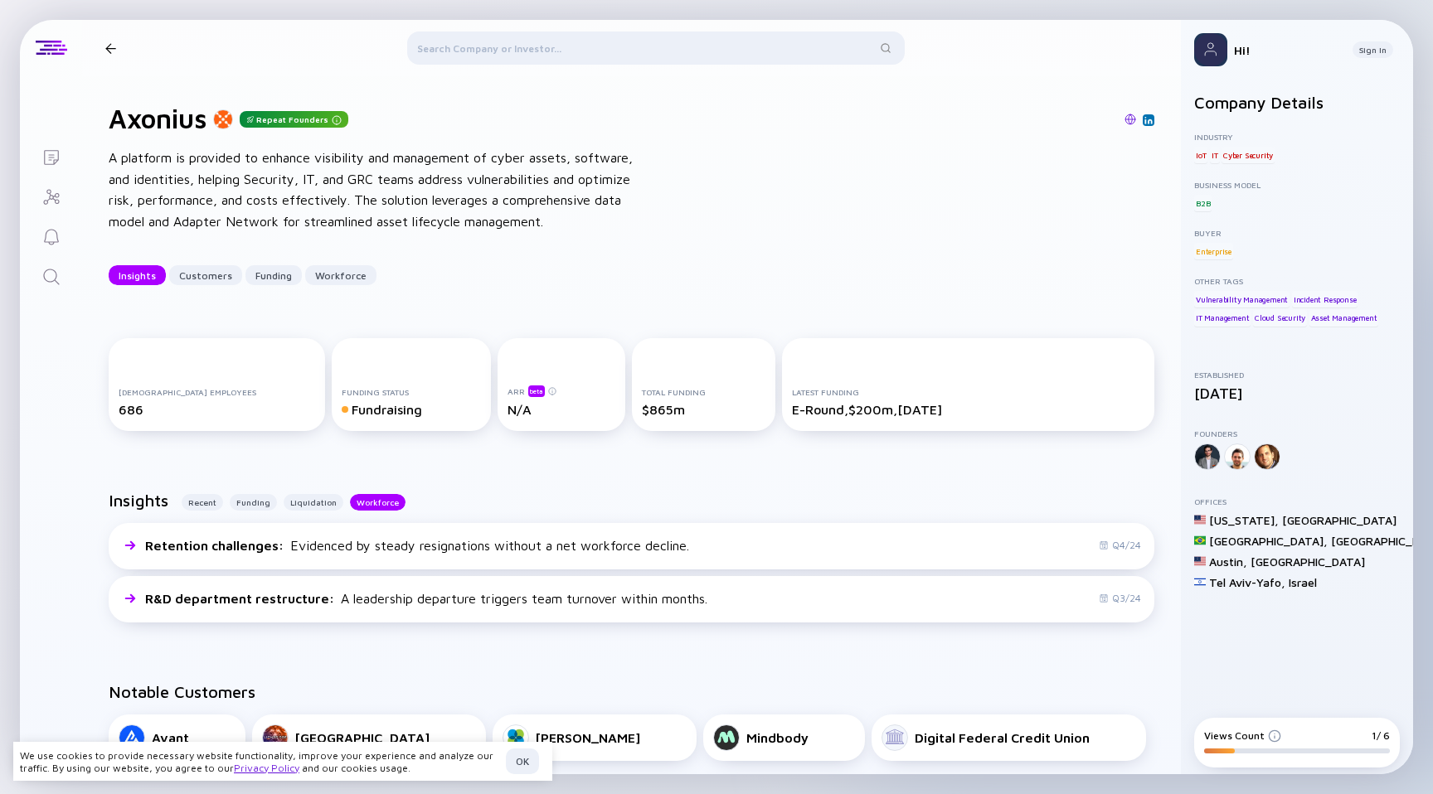
click at [655, 427] on div "Total Funding $865m" at bounding box center [703, 384] width 143 height 93
click at [644, 406] on div "$865m" at bounding box center [703, 409] width 123 height 15
click at [642, 406] on div "$865m" at bounding box center [703, 409] width 123 height 15
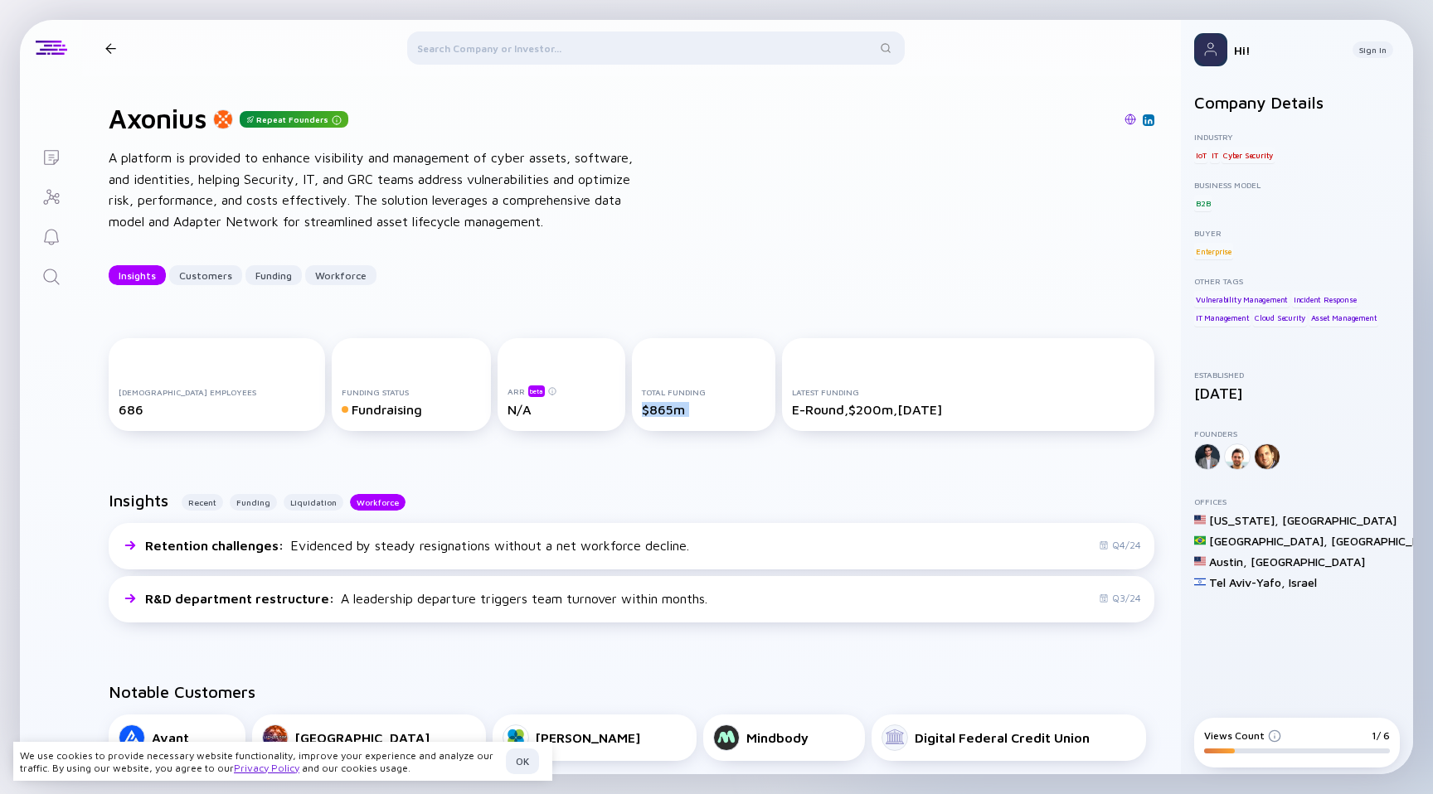
click at [642, 406] on div "$865m" at bounding box center [703, 409] width 123 height 15
click at [137, 396] on div "[DEMOGRAPHIC_DATA] Employees" at bounding box center [217, 392] width 197 height 10
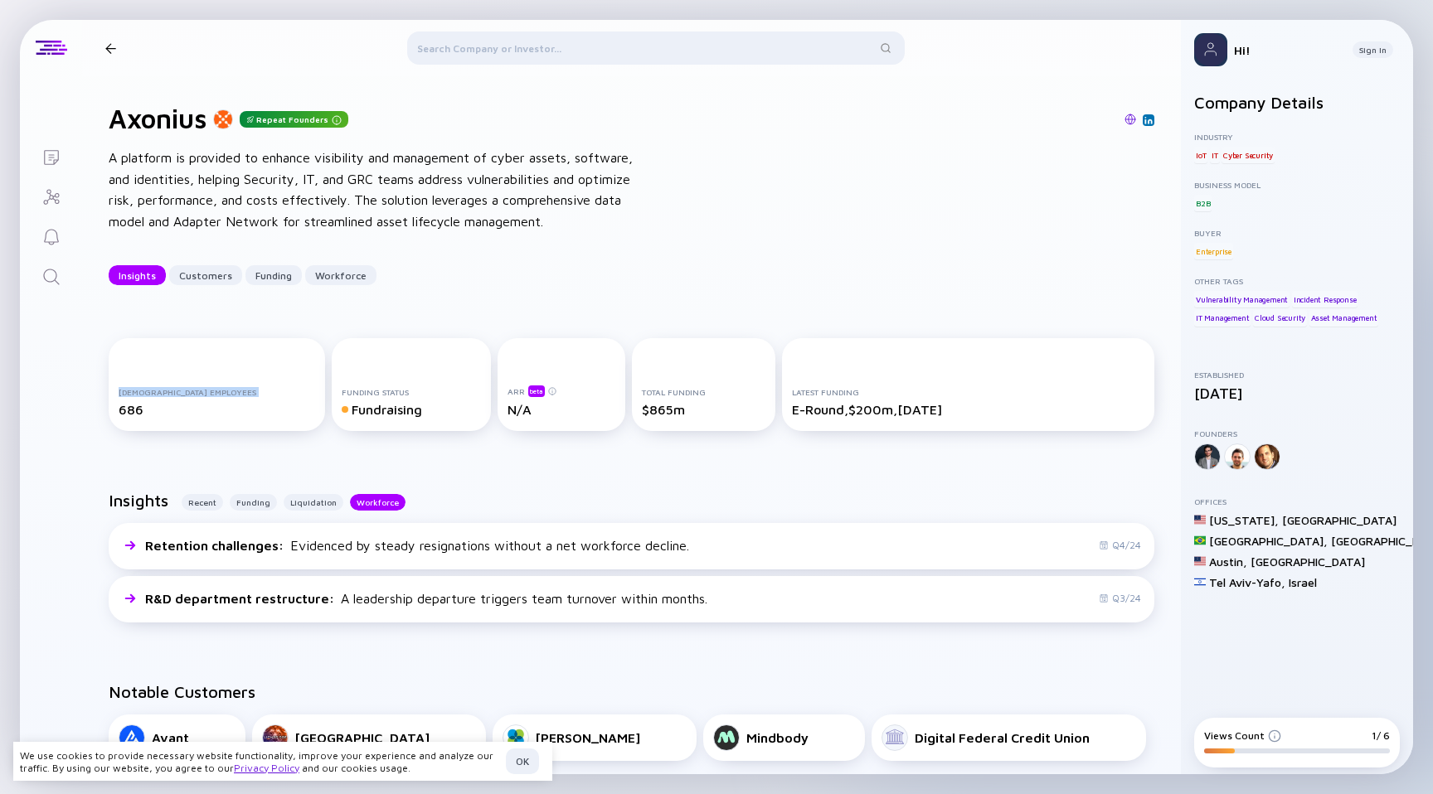
click at [137, 396] on div "[DEMOGRAPHIC_DATA] Employees" at bounding box center [217, 392] width 197 height 10
